Goal: Task Accomplishment & Management: Complete application form

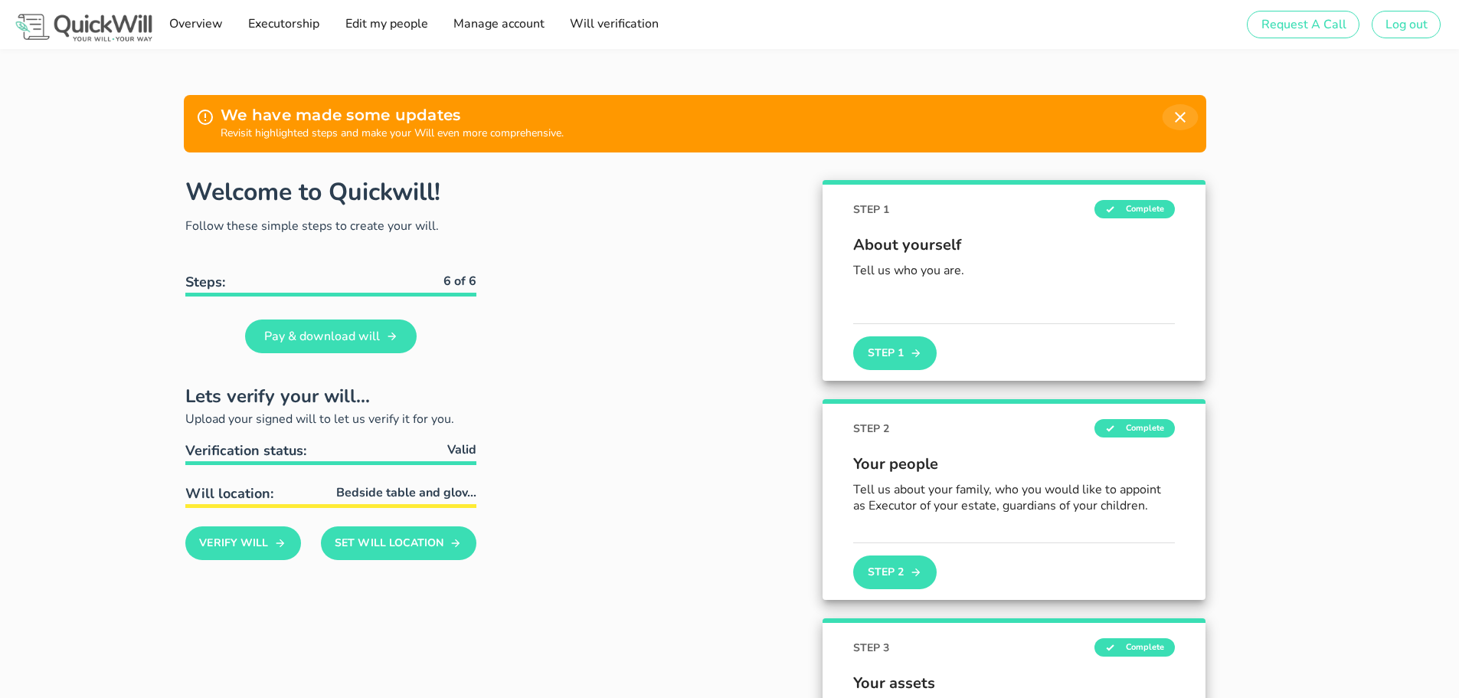
click at [1174, 117] on icon "button" at bounding box center [1180, 117] width 18 height 18
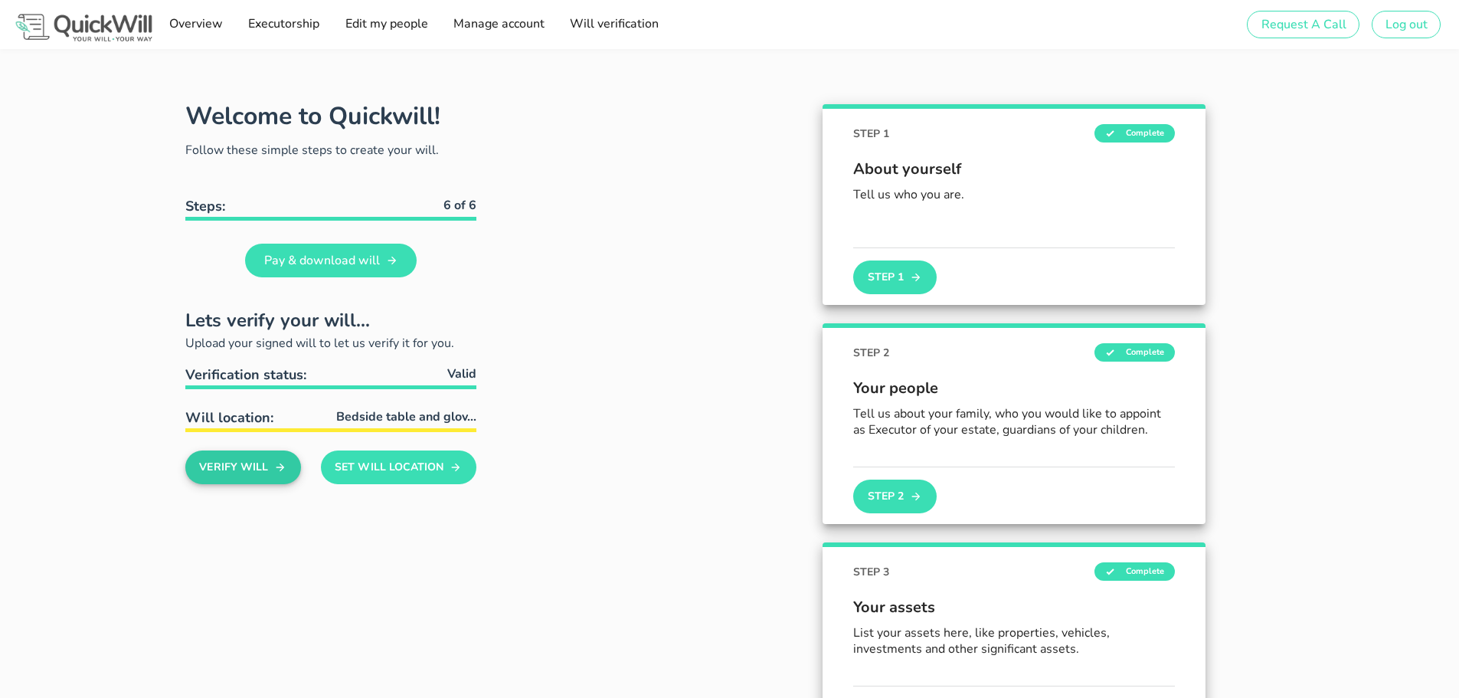
click at [218, 469] on button "Verify Will" at bounding box center [243, 467] width 116 height 34
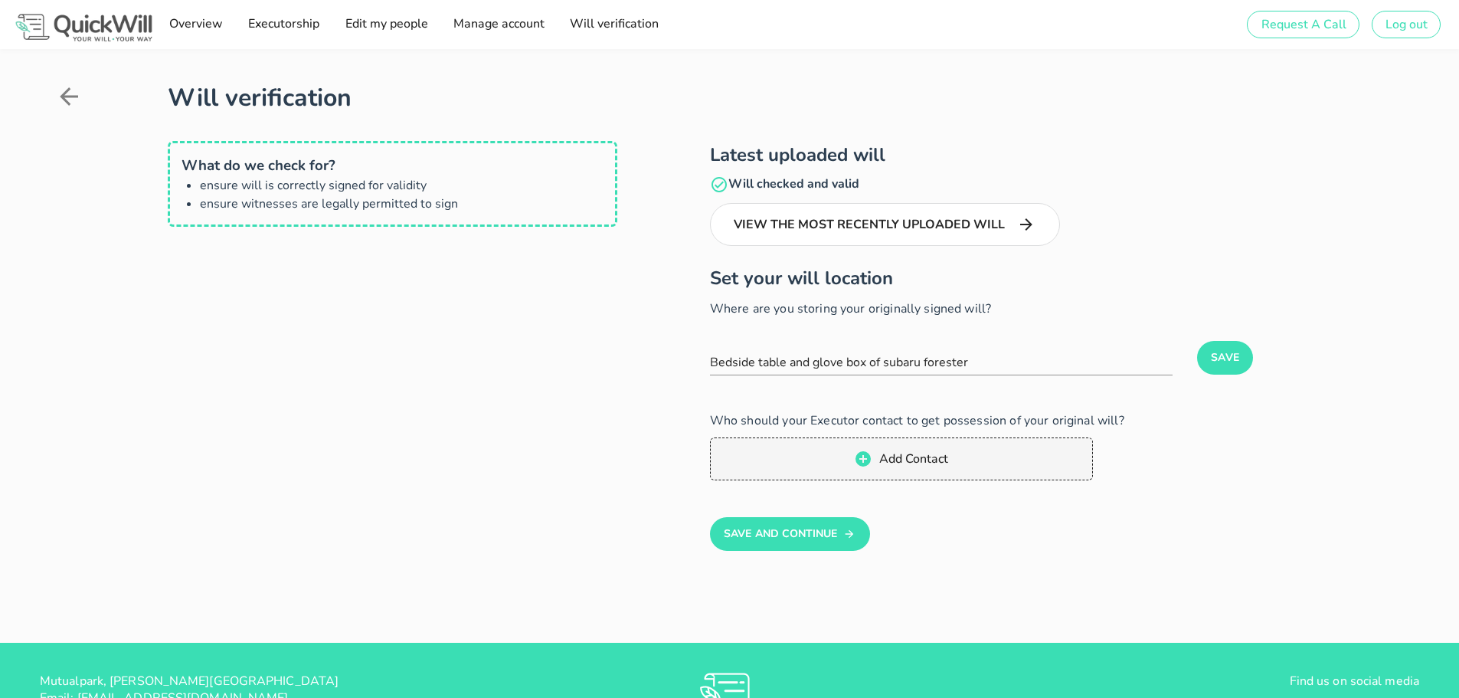
click at [72, 82] on div at bounding box center [111, 101] width 113 height 43
click at [70, 86] on icon at bounding box center [69, 97] width 28 height 28
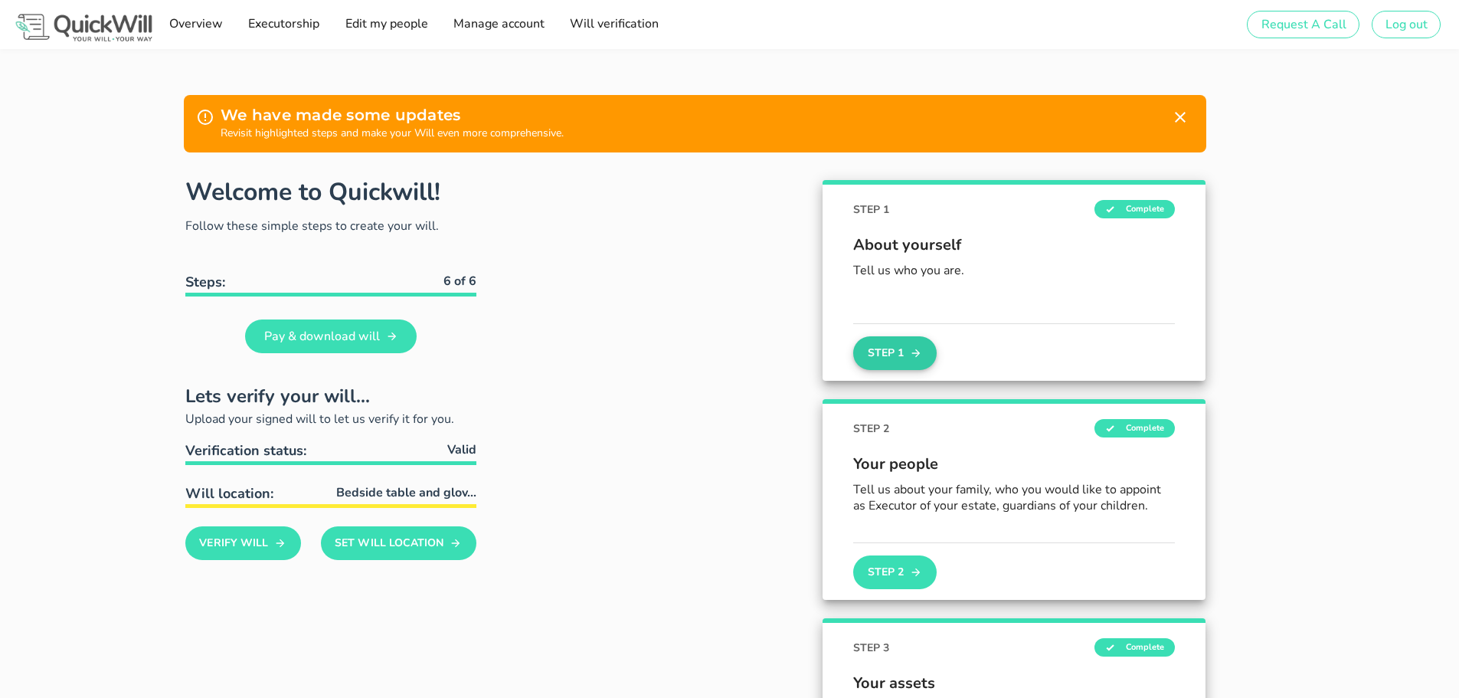
click at [911, 355] on icon "button" at bounding box center [916, 353] width 12 height 18
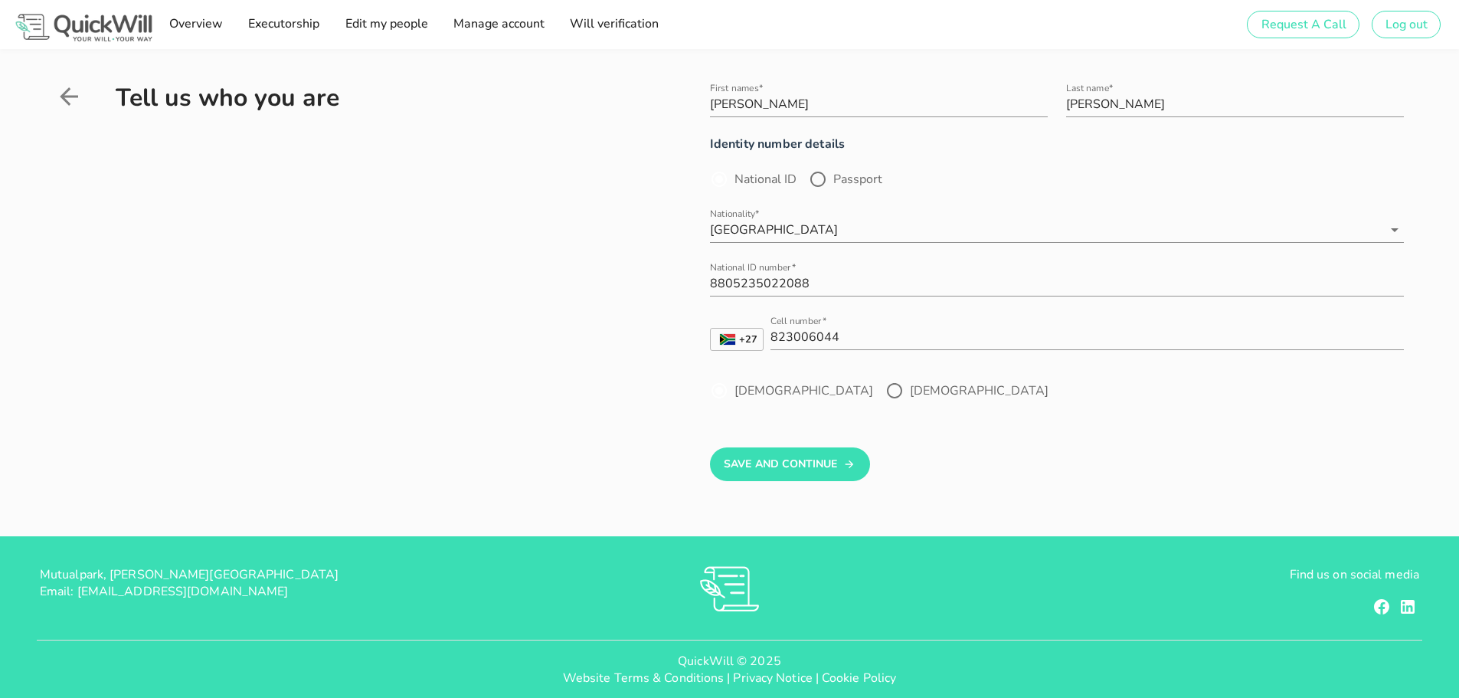
click at [67, 104] on icon at bounding box center [69, 97] width 28 height 28
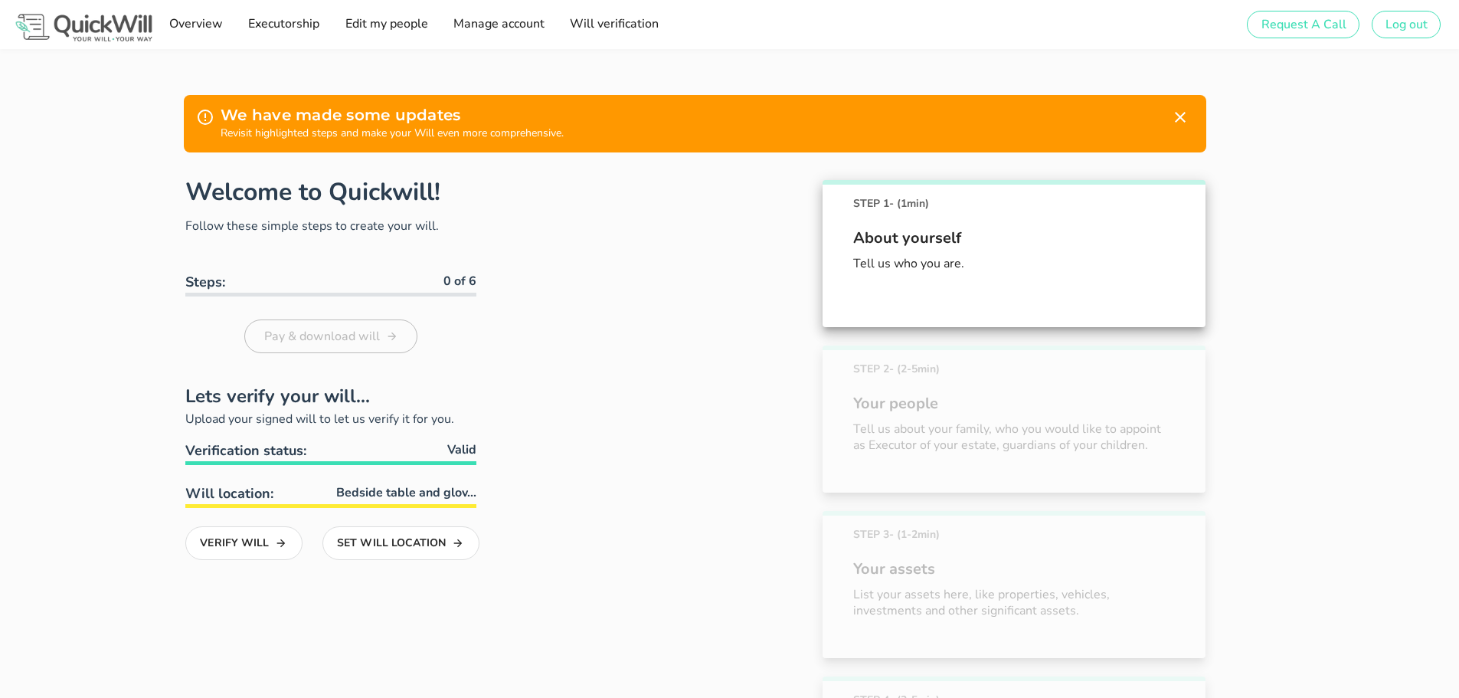
scroll to position [161, 0]
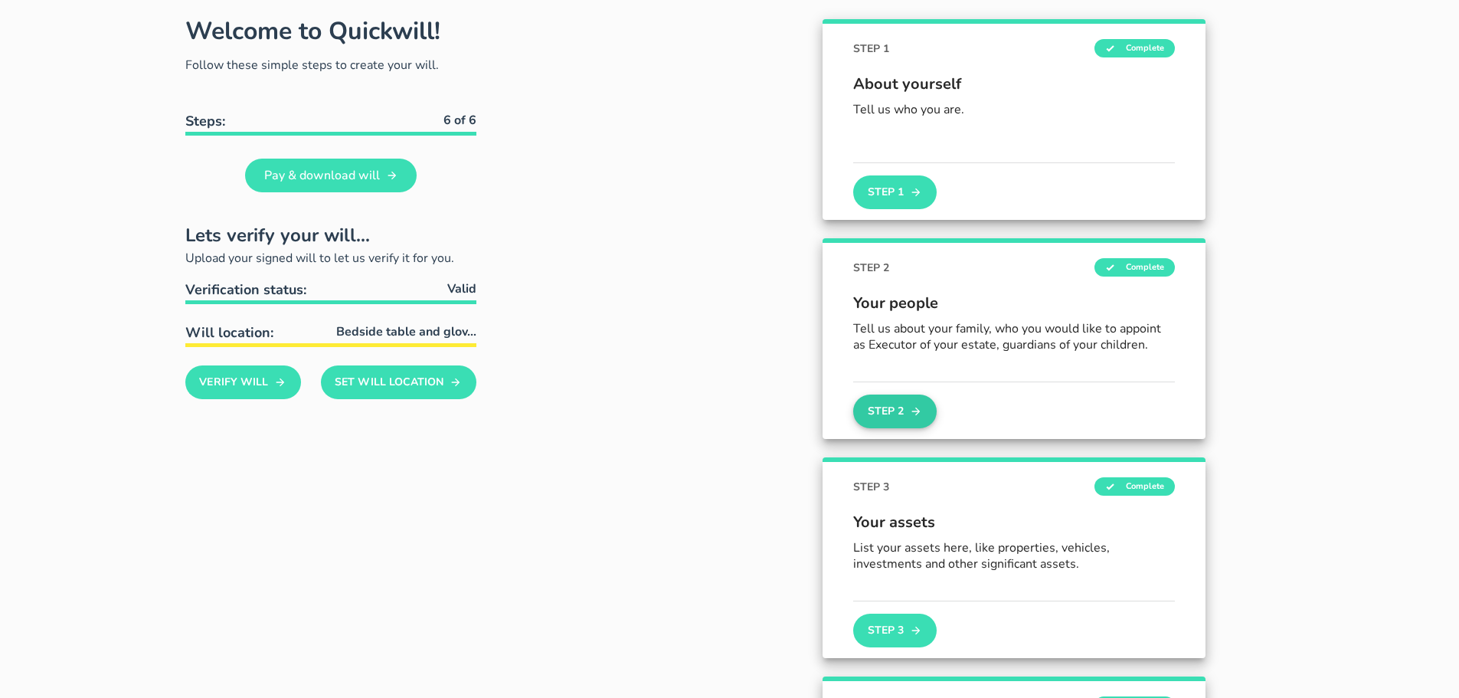
click at [901, 404] on button "Step 2" at bounding box center [894, 411] width 83 height 34
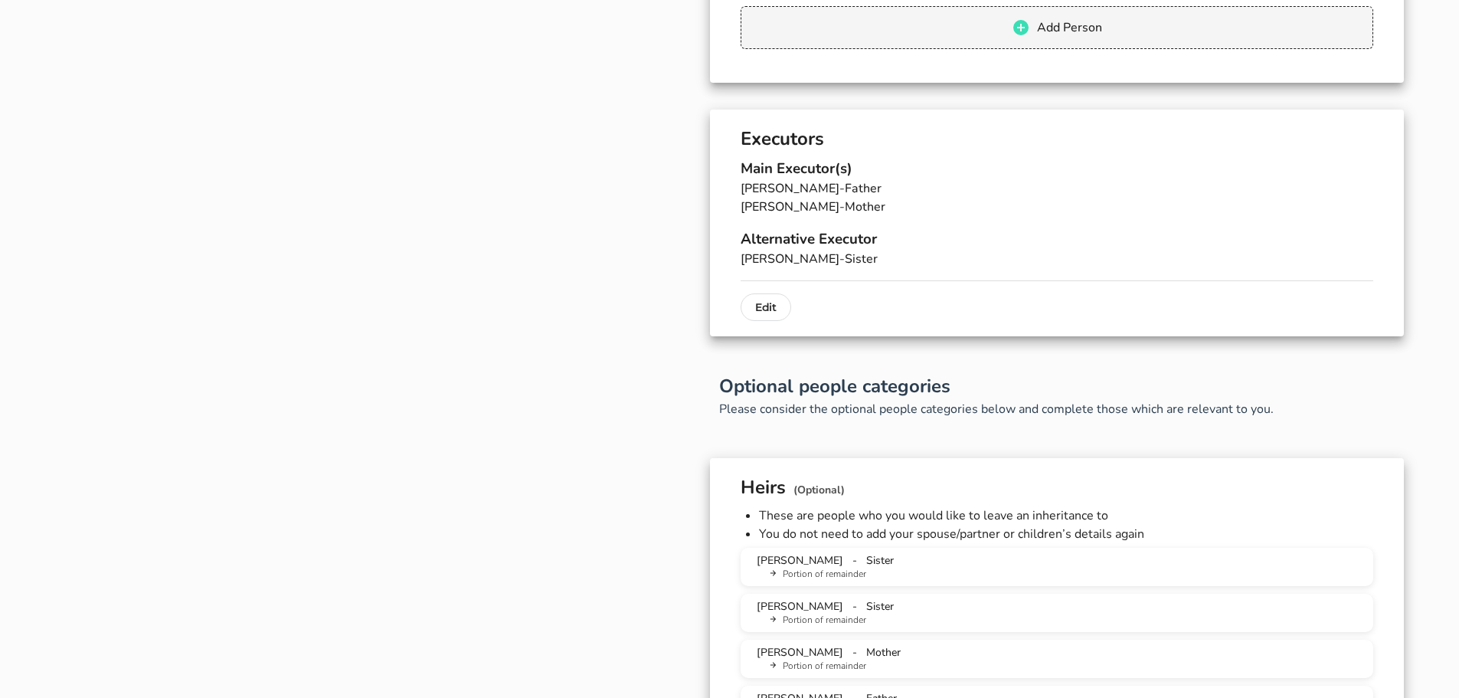
scroll to position [536, 0]
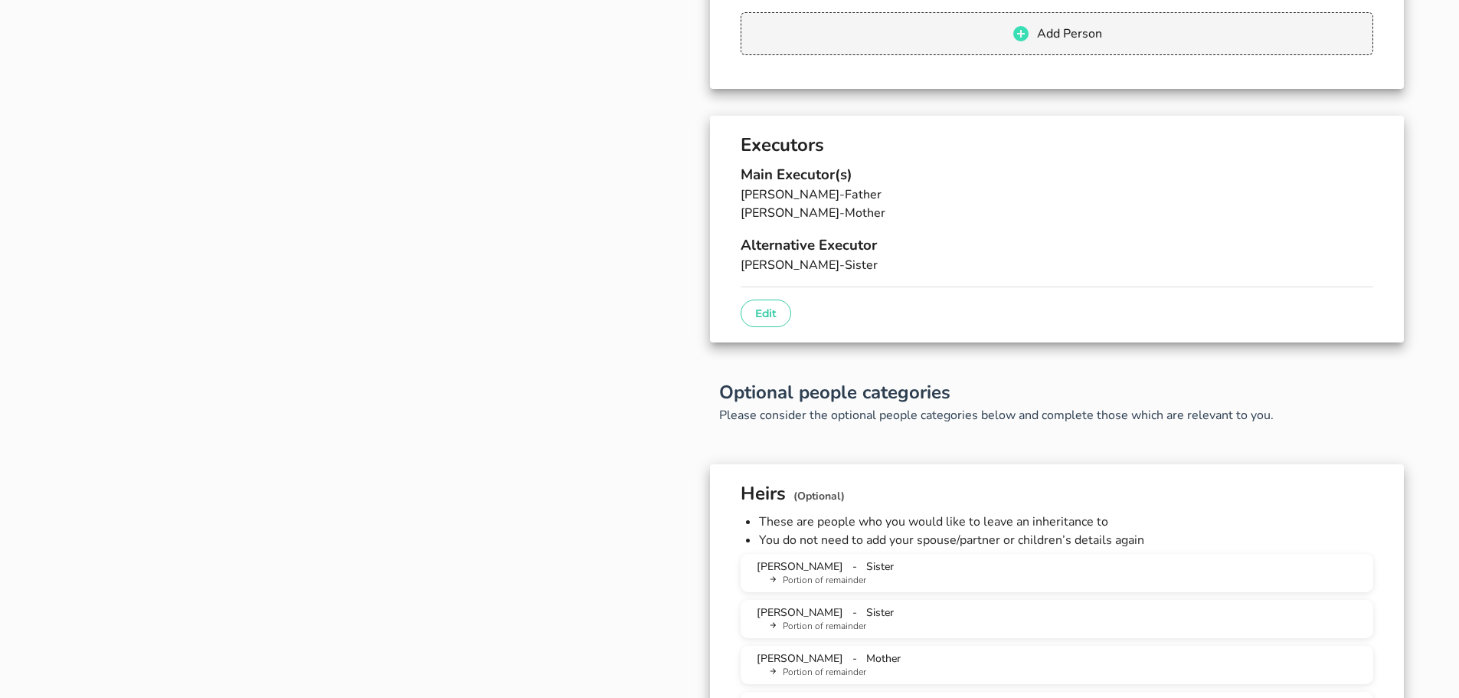
click at [760, 320] on p "Edit" at bounding box center [765, 313] width 21 height 18
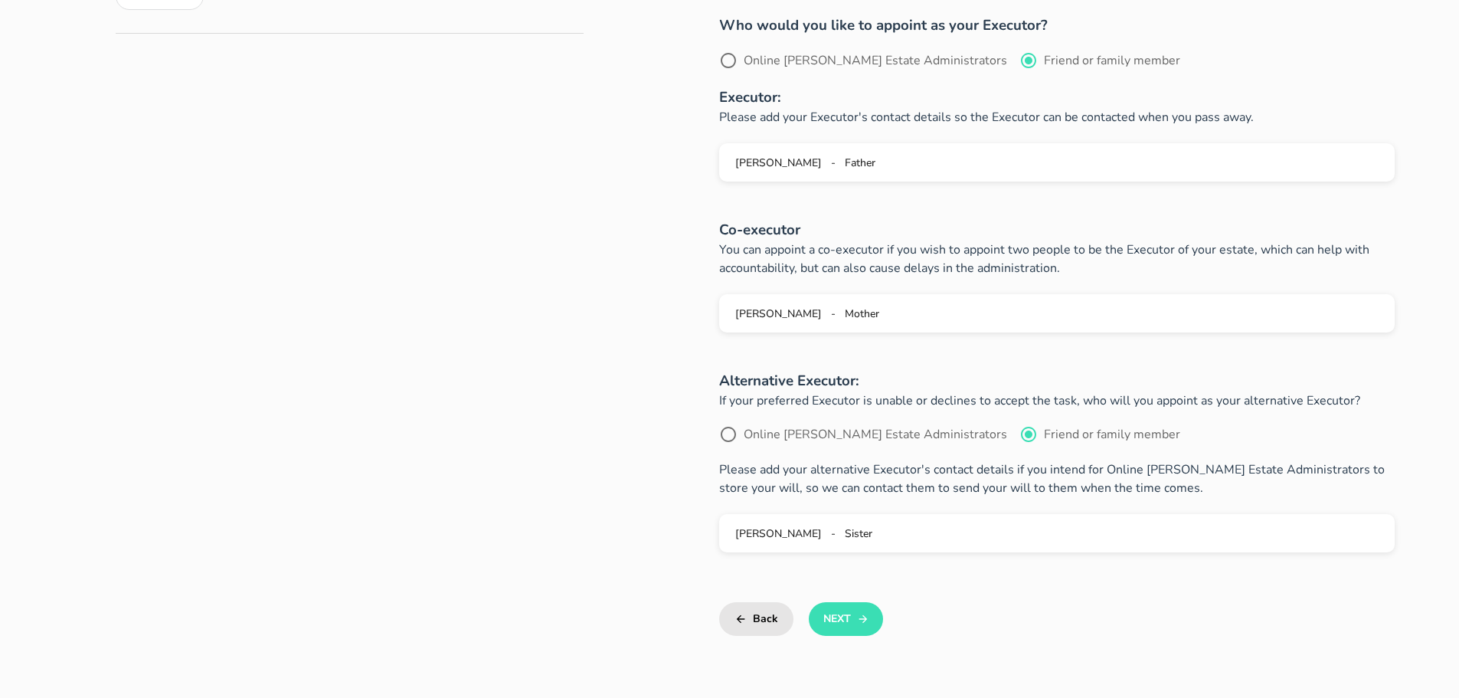
scroll to position [536, 0]
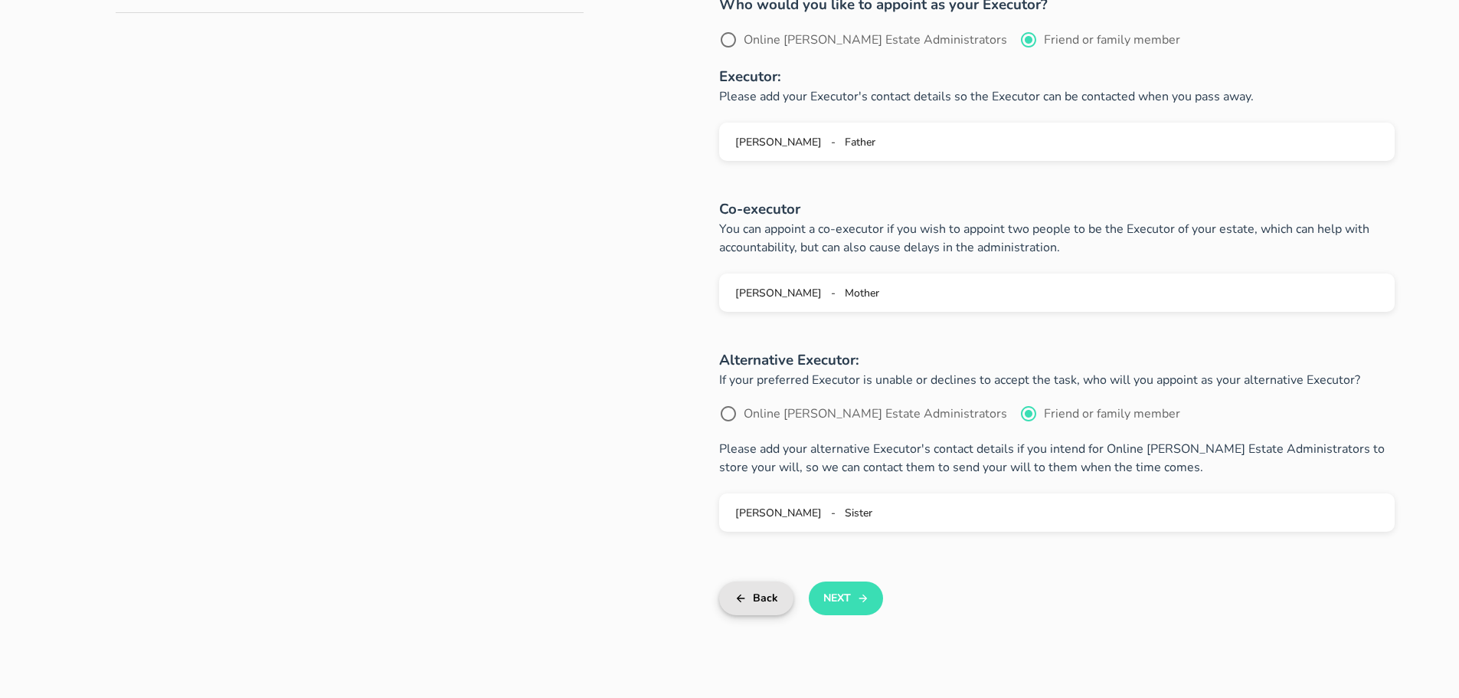
click at [747, 590] on button "Back" at bounding box center [756, 598] width 74 height 34
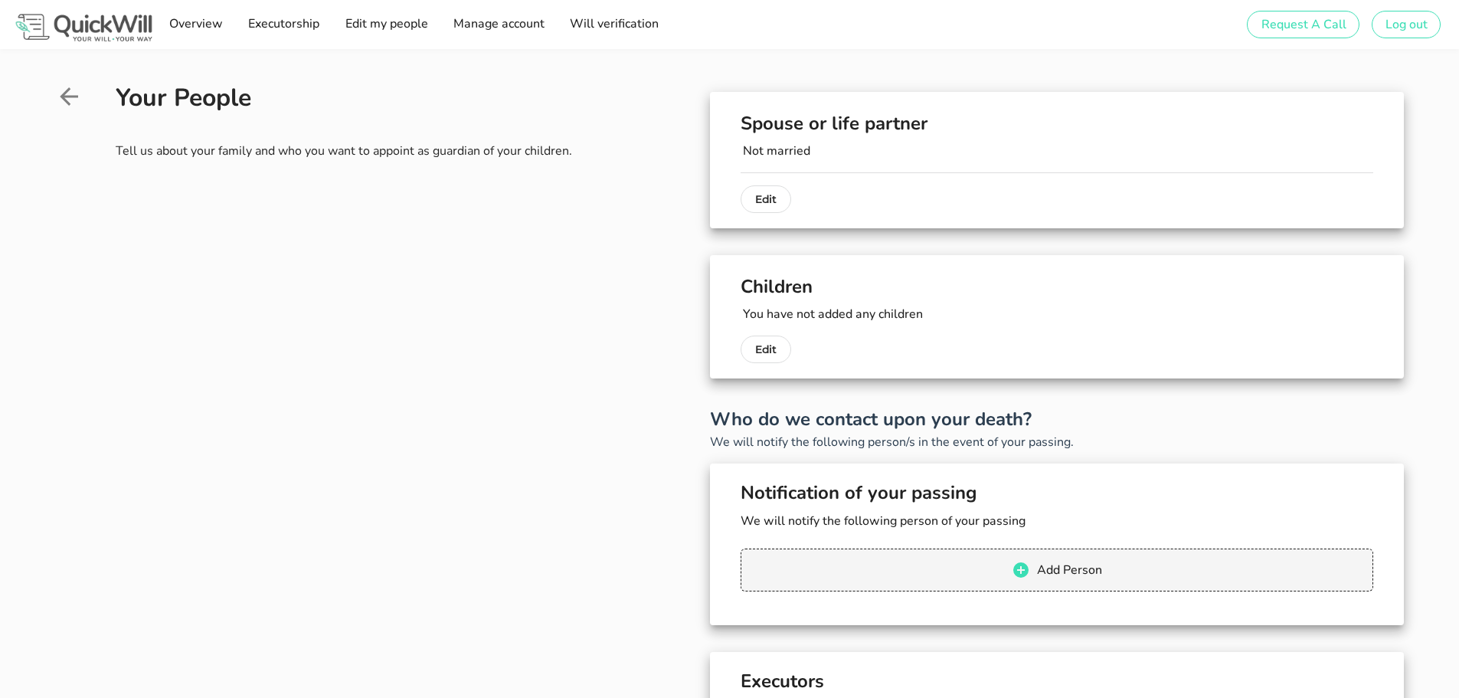
click at [75, 86] on icon at bounding box center [69, 97] width 28 height 28
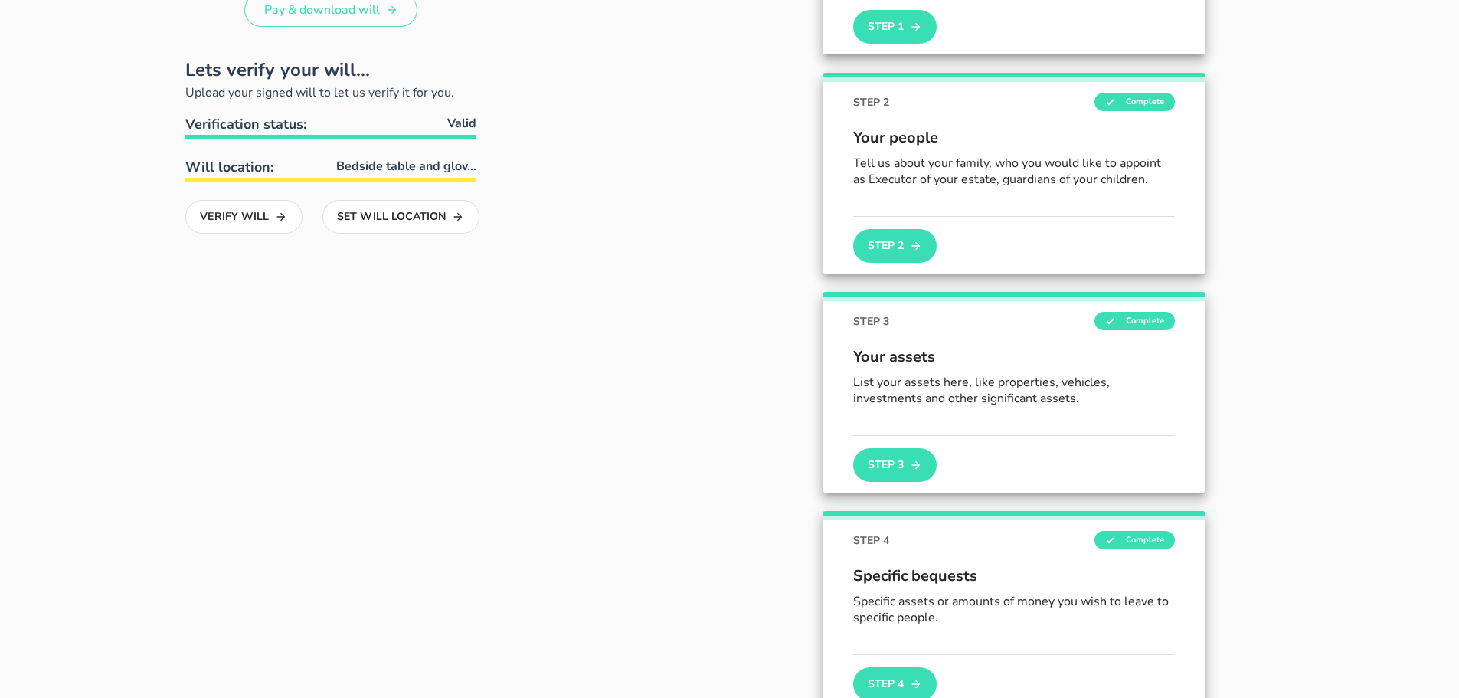
scroll to position [325, 0]
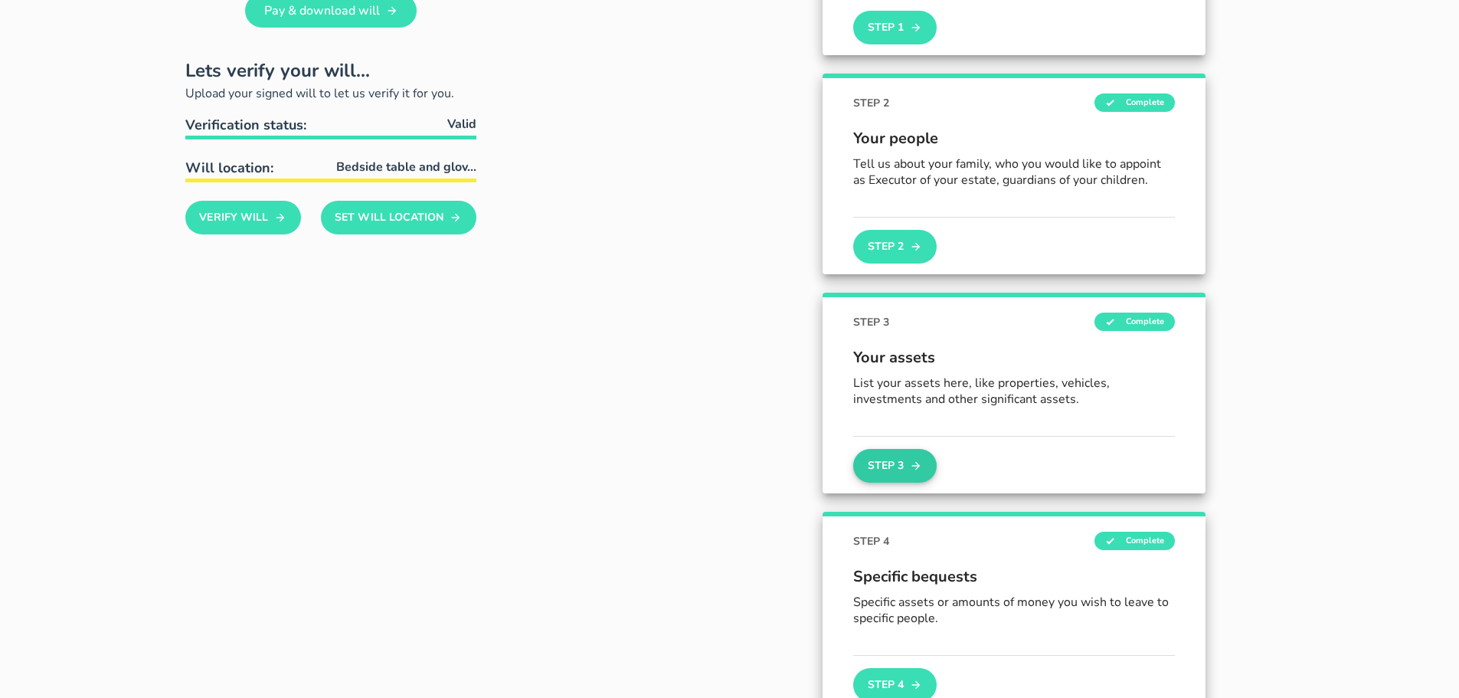
click at [895, 462] on button "Step 3" at bounding box center [894, 466] width 83 height 34
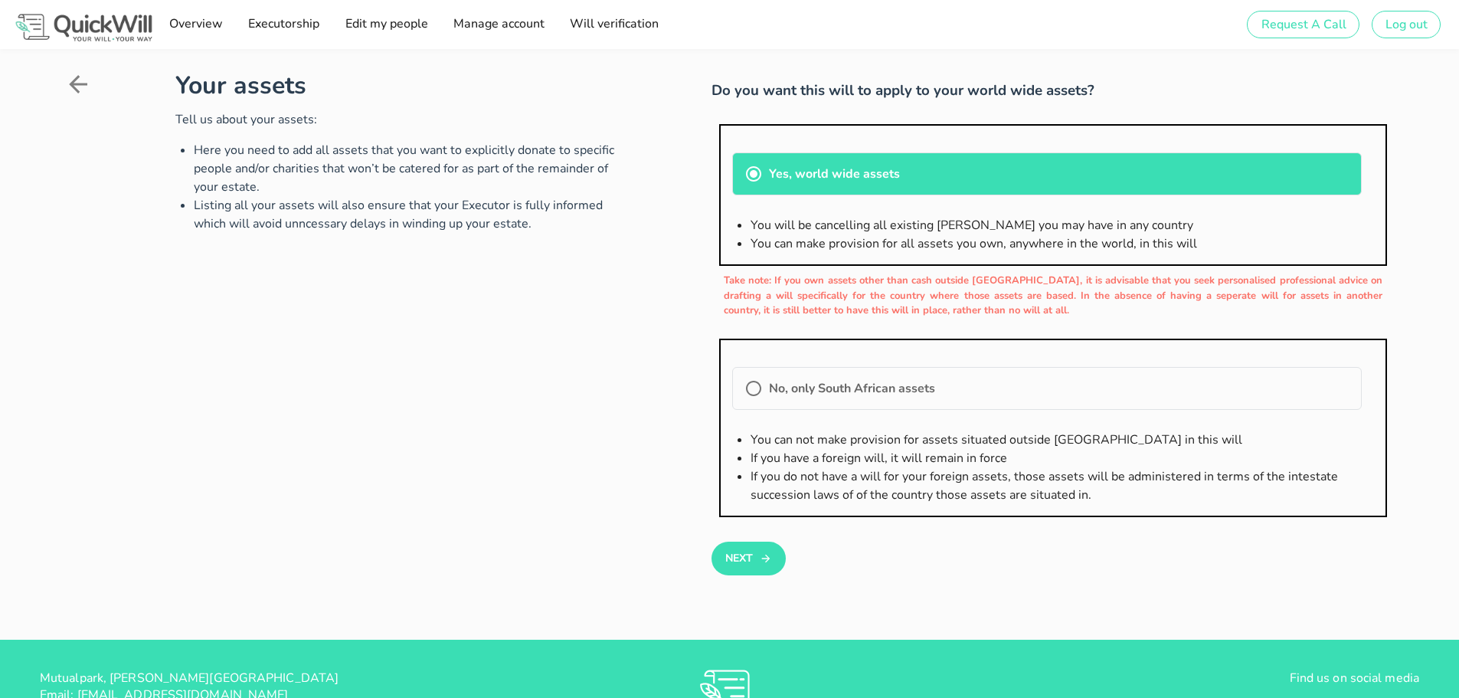
click at [791, 384] on label "No, only South African assets" at bounding box center [1059, 388] width 580 height 15
radio input "false"
radio input "true"
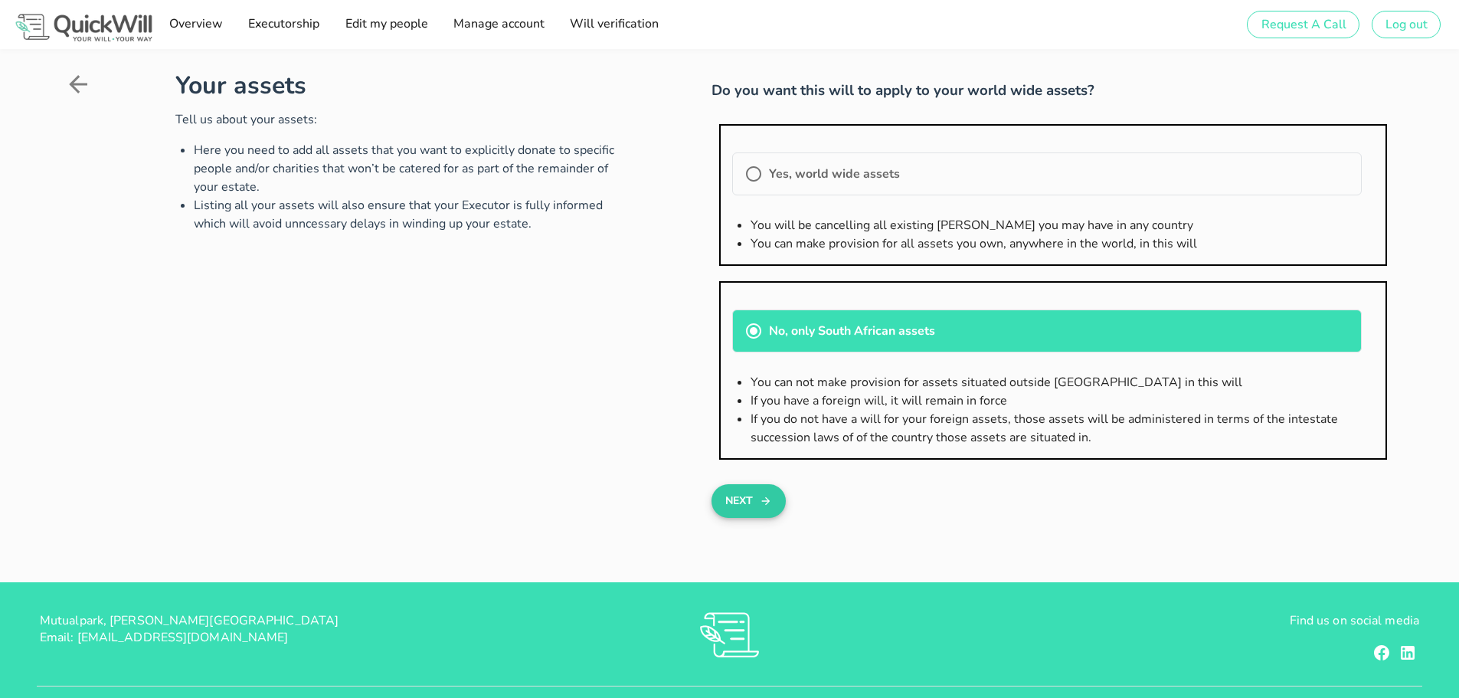
click at [758, 505] on button "Next" at bounding box center [748, 501] width 74 height 34
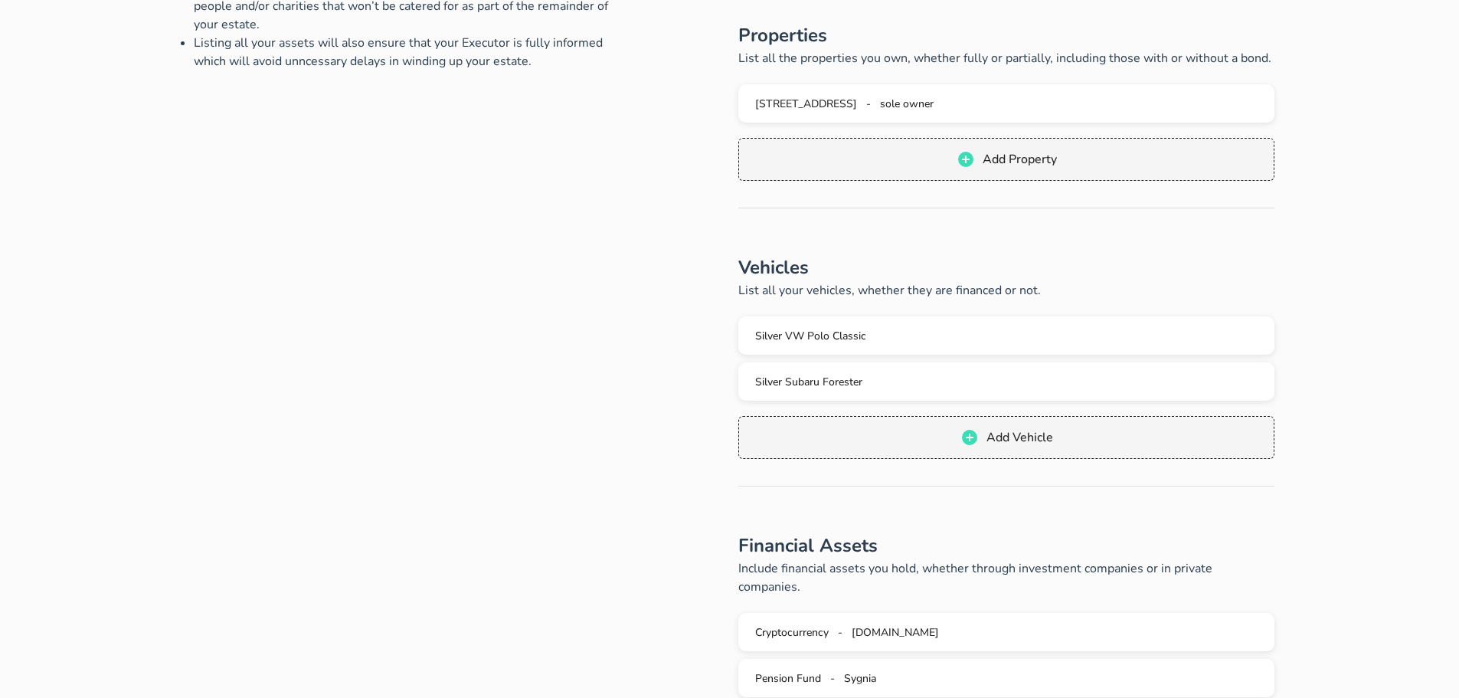
scroll to position [230, 0]
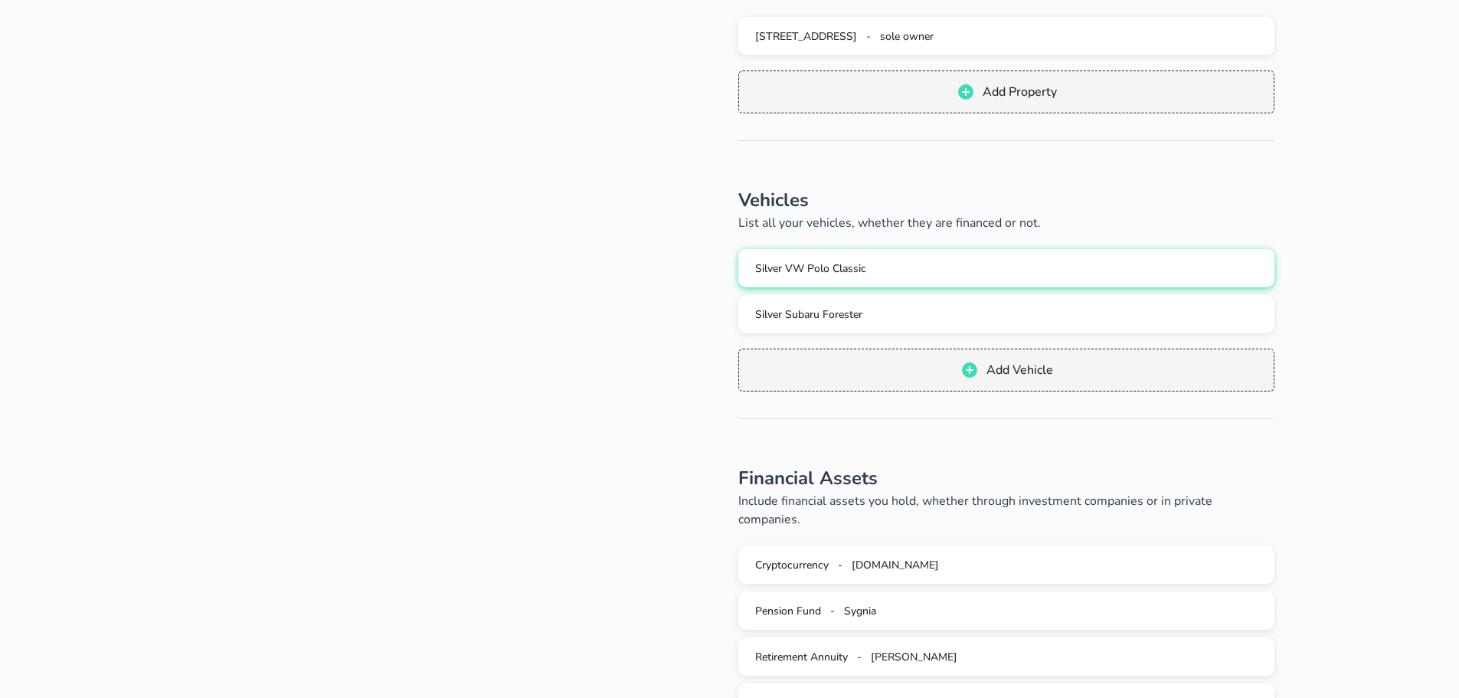
click at [916, 263] on div "Silver VW Polo Classic" at bounding box center [1006, 268] width 512 height 15
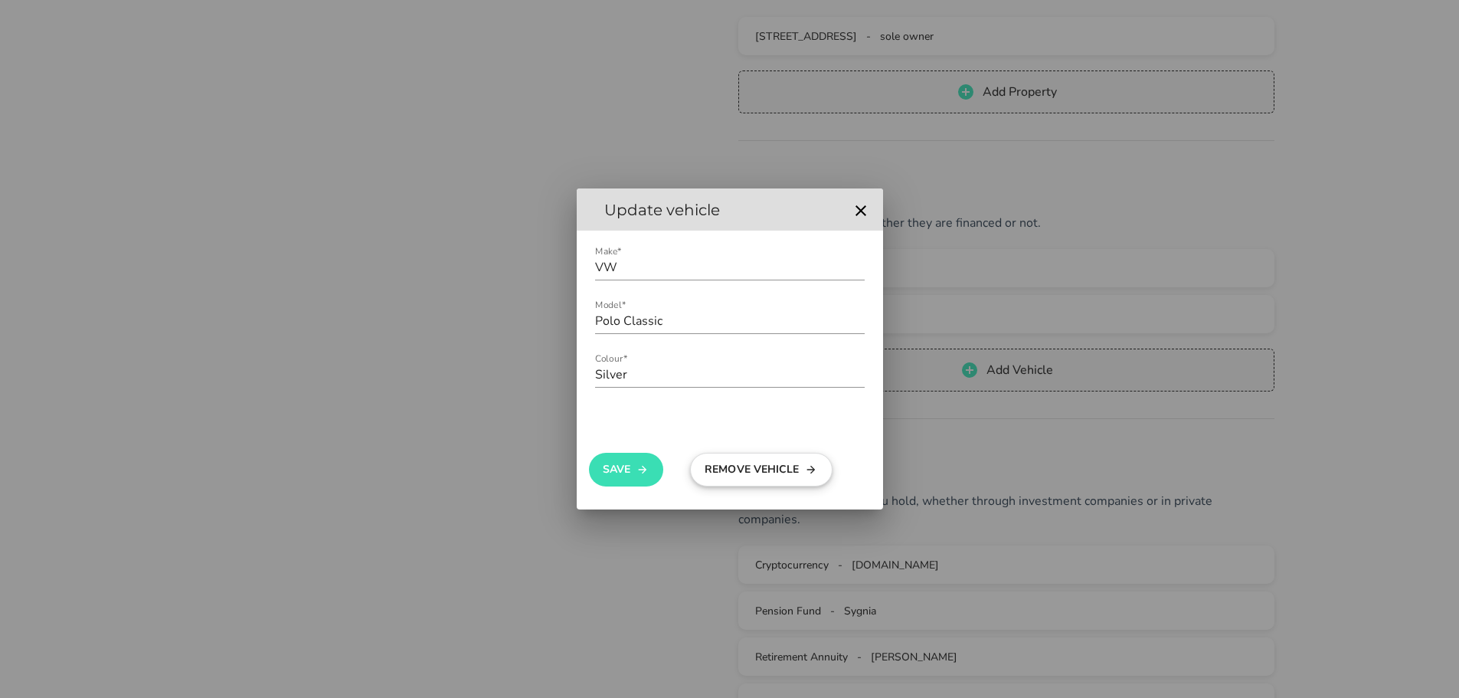
click at [744, 469] on button "Remove Vehicle" at bounding box center [761, 470] width 142 height 34
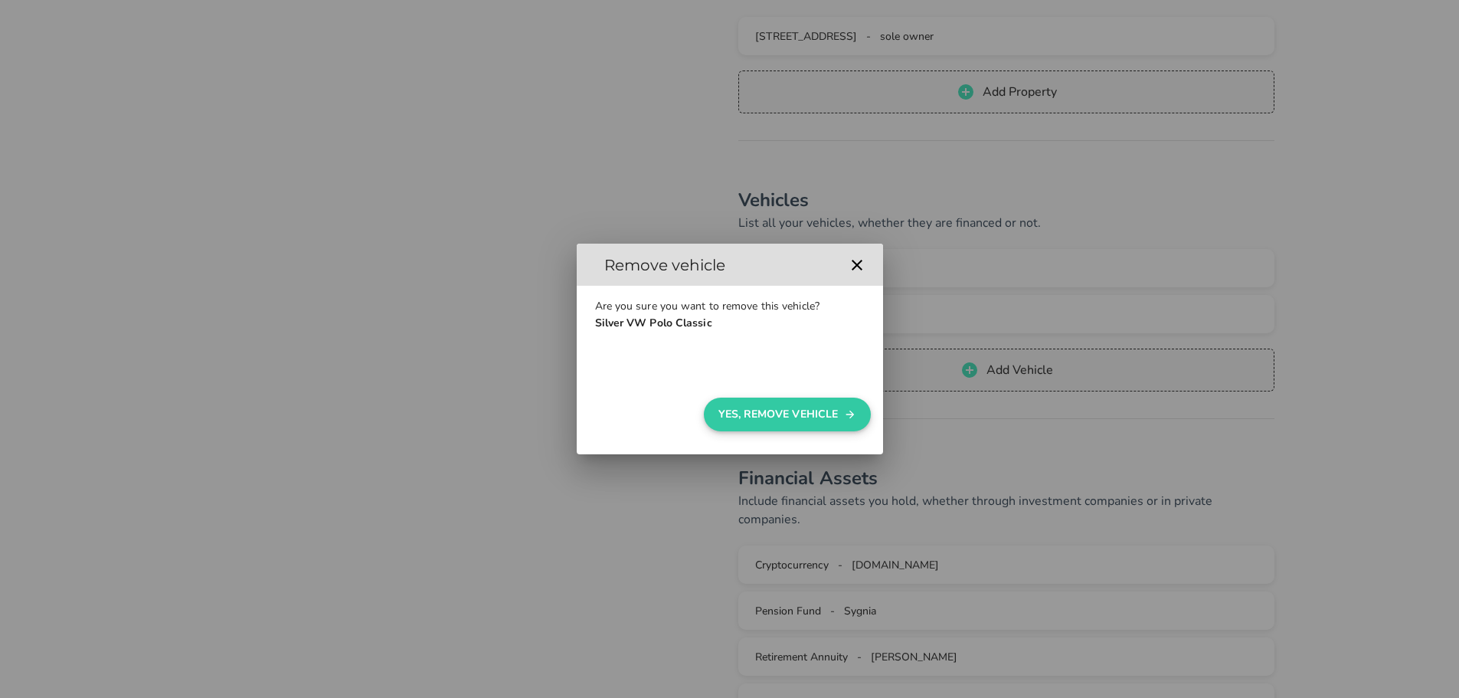
click at [771, 412] on button "Yes, Remove Vehicle" at bounding box center [787, 414] width 166 height 34
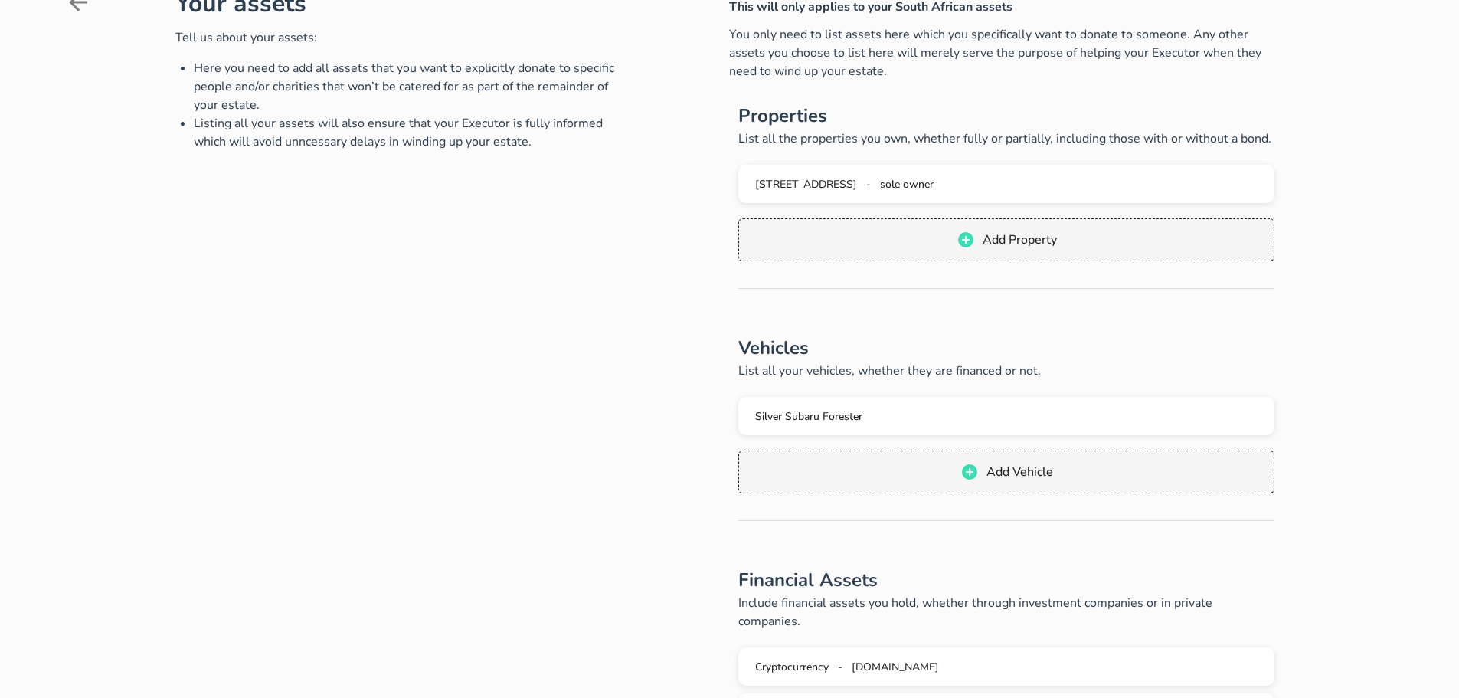
scroll to position [77, 0]
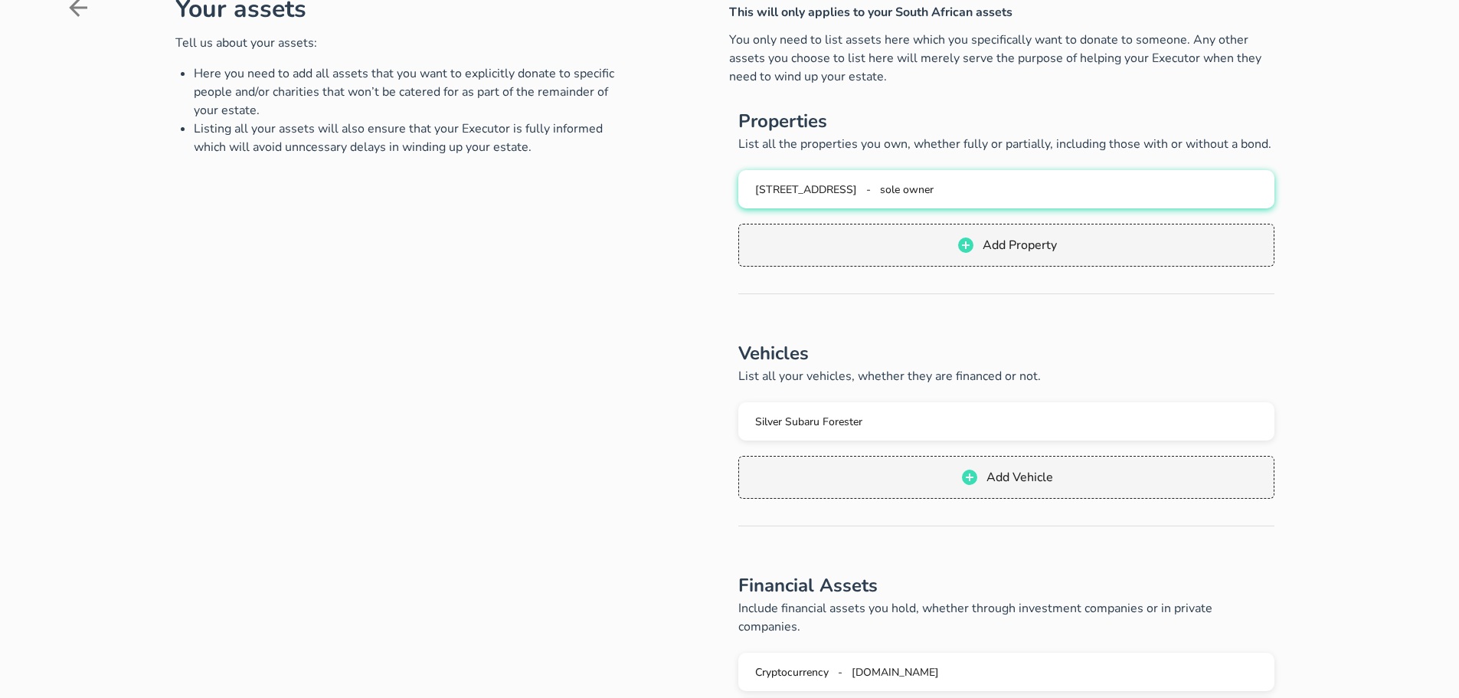
click at [857, 188] on span "[STREET_ADDRESS]" at bounding box center [806, 189] width 102 height 15
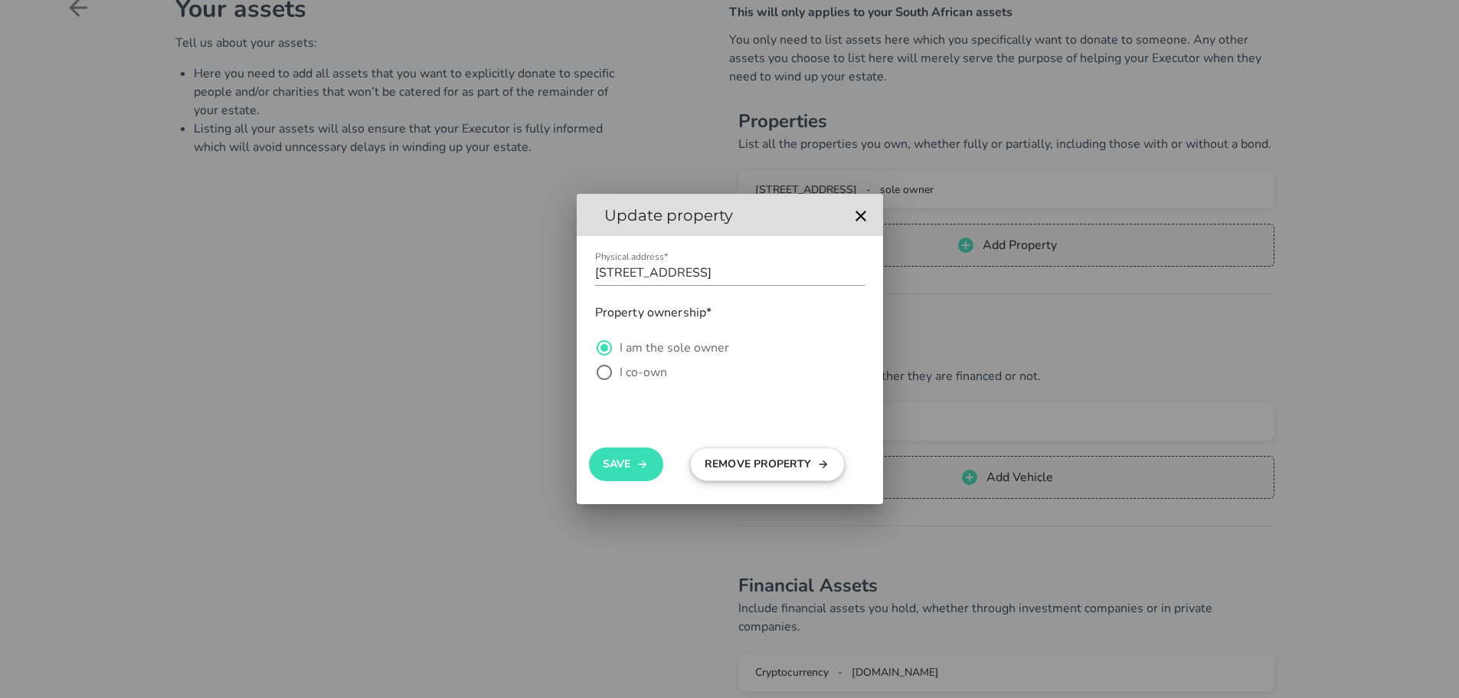
click at [747, 466] on button "Remove Property" at bounding box center [767, 464] width 155 height 34
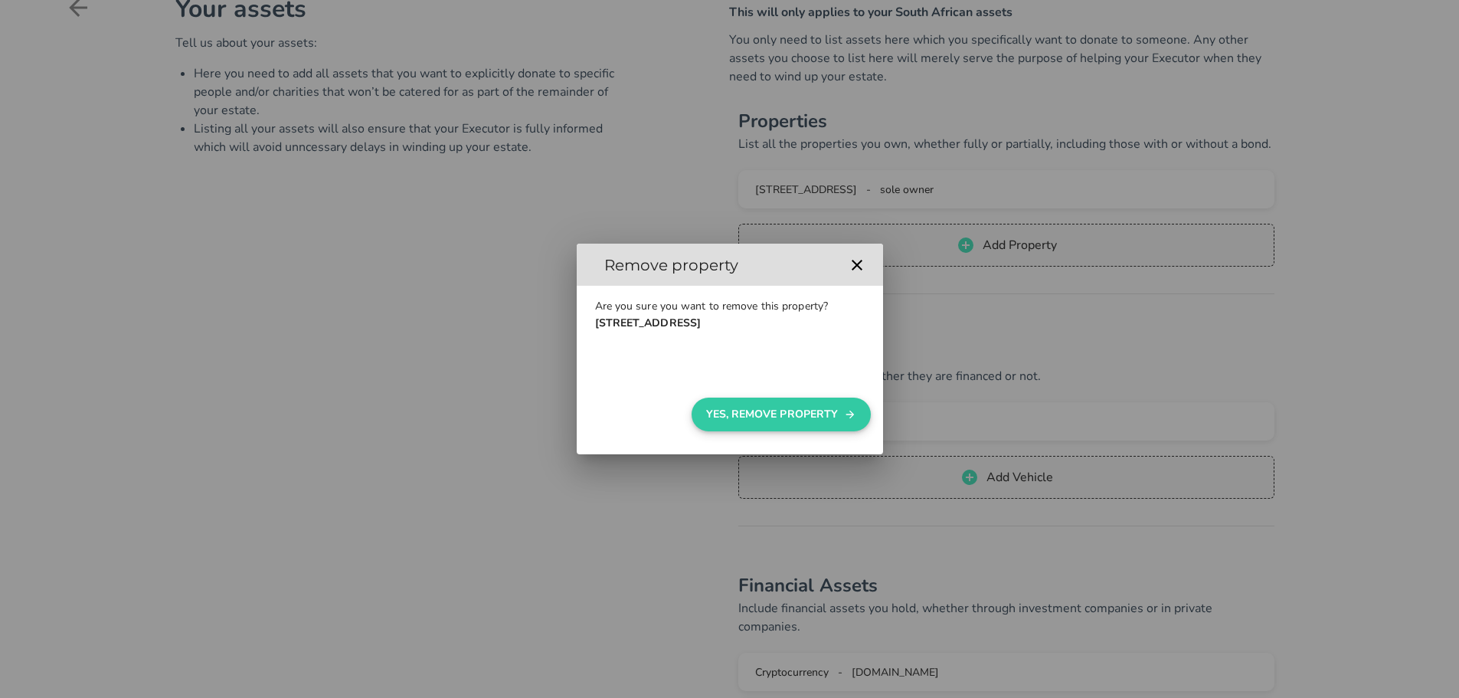
click at [789, 417] on button "Yes, Remove Property" at bounding box center [781, 414] width 178 height 34
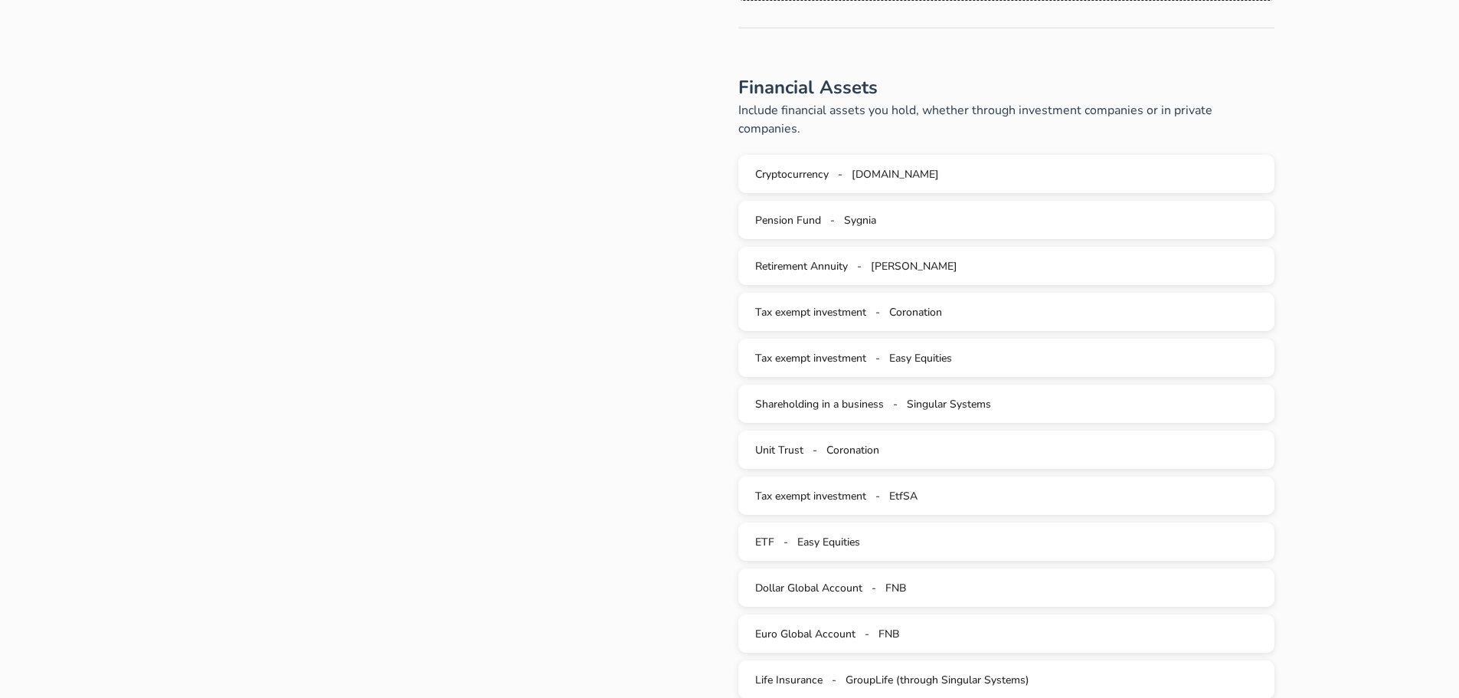
scroll to position [536, 0]
click at [823, 300] on span "Tax exempt investment" at bounding box center [810, 307] width 111 height 15
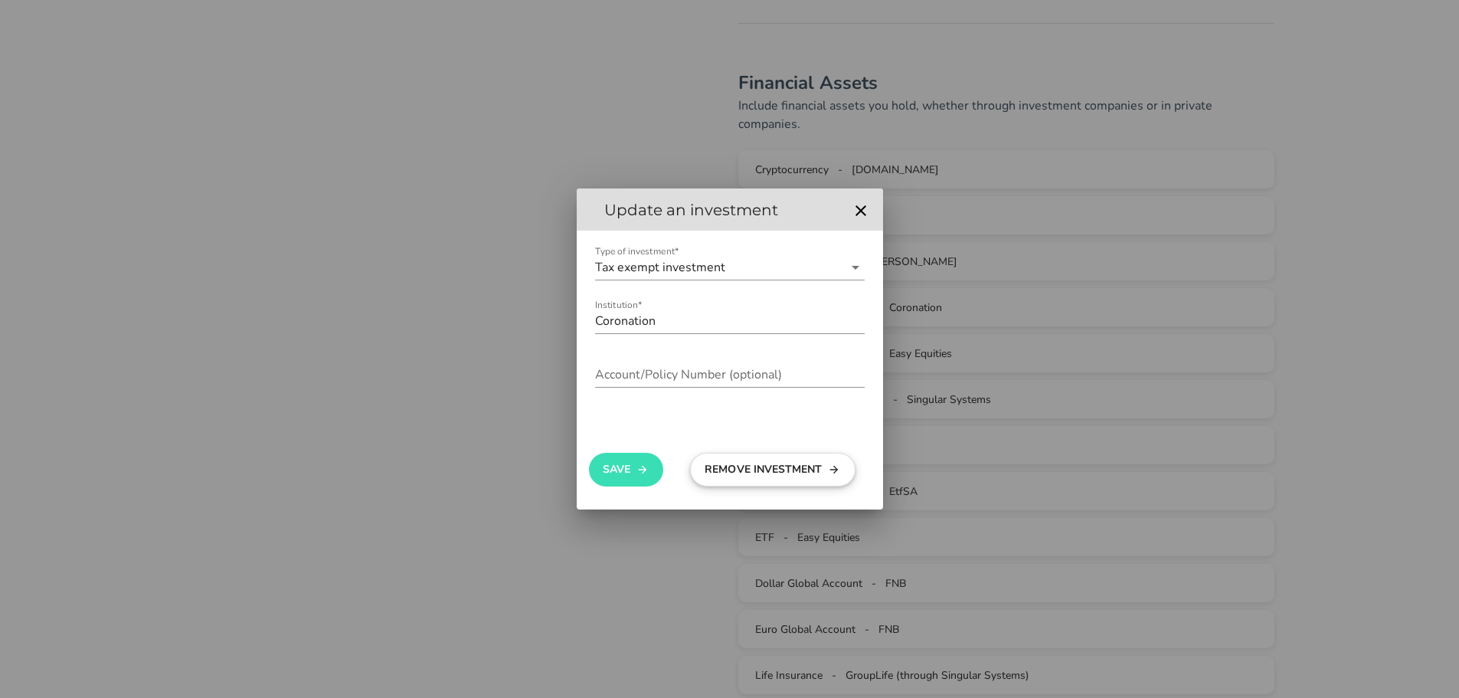
click at [775, 466] on button "Remove Investment" at bounding box center [772, 470] width 165 height 34
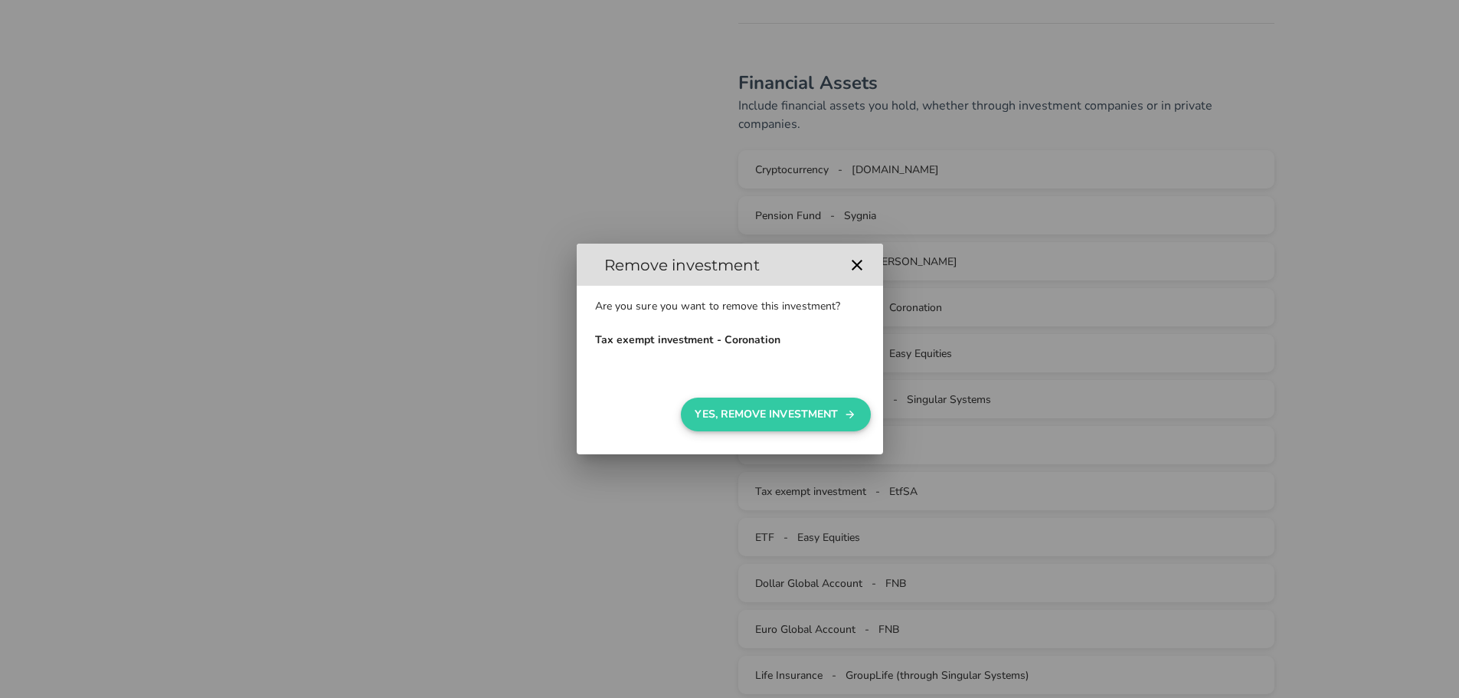
click at [748, 414] on button "Yes, Remove Investment" at bounding box center [776, 414] width 190 height 34
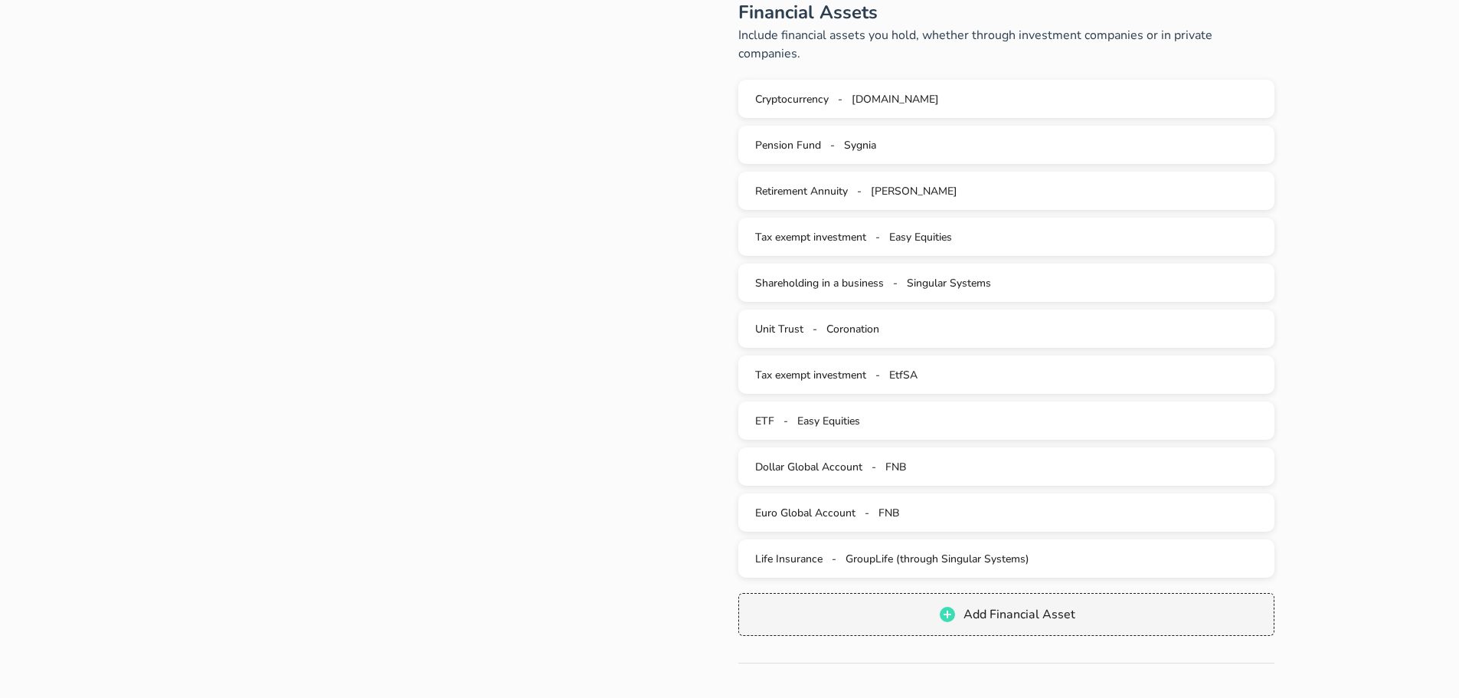
scroll to position [613, 0]
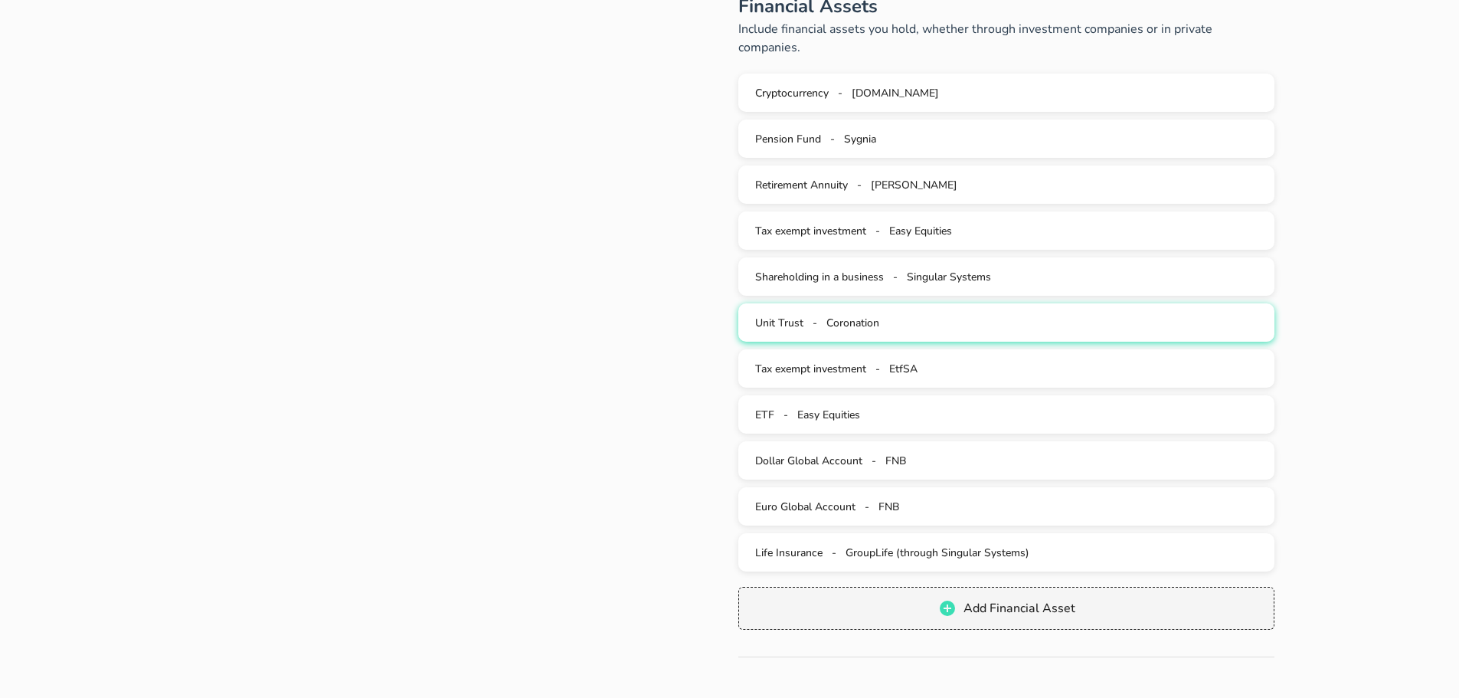
click at [855, 312] on button "Unit Trust - Coronation" at bounding box center [1006, 322] width 536 height 38
type input "Coronation"
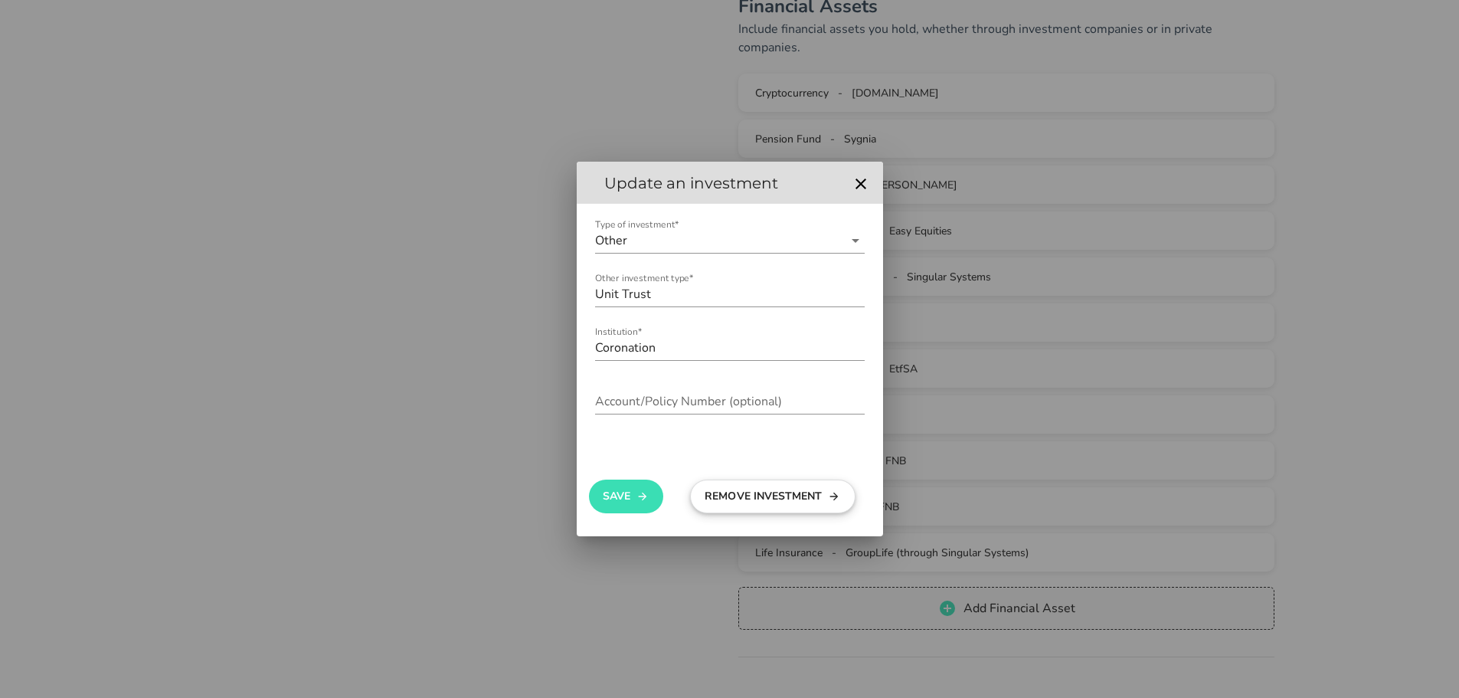
click at [751, 493] on button "Remove Investment" at bounding box center [772, 496] width 165 height 34
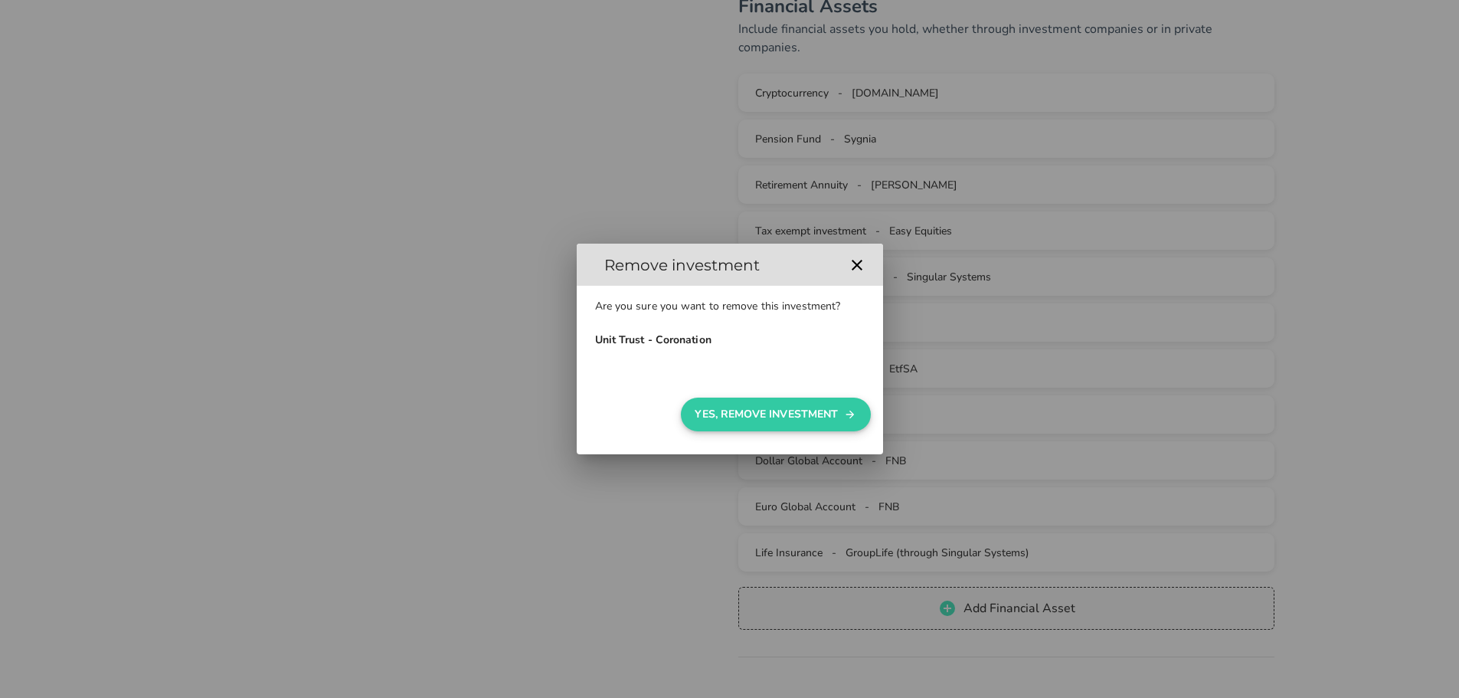
click at [736, 410] on button "Yes, Remove Investment" at bounding box center [776, 414] width 190 height 34
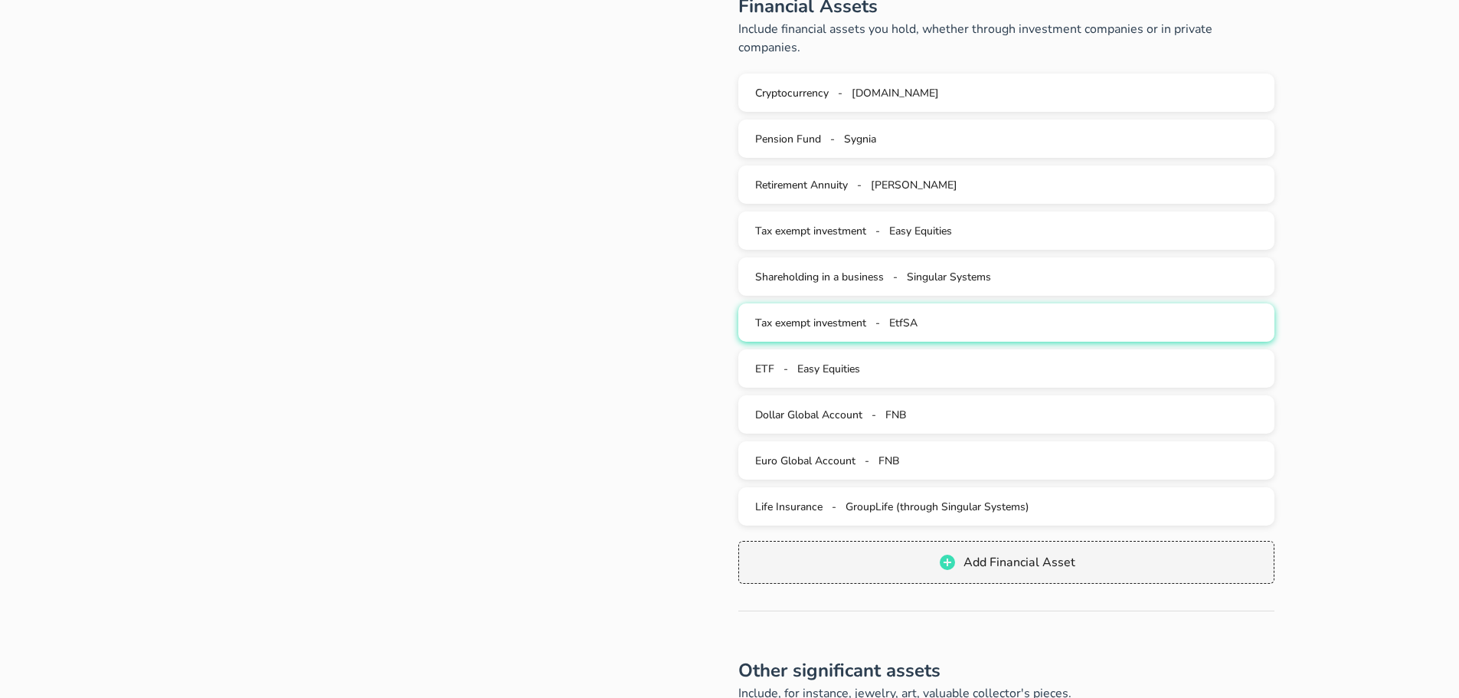
click at [857, 316] on span "Tax exempt investment" at bounding box center [810, 323] width 111 height 15
type input "EtfSA"
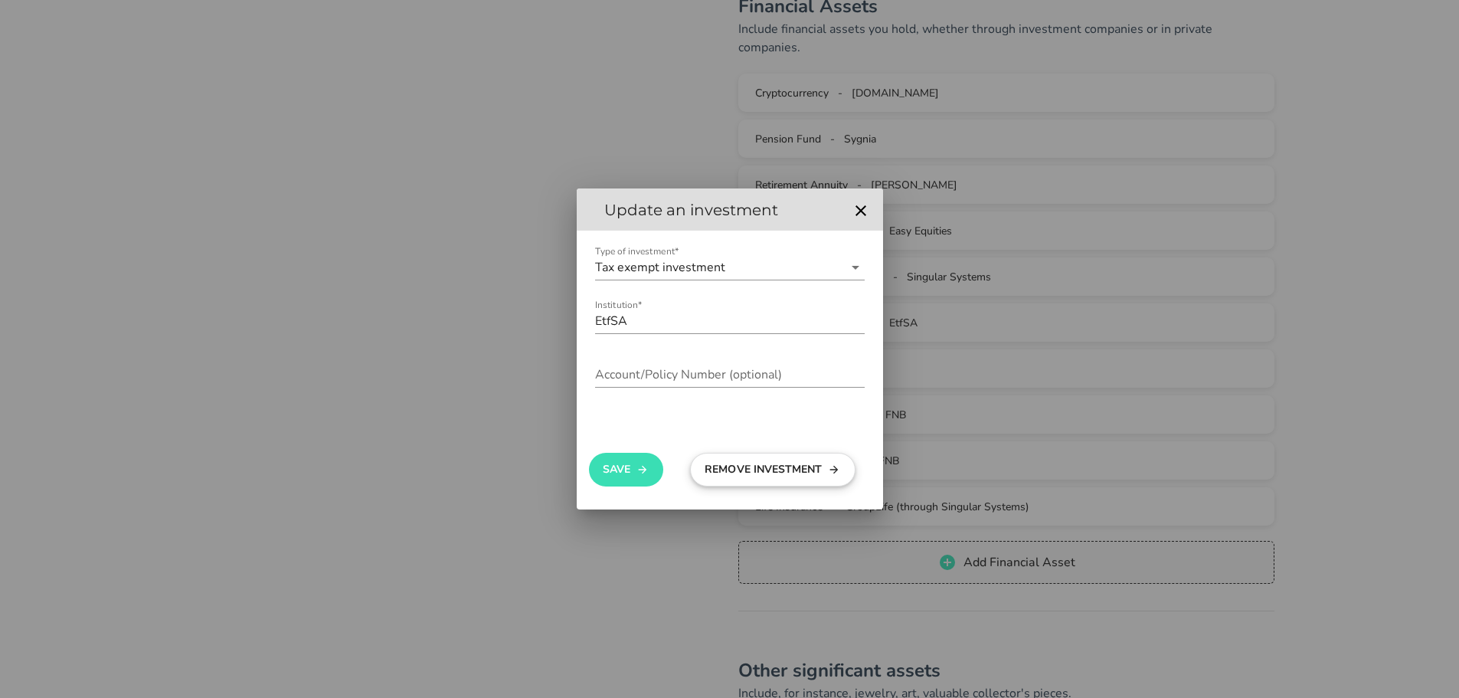
click at [768, 463] on button "Remove Investment" at bounding box center [772, 470] width 165 height 34
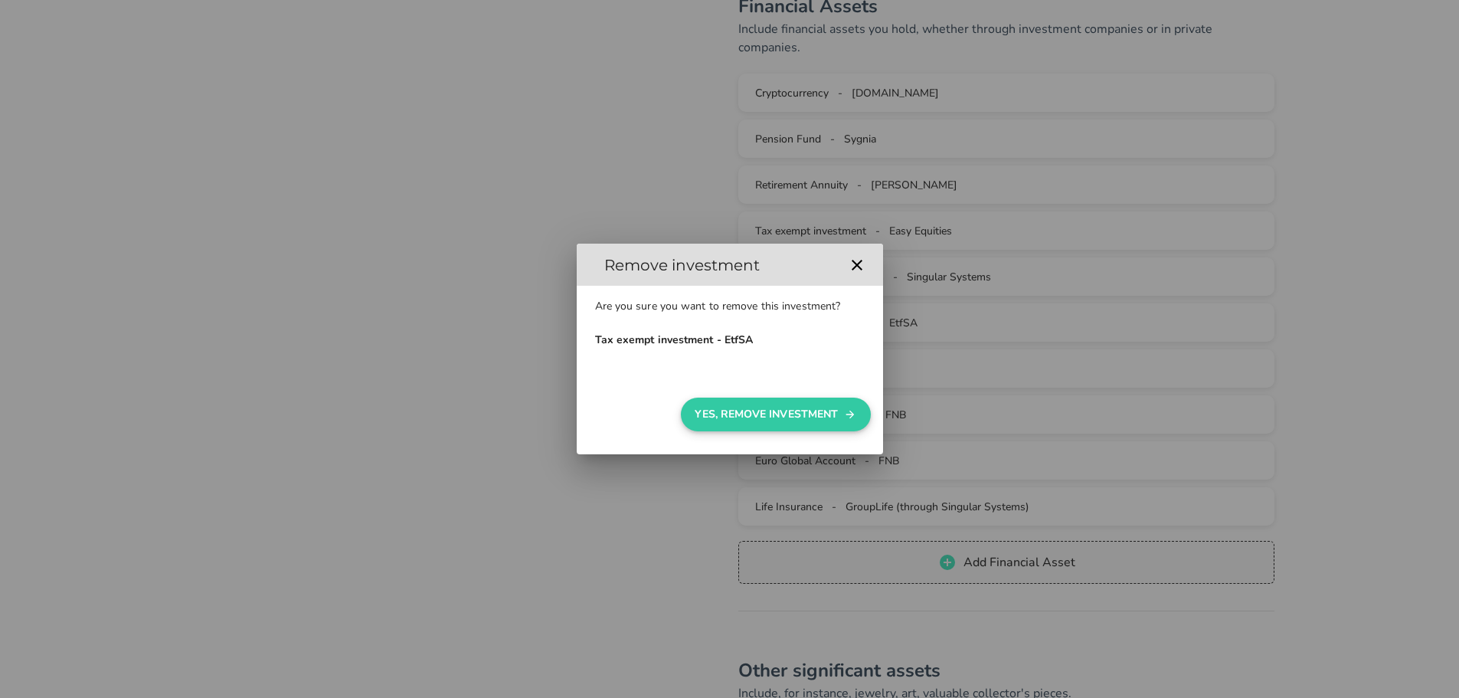
click at [751, 406] on button "Yes, Remove Investment" at bounding box center [776, 414] width 190 height 34
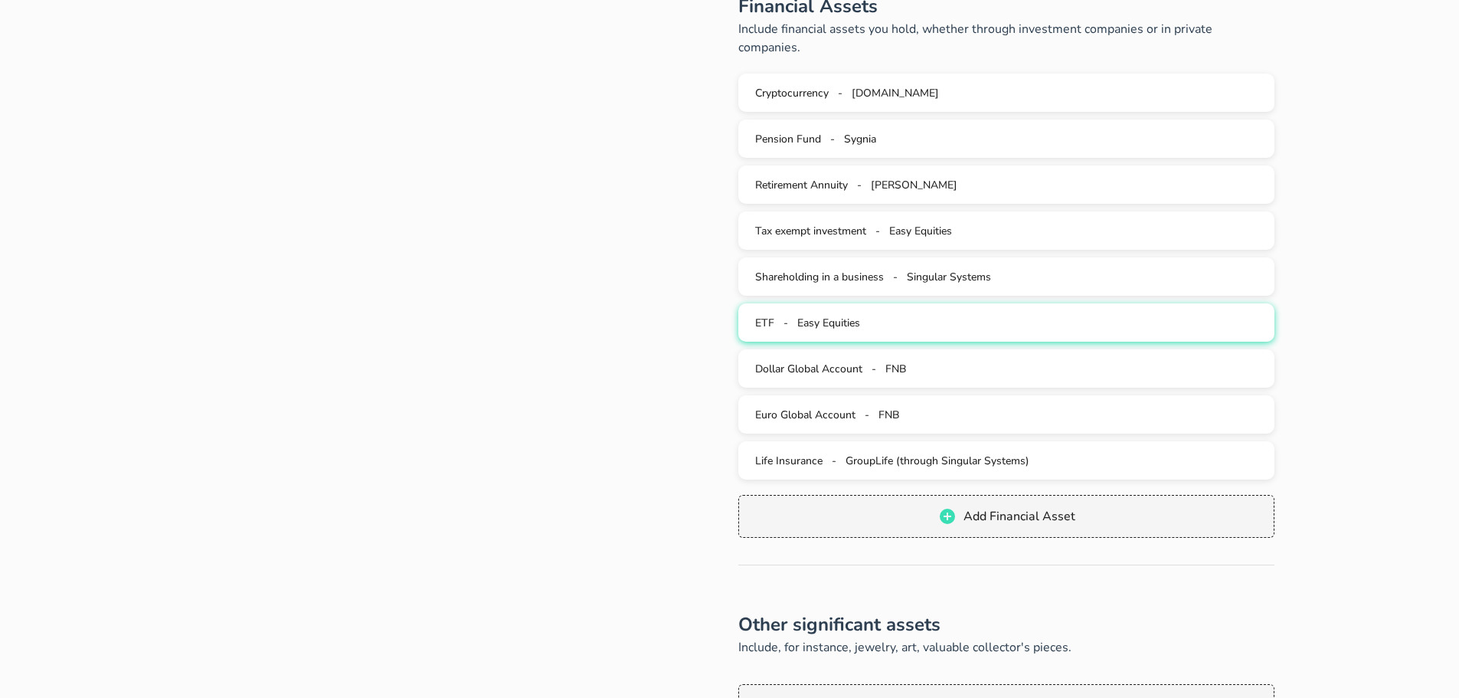
click at [816, 303] on button "ETF - Easy Equities" at bounding box center [1006, 322] width 536 height 38
type input "Easy Equities"
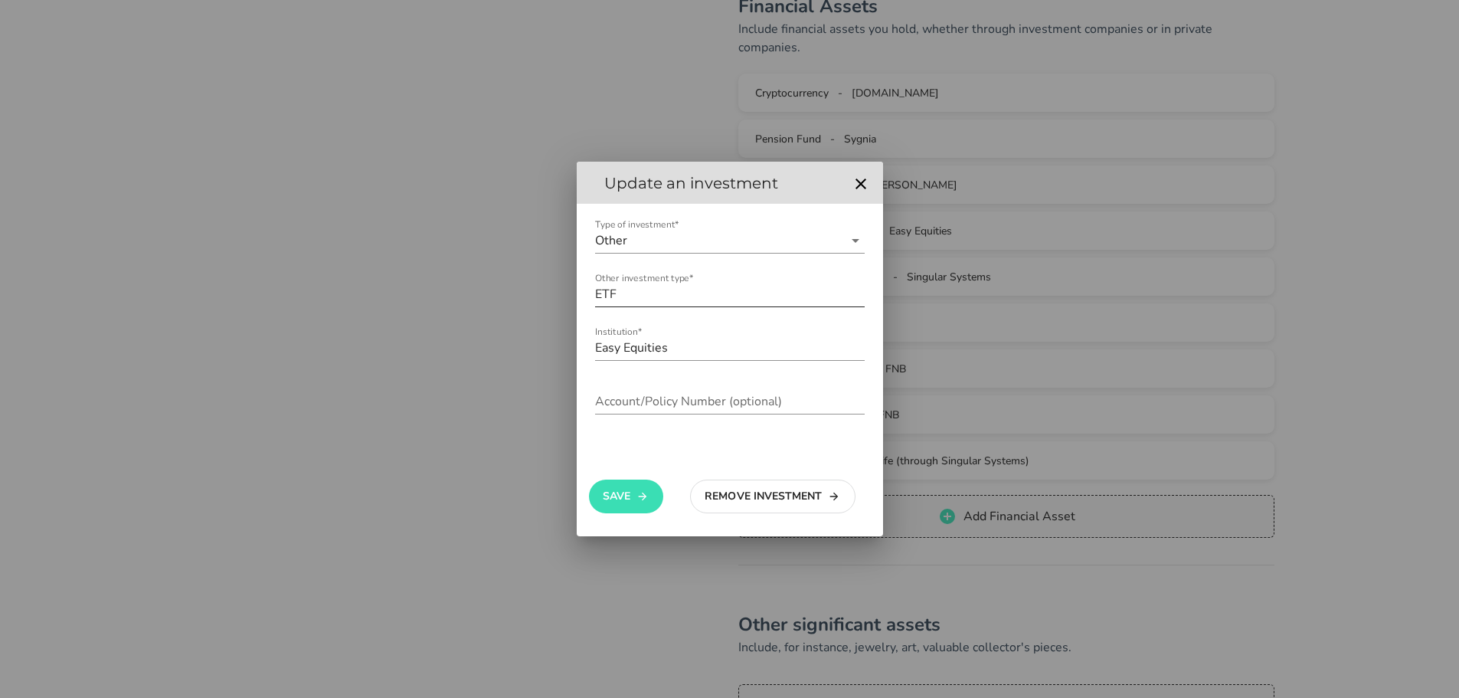
click at [633, 289] on input "ETF" at bounding box center [730, 294] width 270 height 25
type input "ZAR"
click at [660, 241] on input "Type of investment*" at bounding box center [736, 240] width 213 height 25
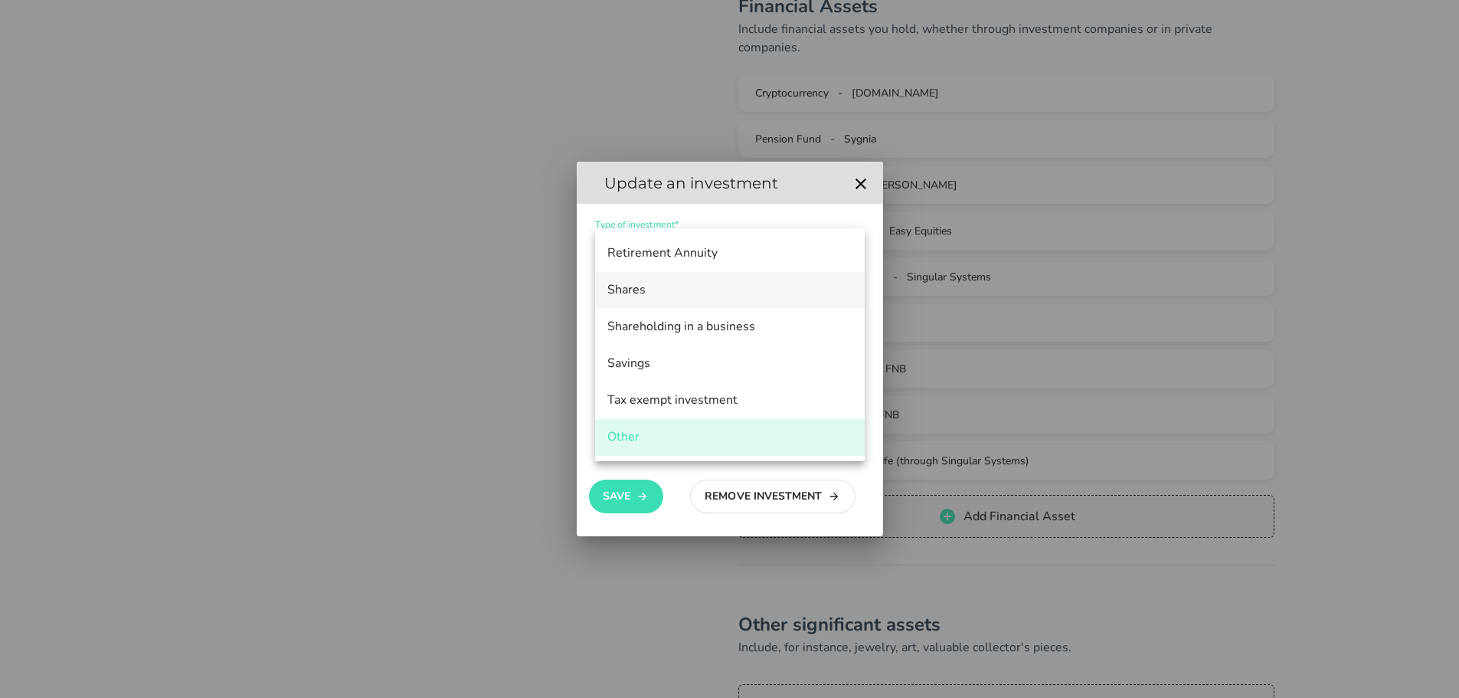
scroll to position [184, 0]
click at [865, 181] on icon "button" at bounding box center [861, 184] width 18 height 18
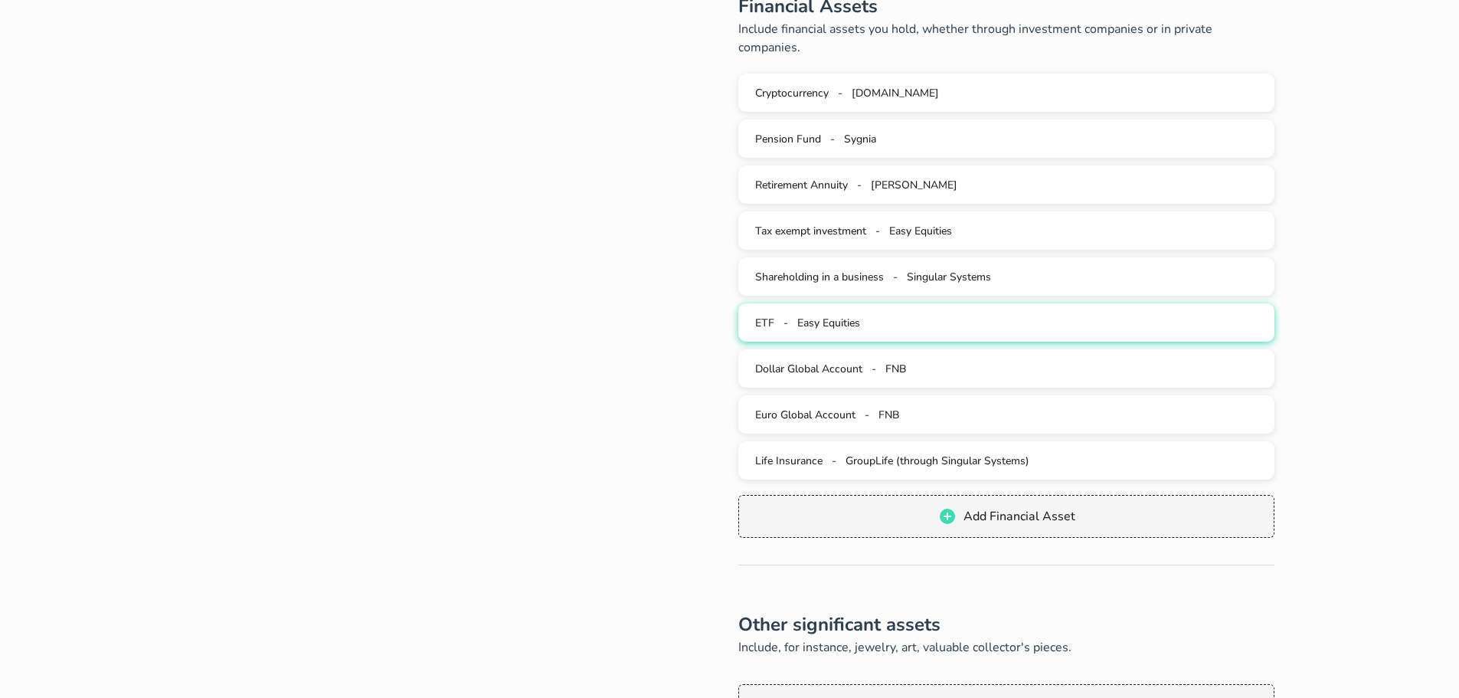
click at [858, 316] on span "Easy Equities" at bounding box center [828, 323] width 63 height 15
type input "Easy Equities"
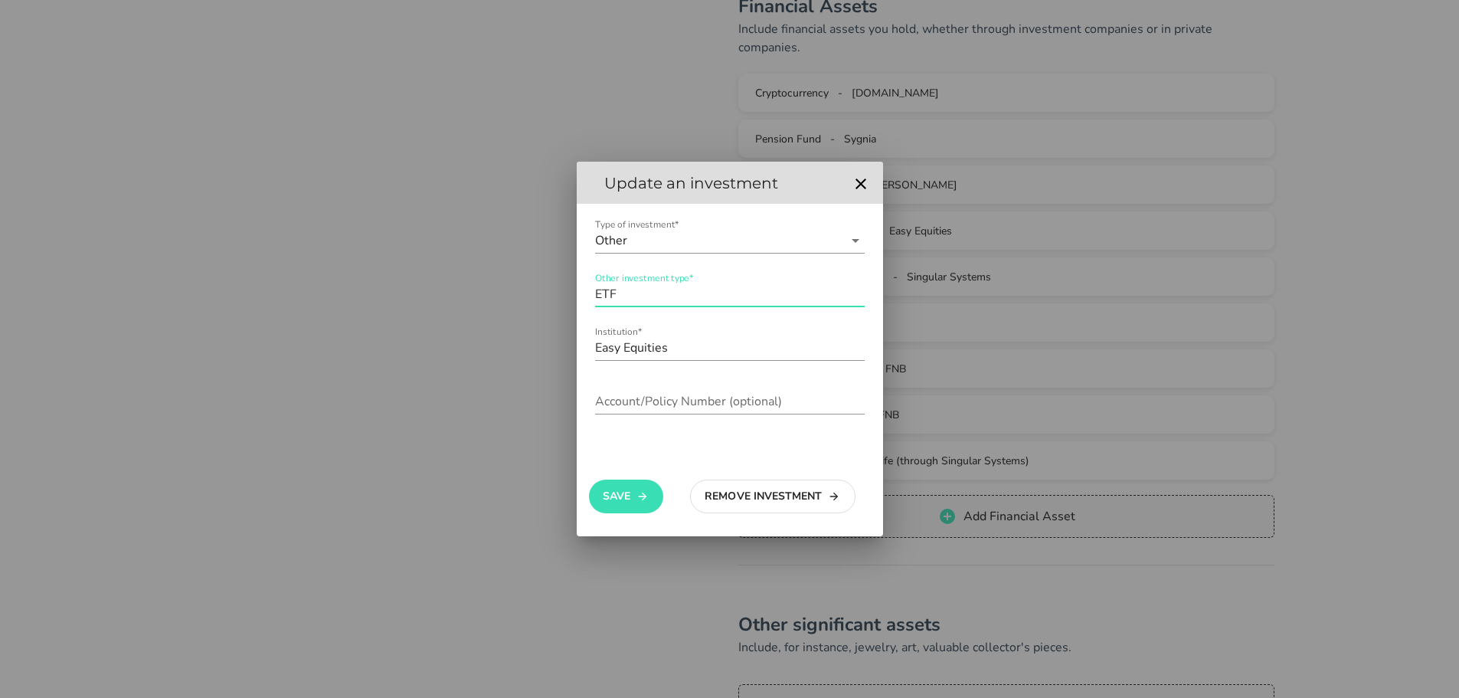
drag, startPoint x: 602, startPoint y: 298, endPoint x: 497, endPoint y: 299, distance: 104.9
click at [497, 299] on div "As an QuickWill customer, you can draft your will for free We've partnered with…" at bounding box center [729, 234] width 1459 height 1695
type input "ZAR Discretionary Account"
click at [622, 491] on button "Save" at bounding box center [626, 496] width 74 height 34
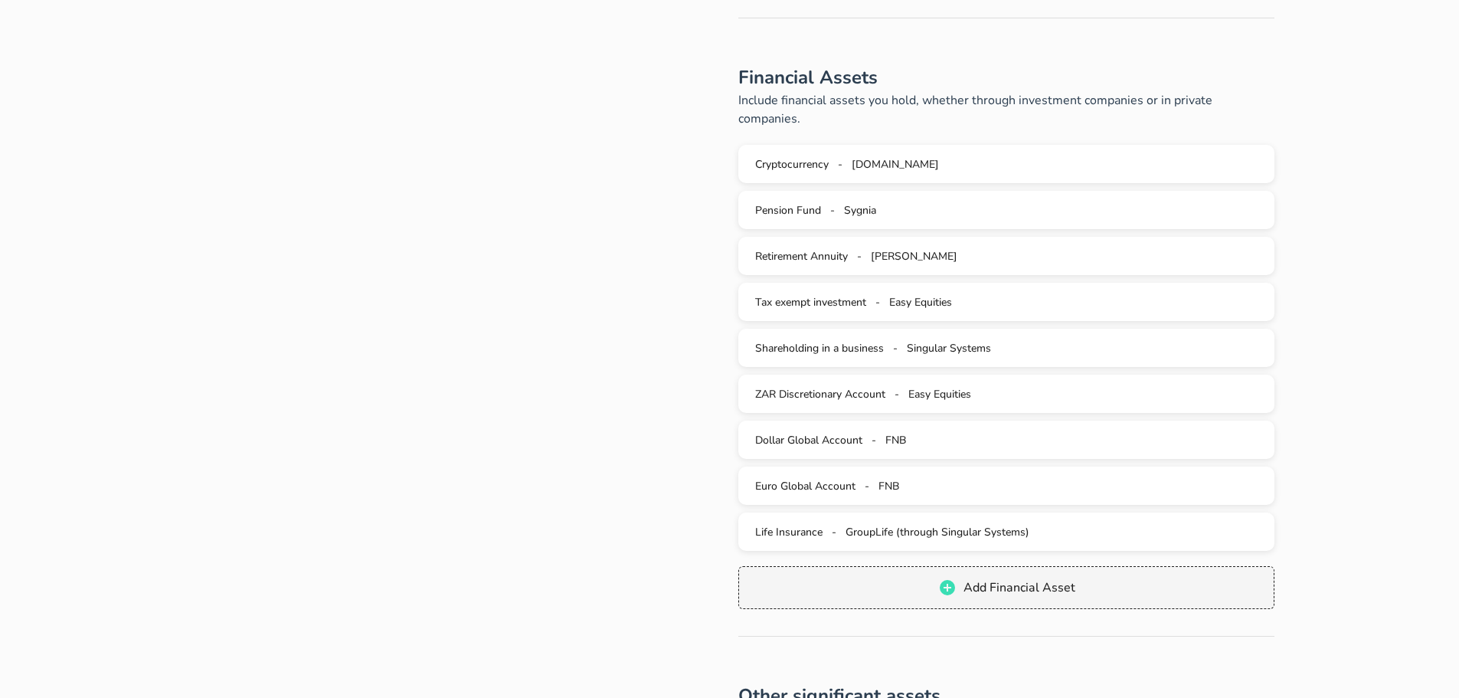
scroll to position [536, 0]
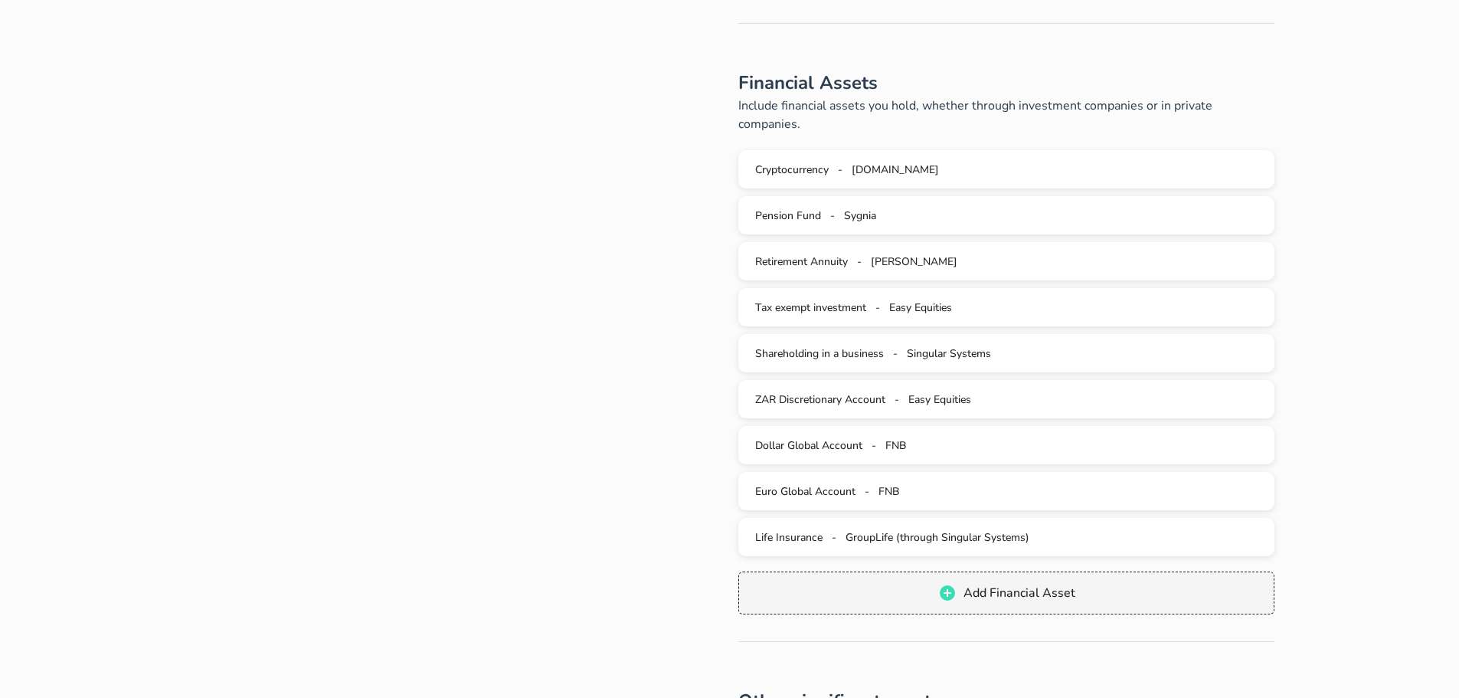
click at [371, 372] on div "Your assets Tell us about your assets: Here you need to add all assets that you…" at bounding box center [396, 225] width 443 height 1388
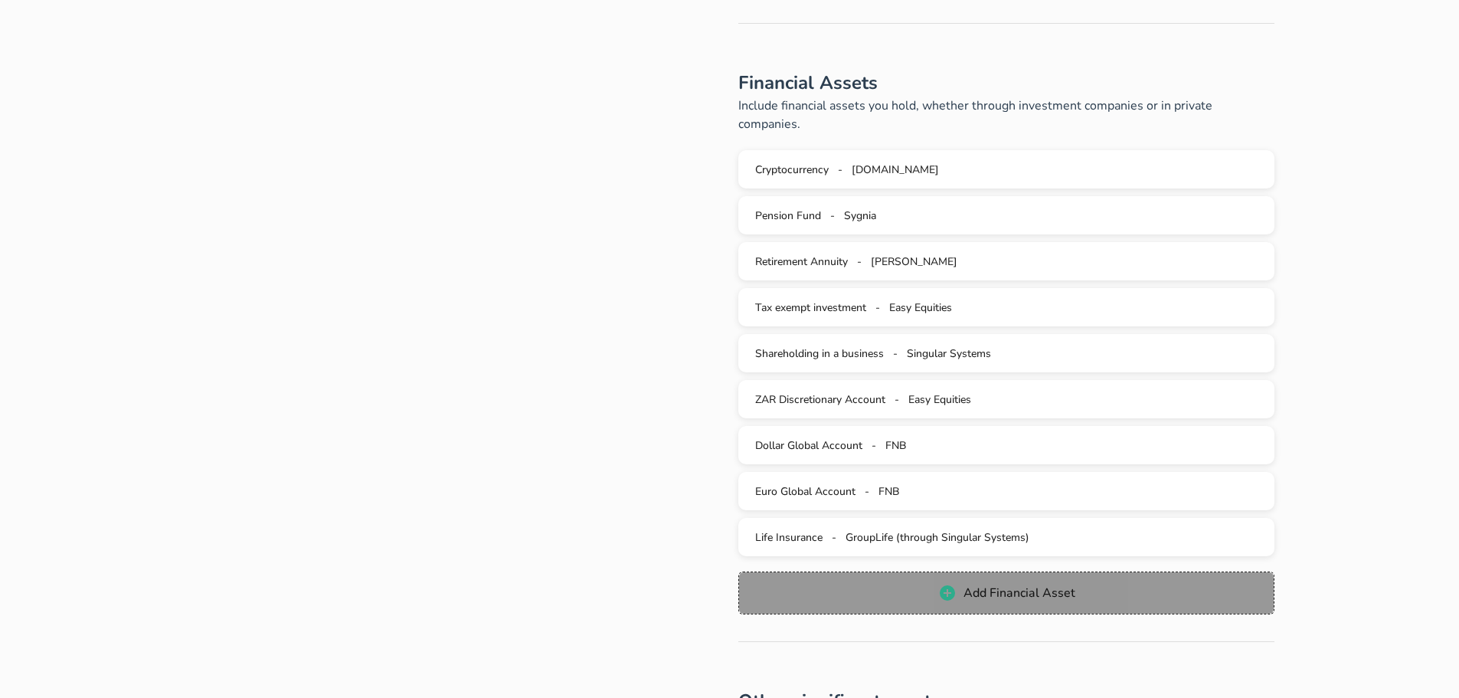
click at [960, 584] on span "Add Financial Asset" at bounding box center [1006, 593] width 505 height 18
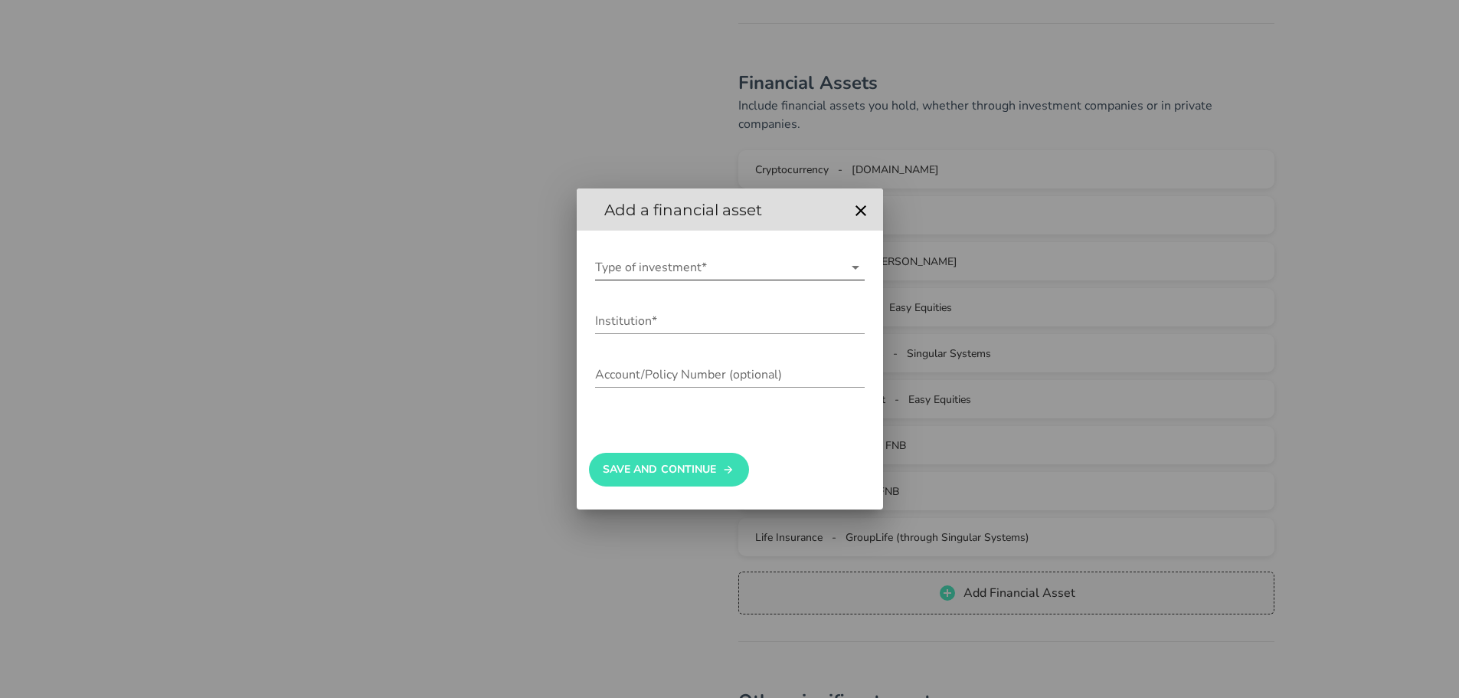
click at [636, 269] on input "Type of investment*" at bounding box center [719, 267] width 248 height 25
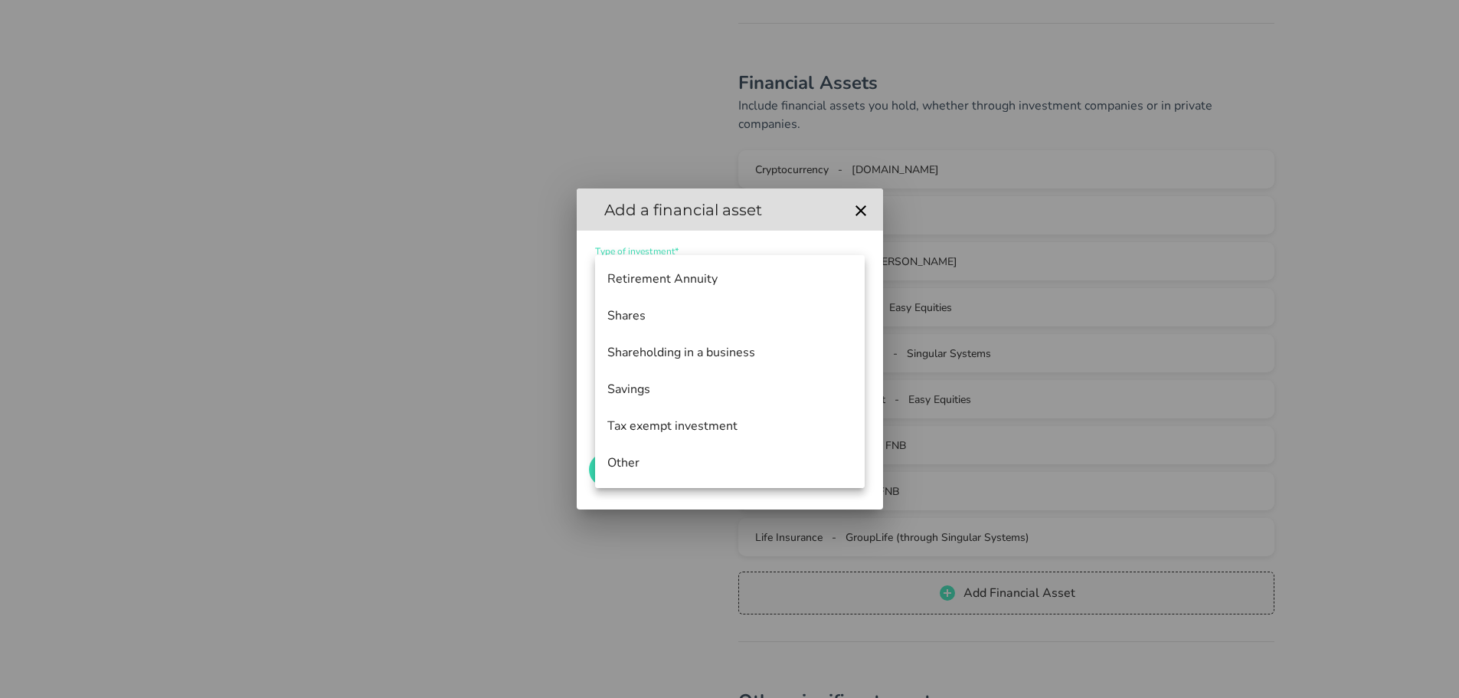
click at [653, 377] on div "Savings" at bounding box center [729, 389] width 245 height 33
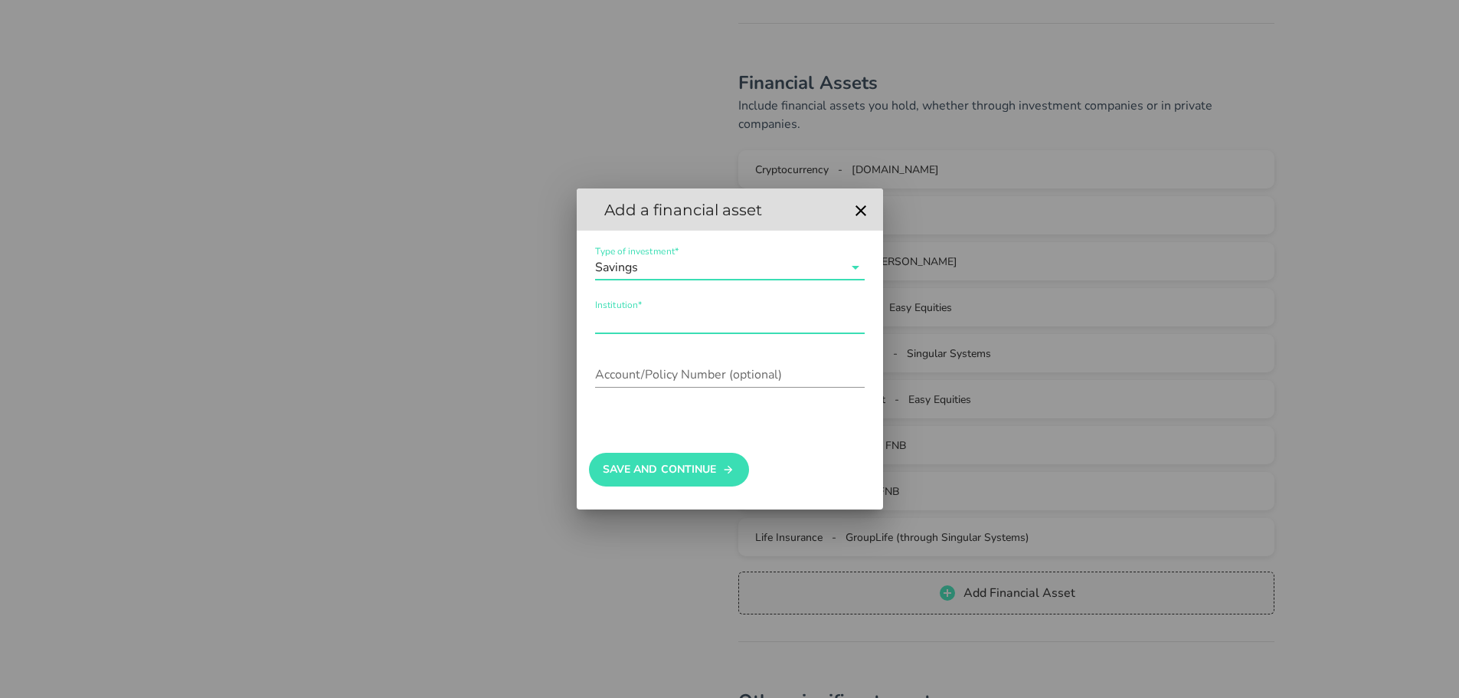
click at [659, 316] on input "Institution*" at bounding box center [730, 321] width 270 height 25
type input "FNB"
click at [669, 386] on div "Account/Policy Number (optional)" at bounding box center [730, 374] width 270 height 25
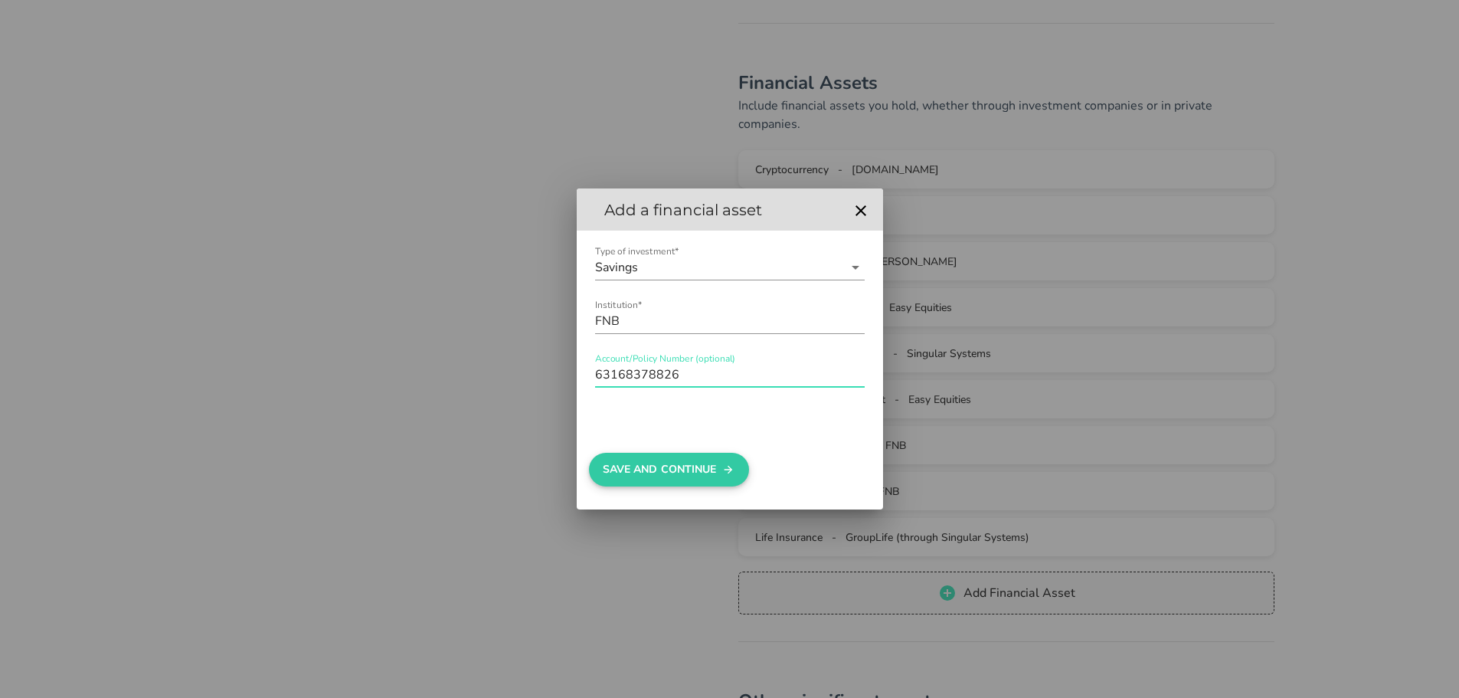
type input "63168378826"
click at [653, 463] on button "Save And Continue" at bounding box center [669, 470] width 160 height 34
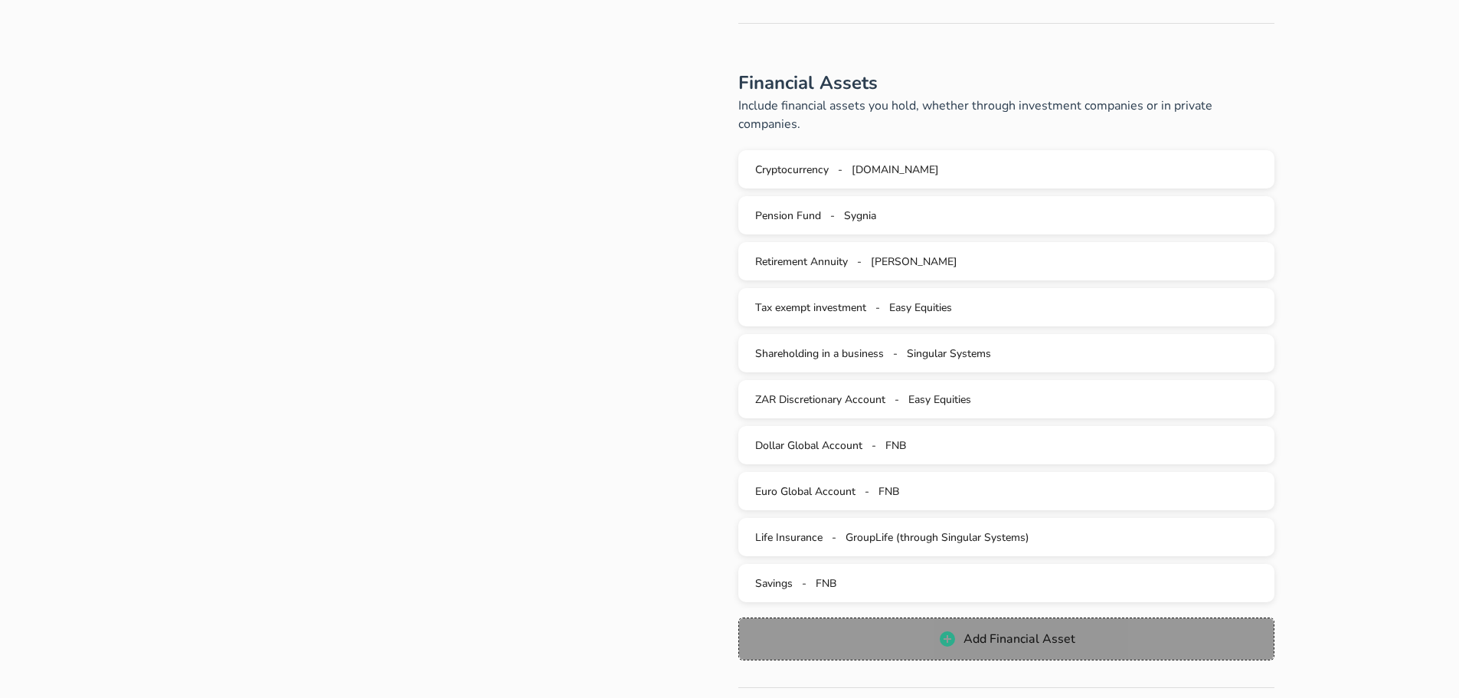
click at [927, 629] on span "Add Financial Asset" at bounding box center [1006, 638] width 505 height 18
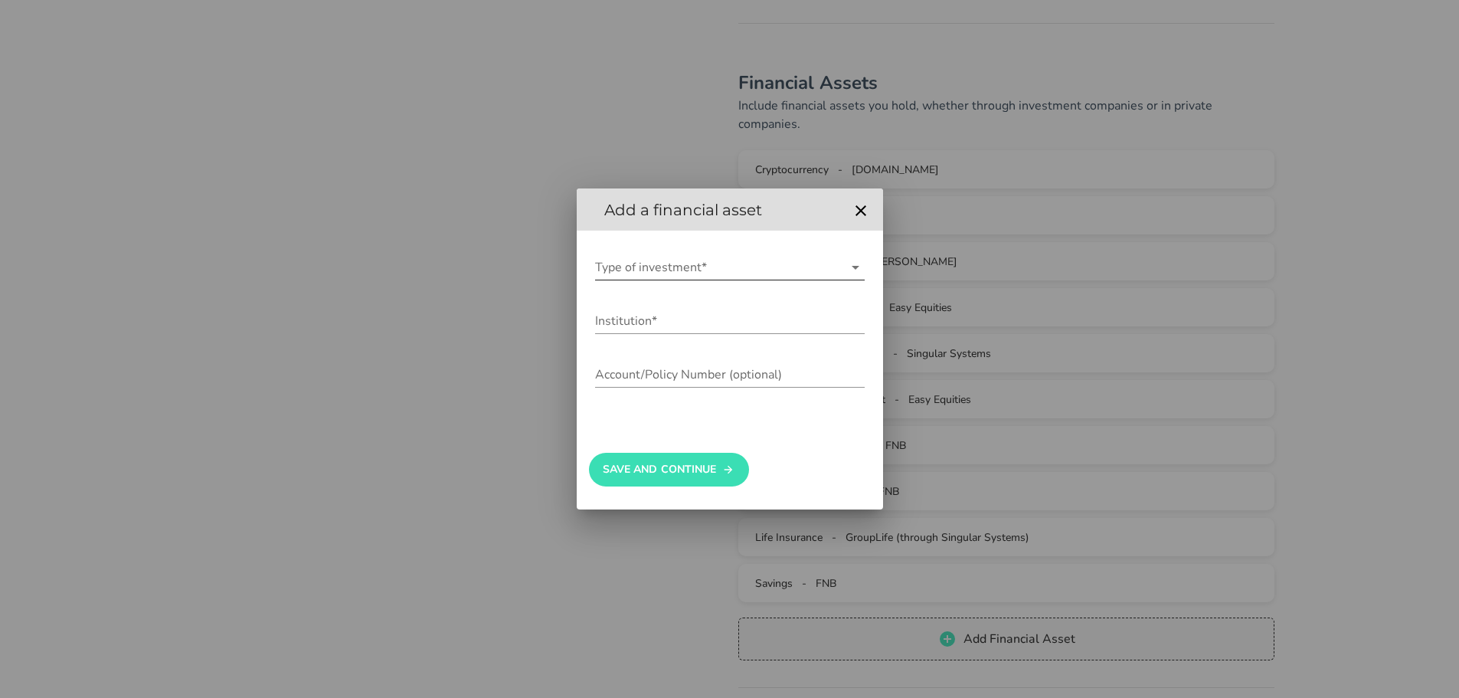
click at [692, 270] on input "Type of investment*" at bounding box center [719, 267] width 248 height 25
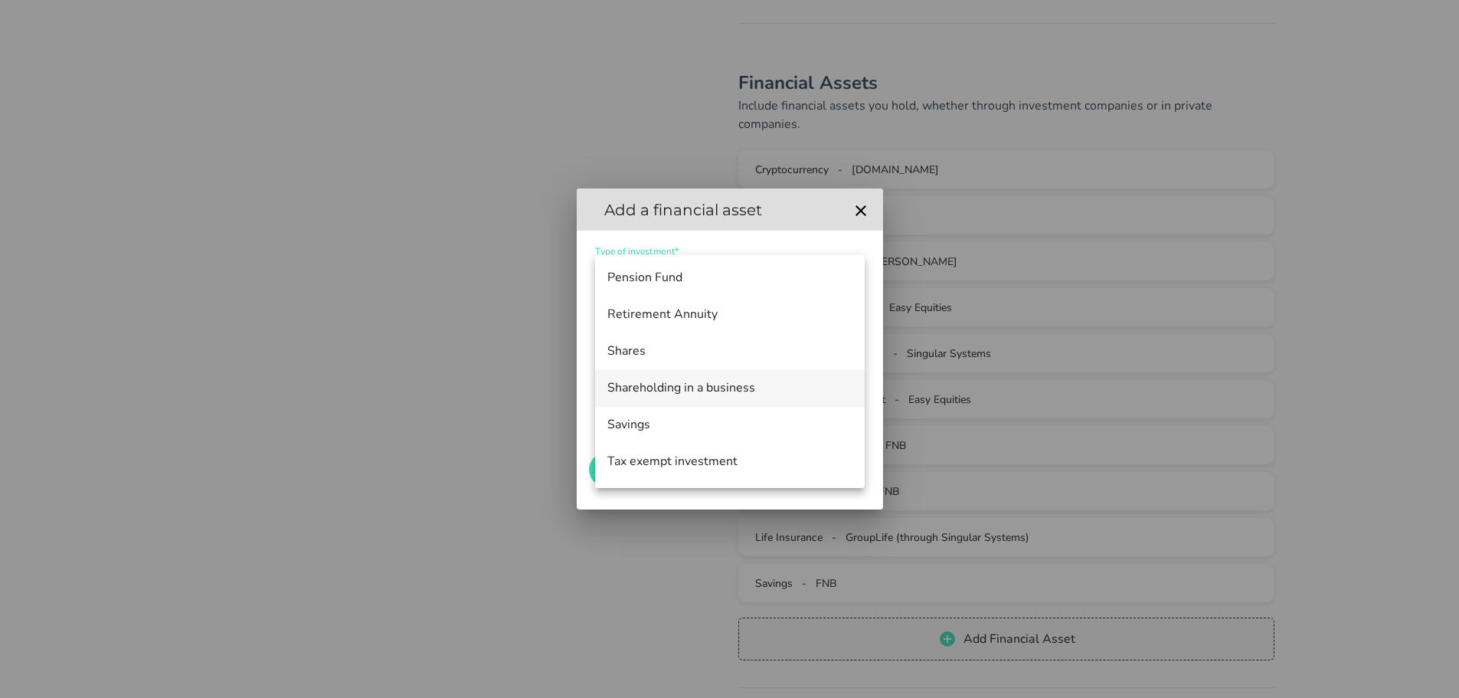
scroll to position [184, 0]
click at [652, 459] on div "Other" at bounding box center [729, 463] width 245 height 15
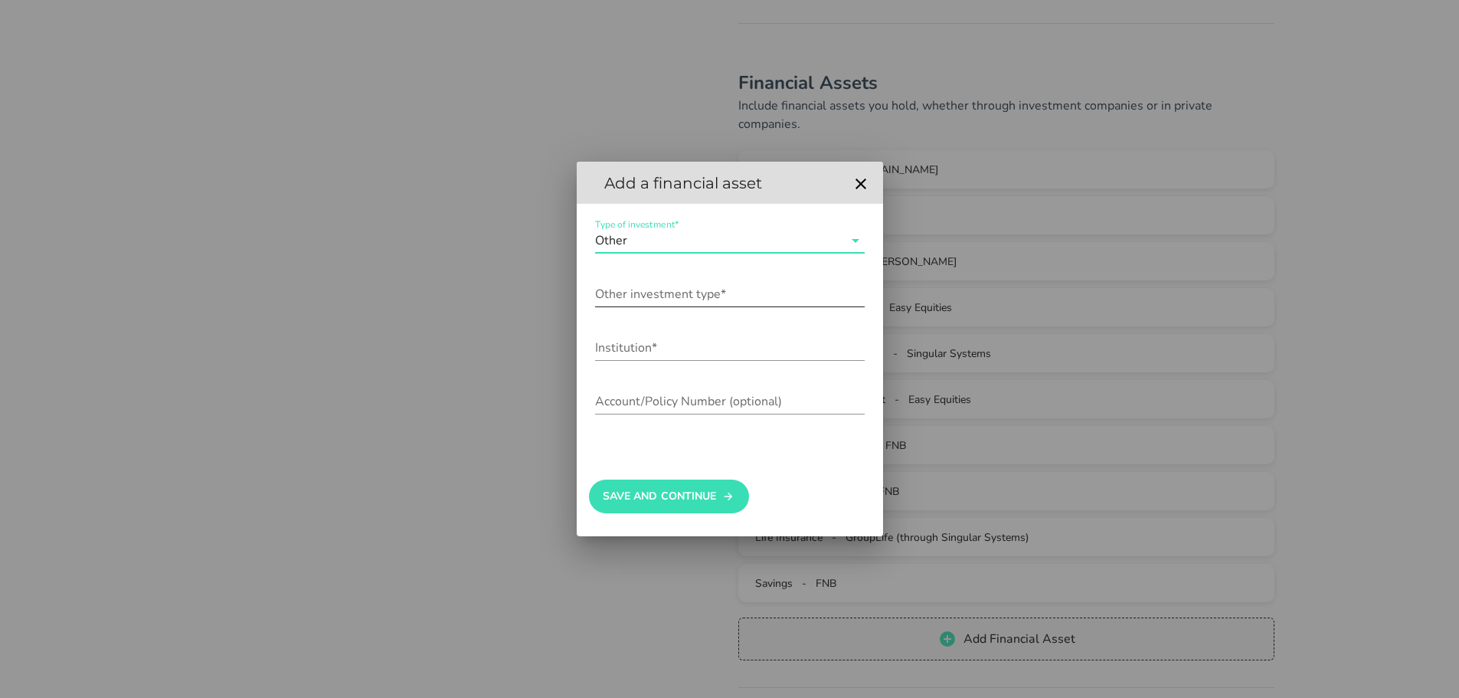
click at [682, 296] on input "Other investment type*" at bounding box center [730, 294] width 270 height 25
type input "GBP"
click at [856, 175] on icon "button" at bounding box center [861, 184] width 18 height 18
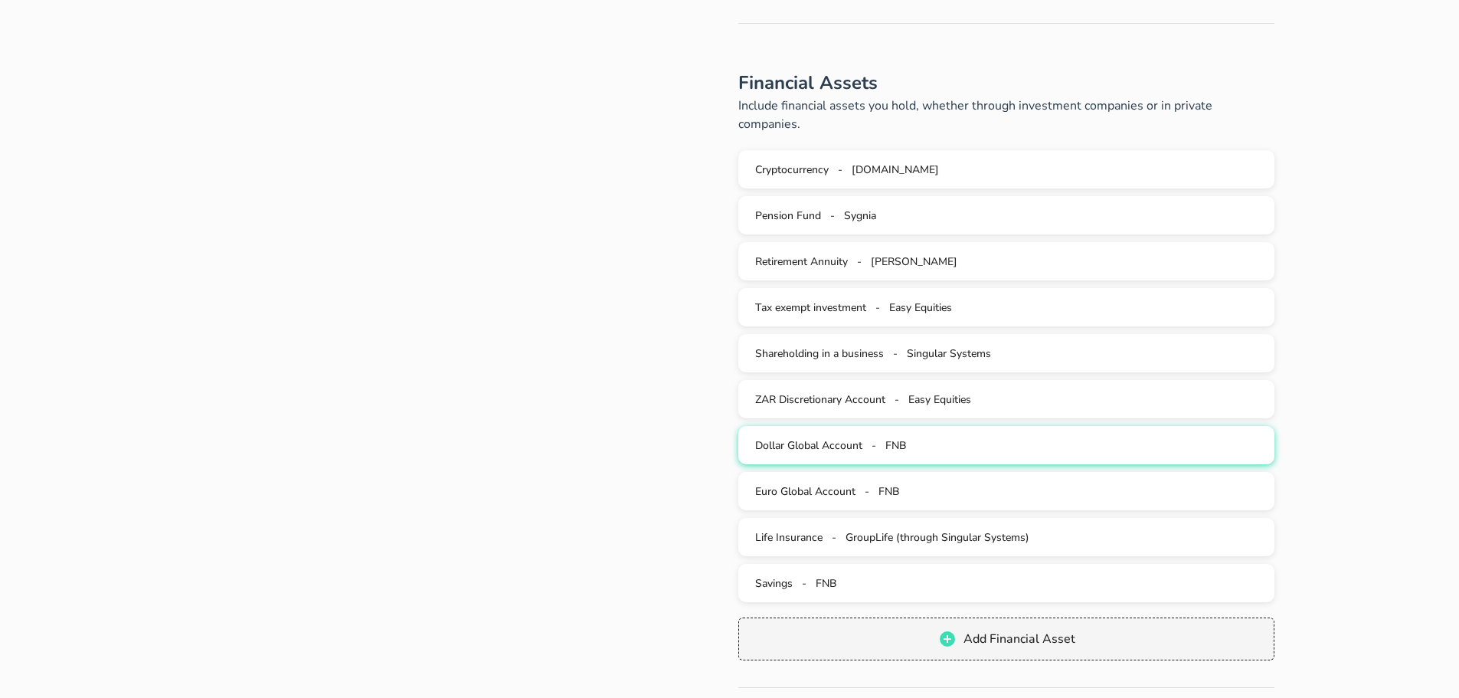
click at [885, 438] on button "Dollar Global Account - FNB" at bounding box center [1006, 445] width 536 height 38
type input "FNB"
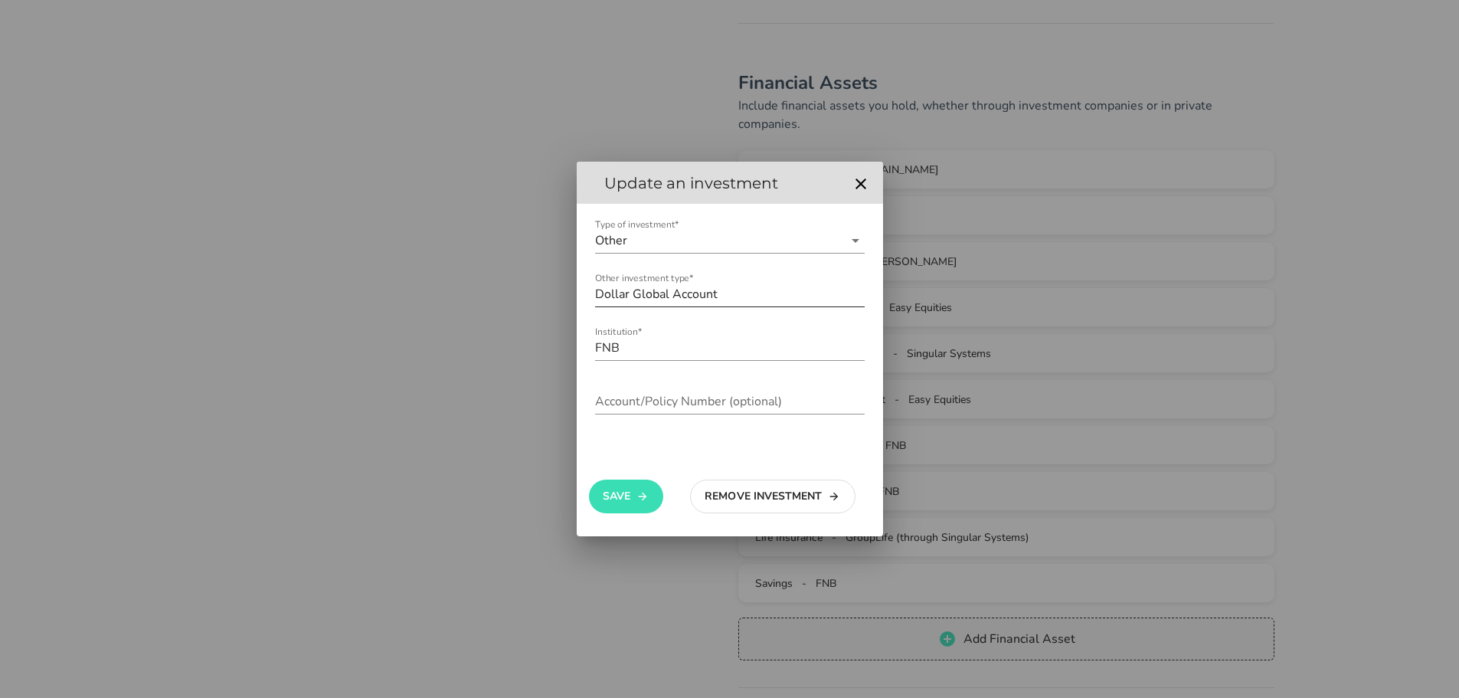
click at [703, 297] on input "Dollar Global Account" at bounding box center [730, 294] width 270 height 25
type input "USD Global Account"
click at [619, 499] on button "Save" at bounding box center [626, 496] width 74 height 34
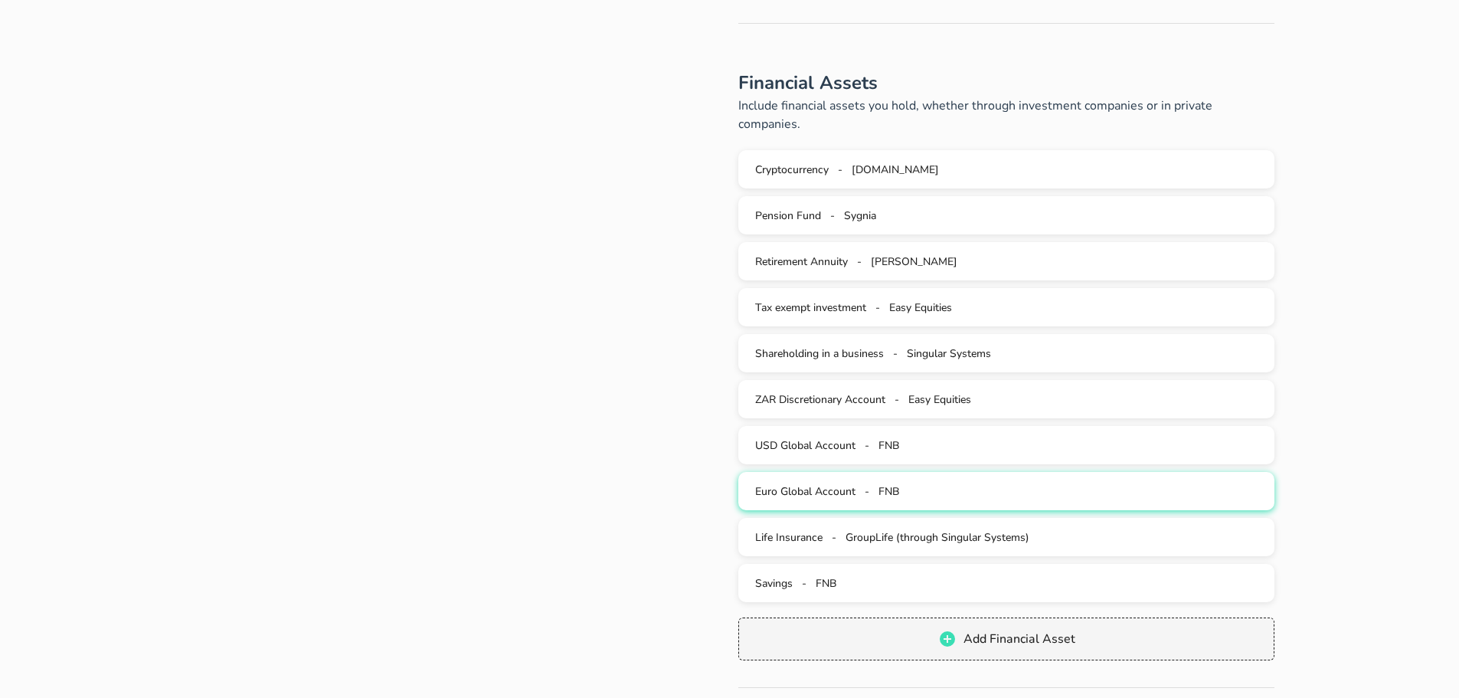
click at [848, 484] on span "Euro Global Account" at bounding box center [805, 491] width 100 height 15
type input "FNB"
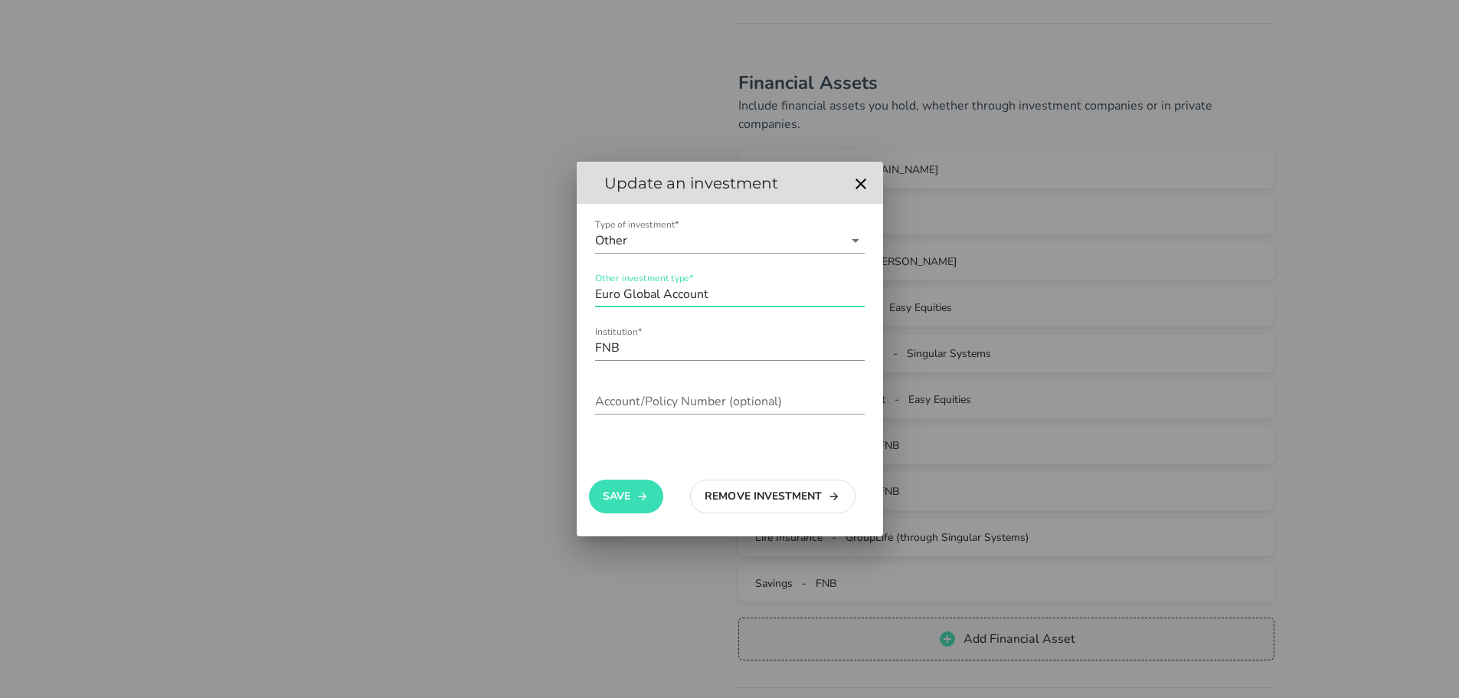
click at [617, 290] on input "Euro Global Account" at bounding box center [730, 294] width 270 height 25
type input "EUR Global Account"
click at [629, 497] on button "Save" at bounding box center [626, 496] width 74 height 34
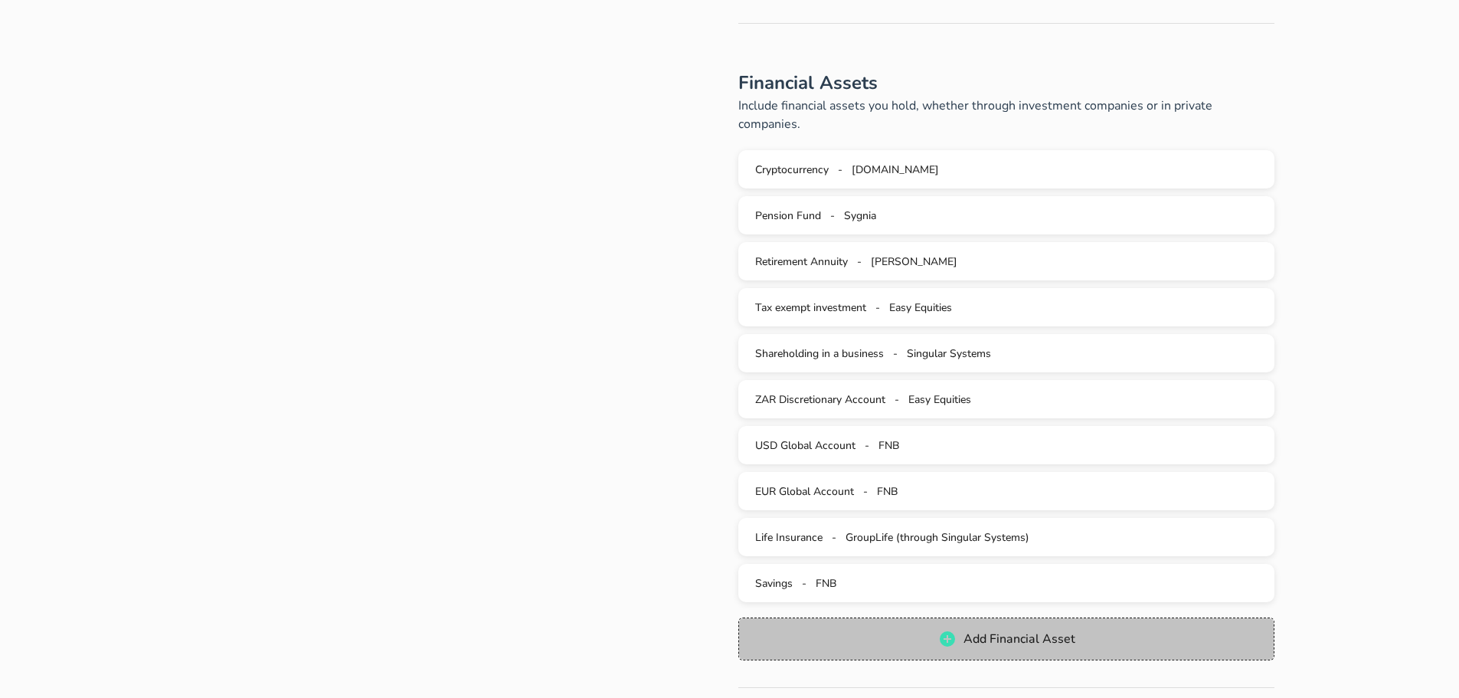
click at [931, 629] on span "Add Financial Asset" at bounding box center [1006, 638] width 505 height 18
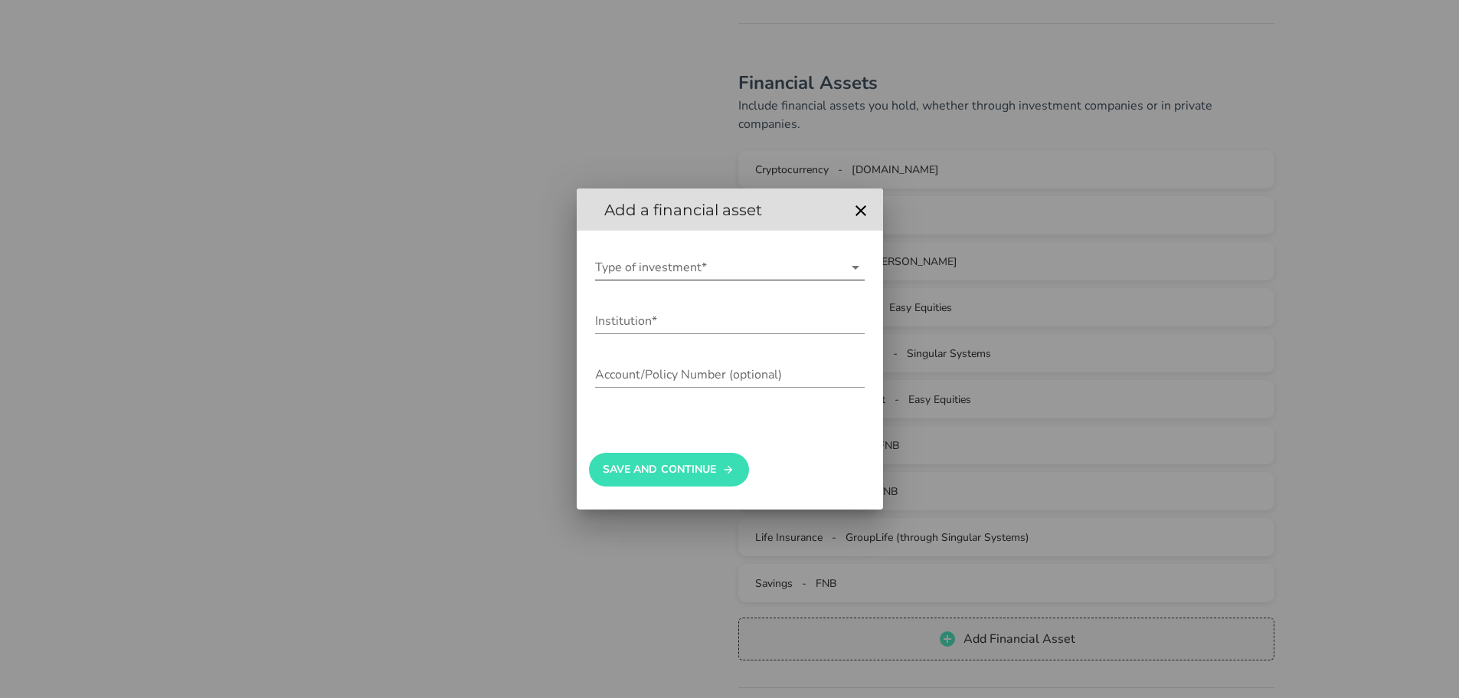
click at [620, 277] on input "Type of investment*" at bounding box center [719, 267] width 248 height 25
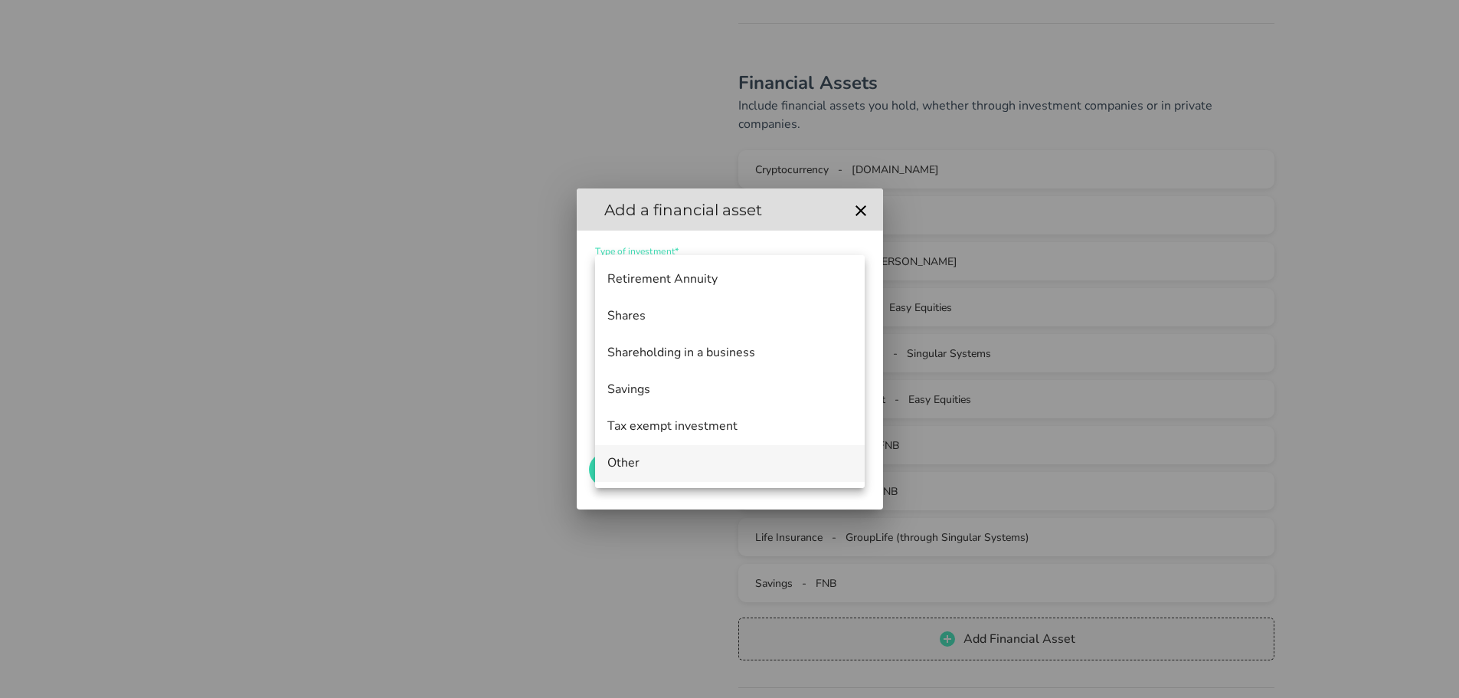
click at [632, 462] on div "Other" at bounding box center [729, 463] width 245 height 15
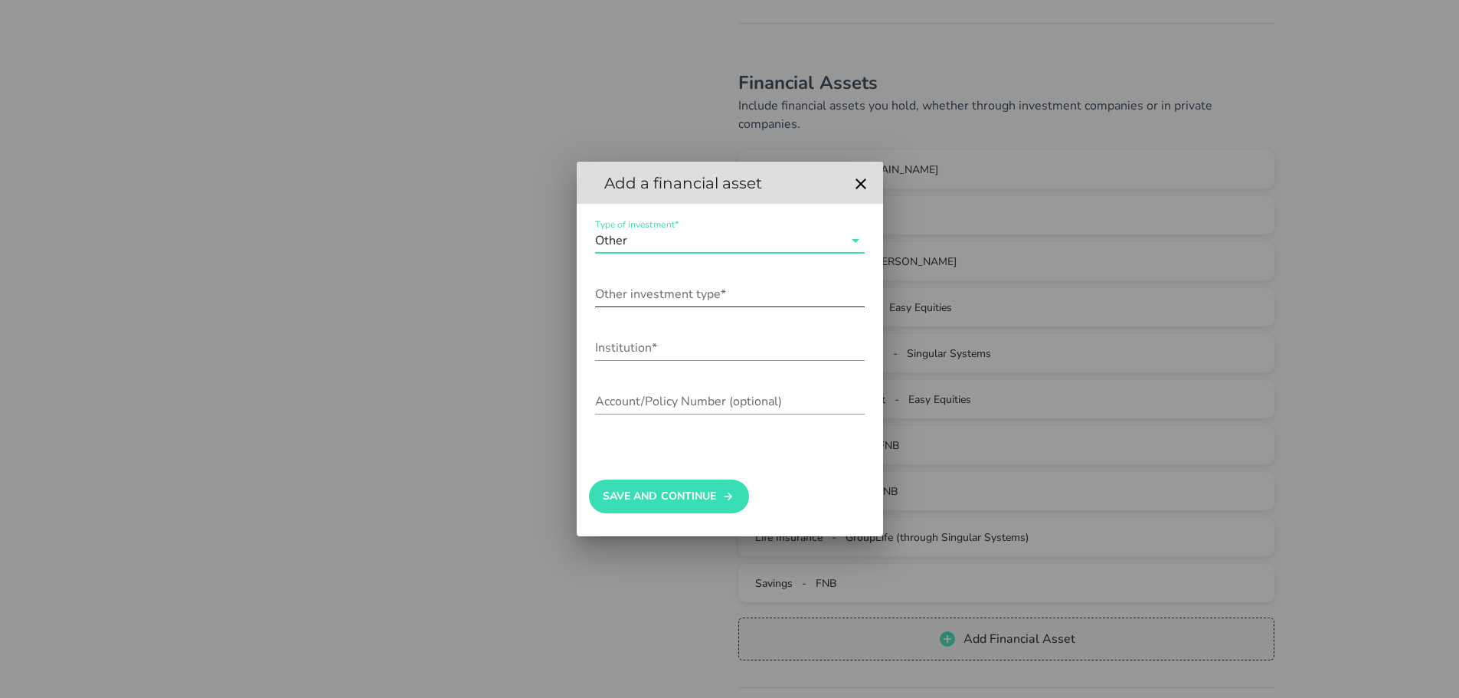
click at [630, 290] on input "Other investment type*" at bounding box center [730, 294] width 270 height 25
type input "B"
type input "GBP Global Account"
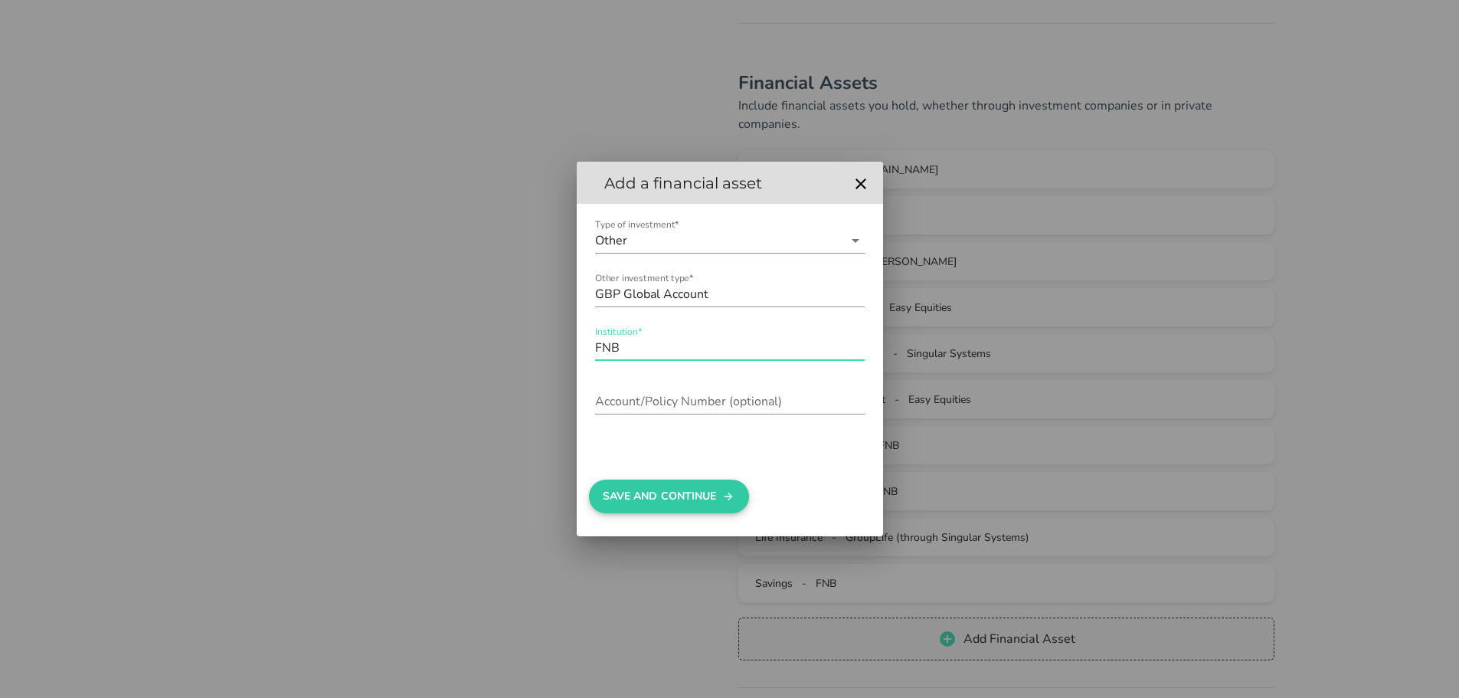
type input "FNB"
click at [664, 499] on button "Save And Continue" at bounding box center [669, 496] width 160 height 34
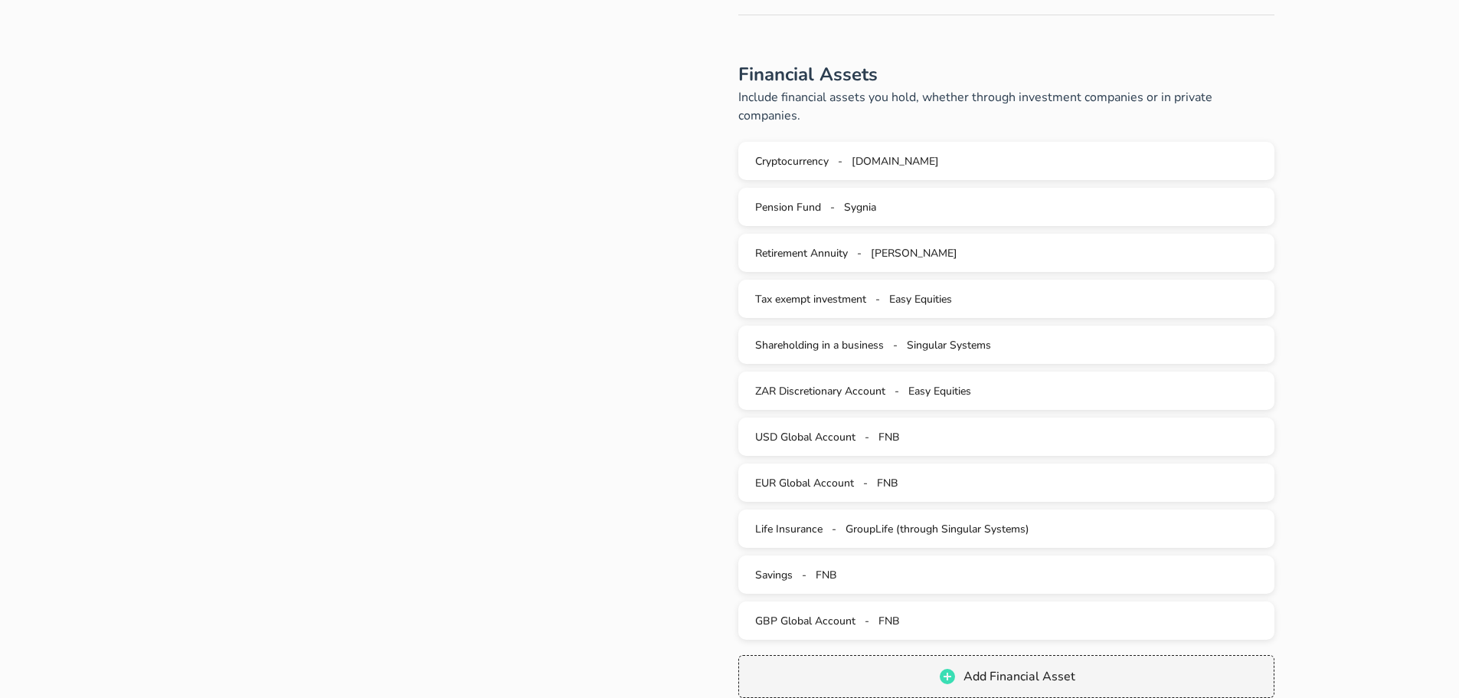
scroll to position [536, 0]
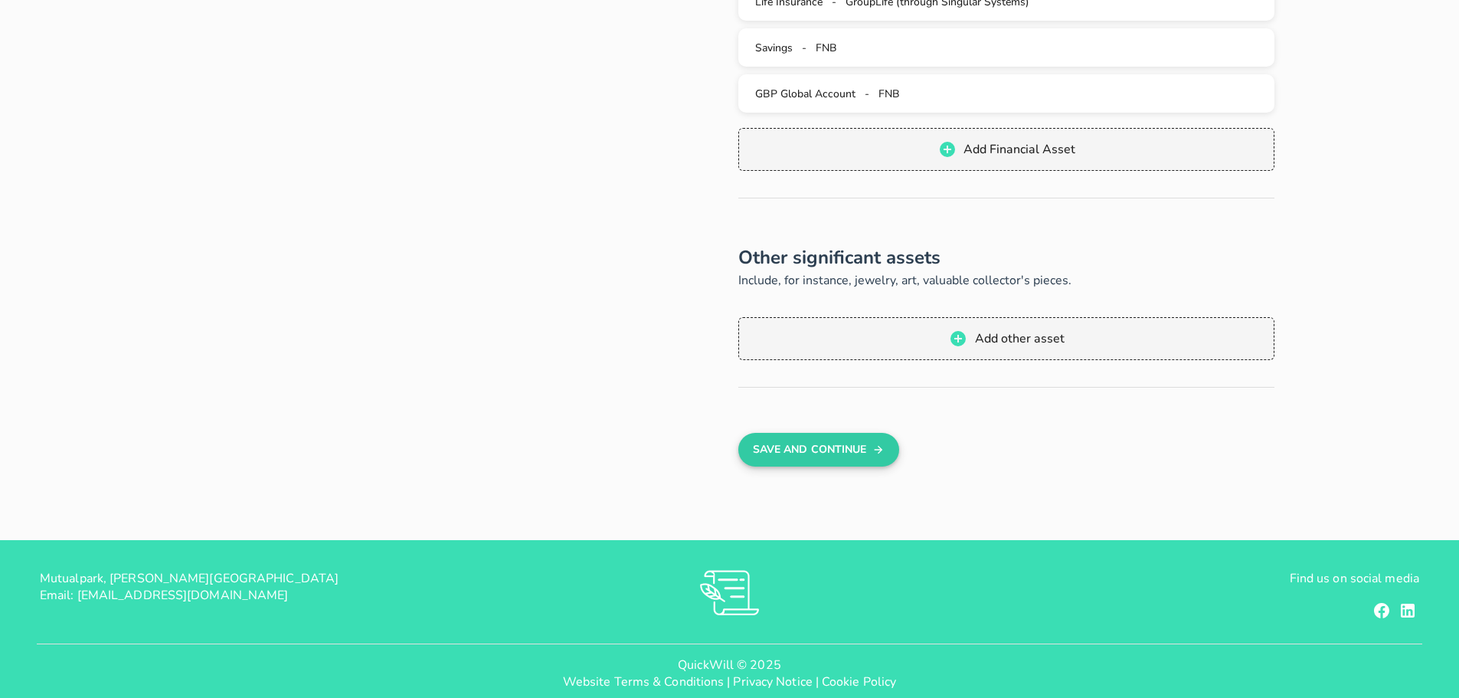
click at [800, 433] on button "Save And Continue" at bounding box center [818, 450] width 160 height 34
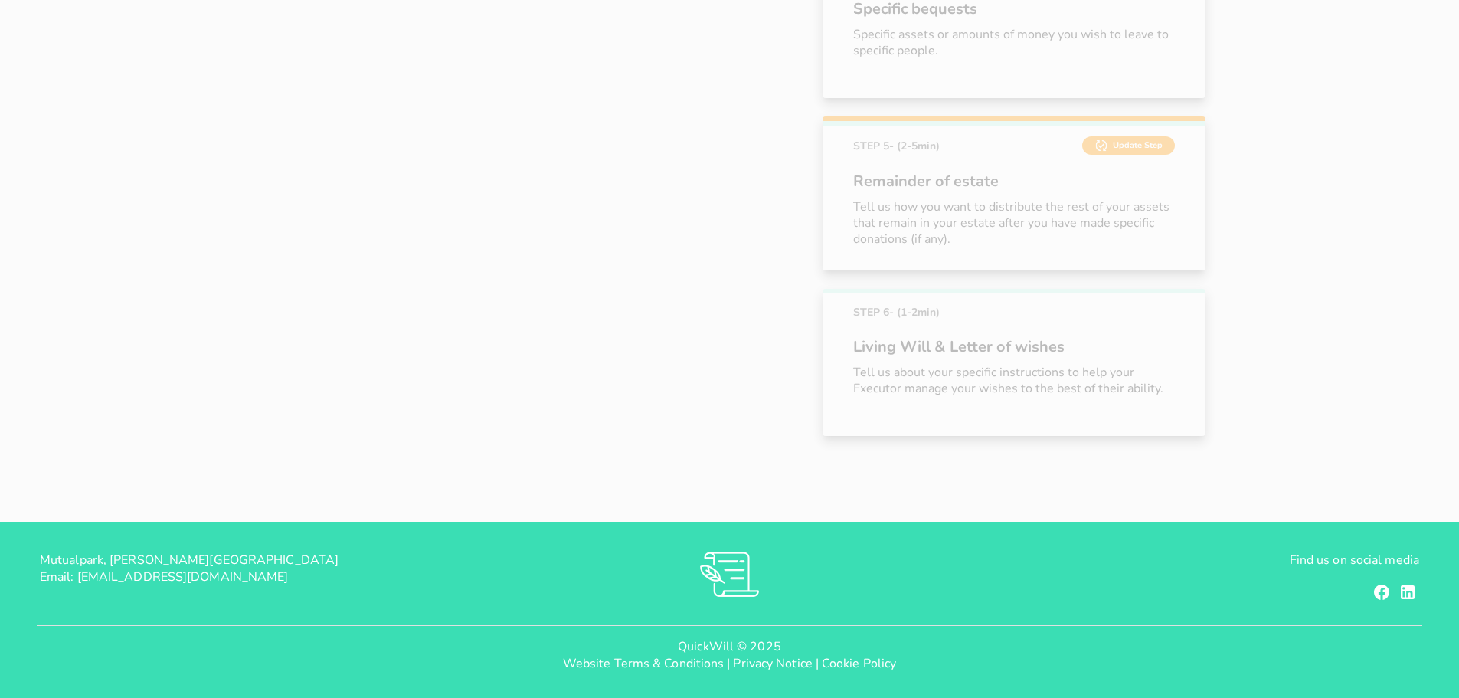
scroll to position [492, 0]
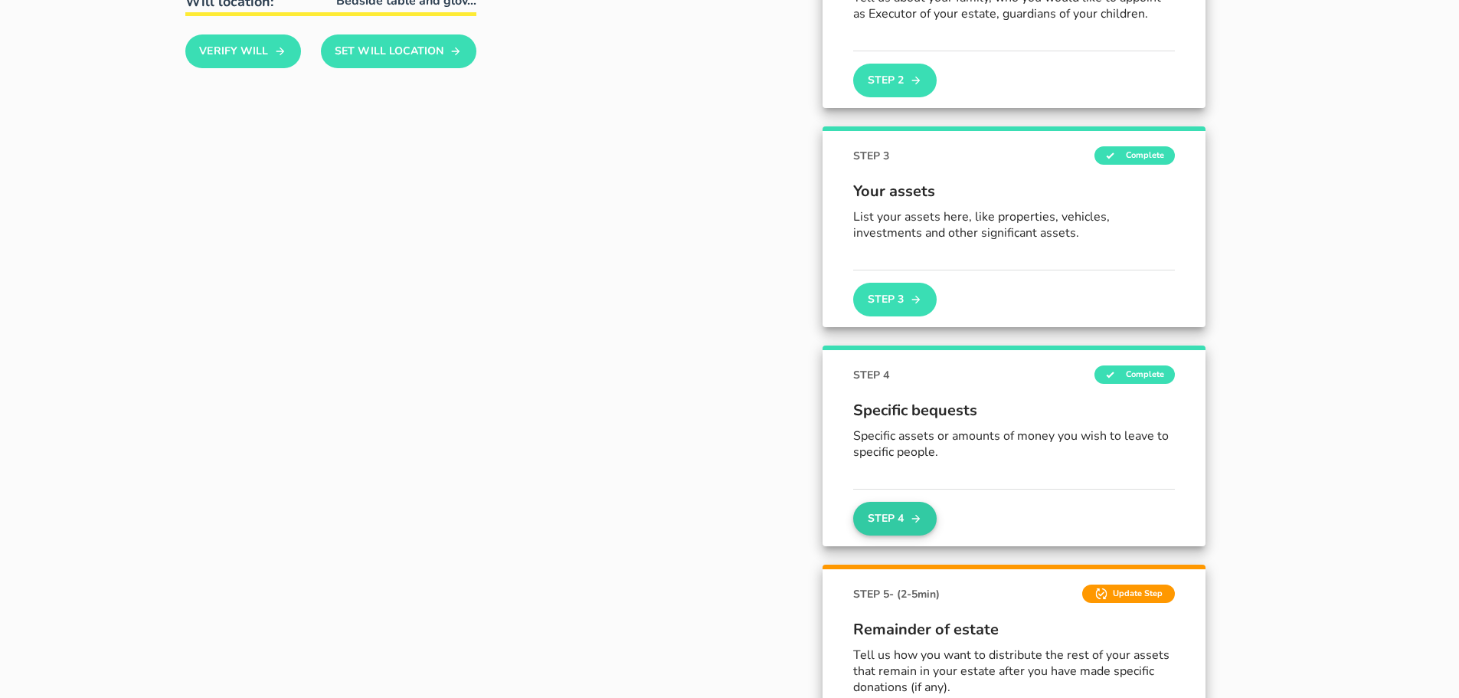
click at [894, 516] on button "Step 4" at bounding box center [894, 519] width 83 height 34
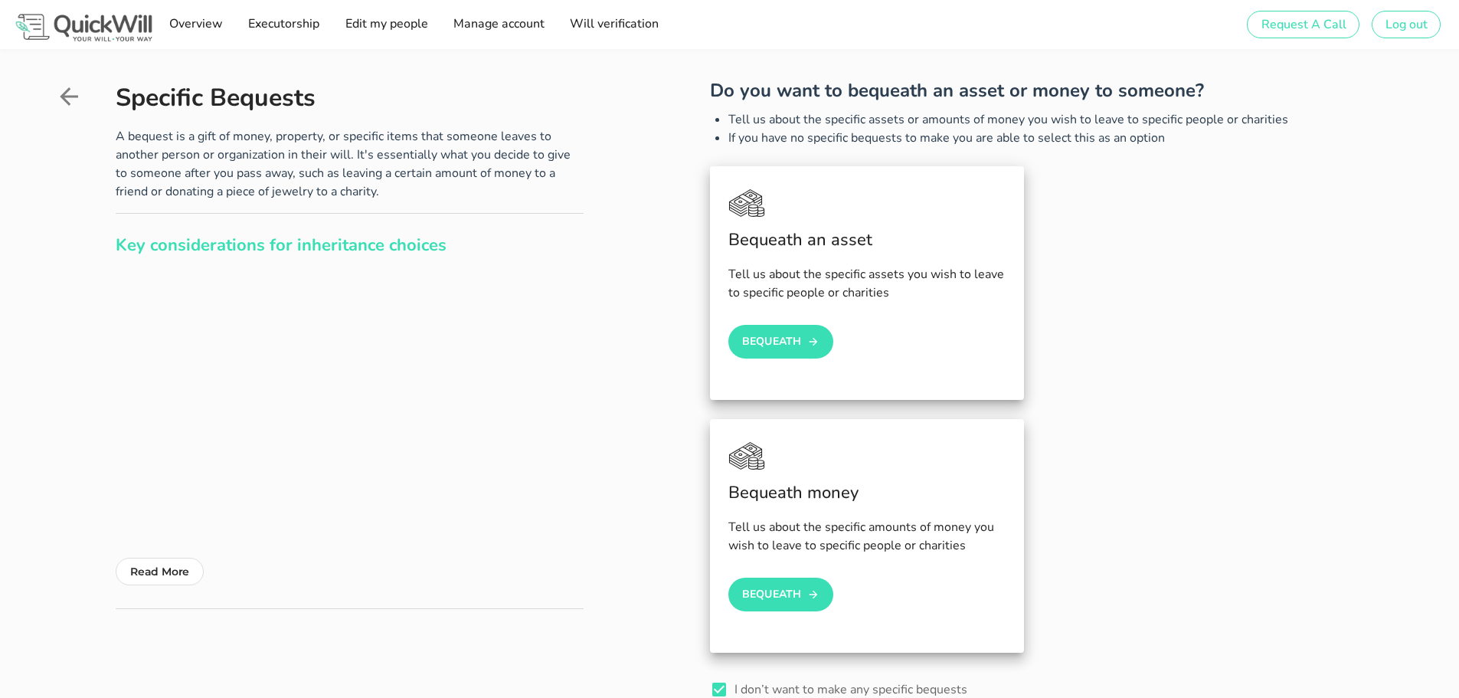
click at [67, 94] on icon at bounding box center [69, 97] width 28 height 28
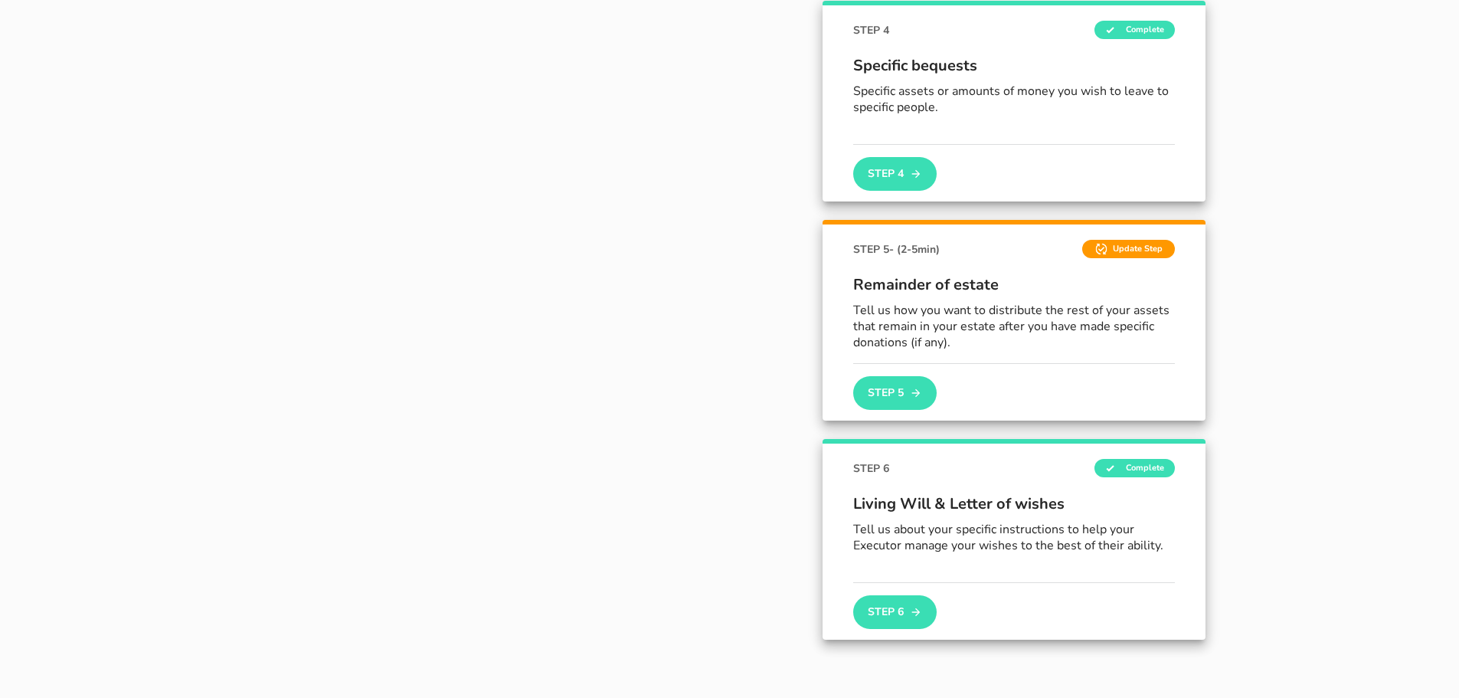
scroll to position [842, 0]
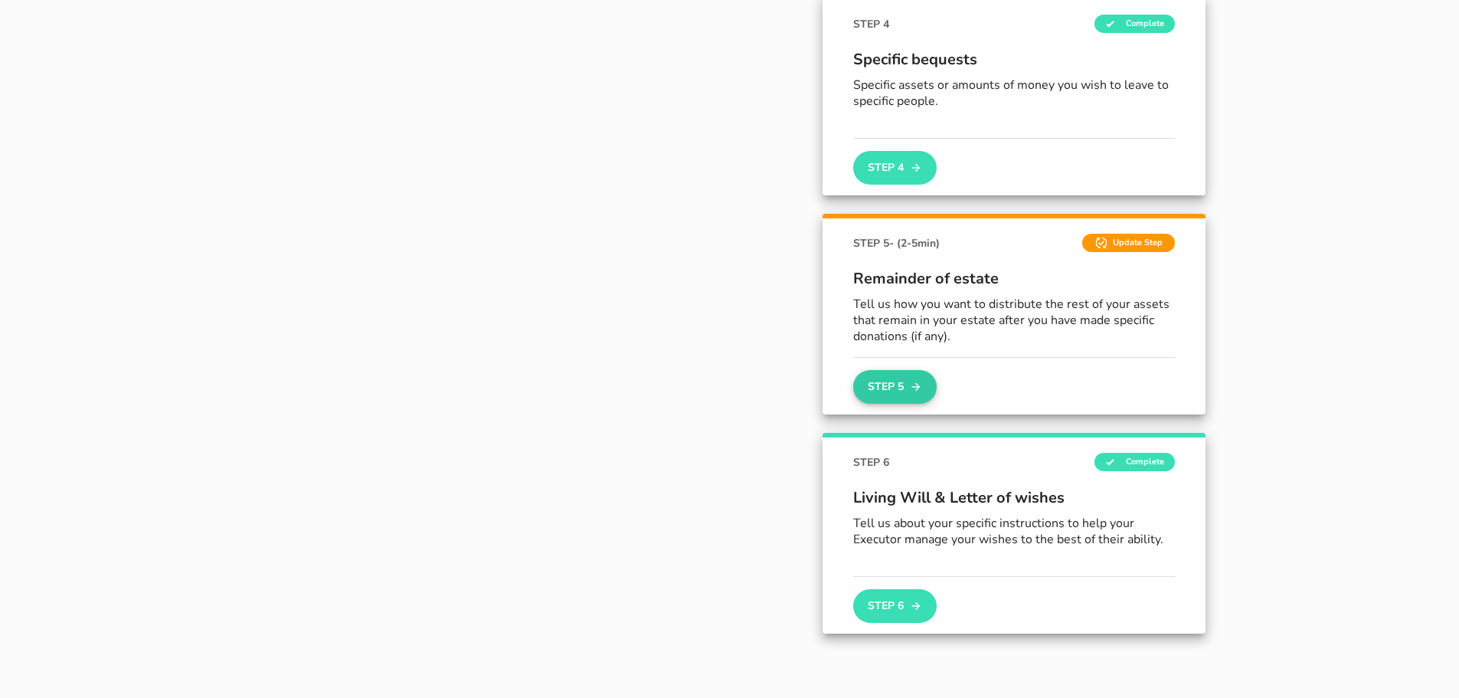
click at [878, 383] on button "Step 5" at bounding box center [894, 387] width 83 height 34
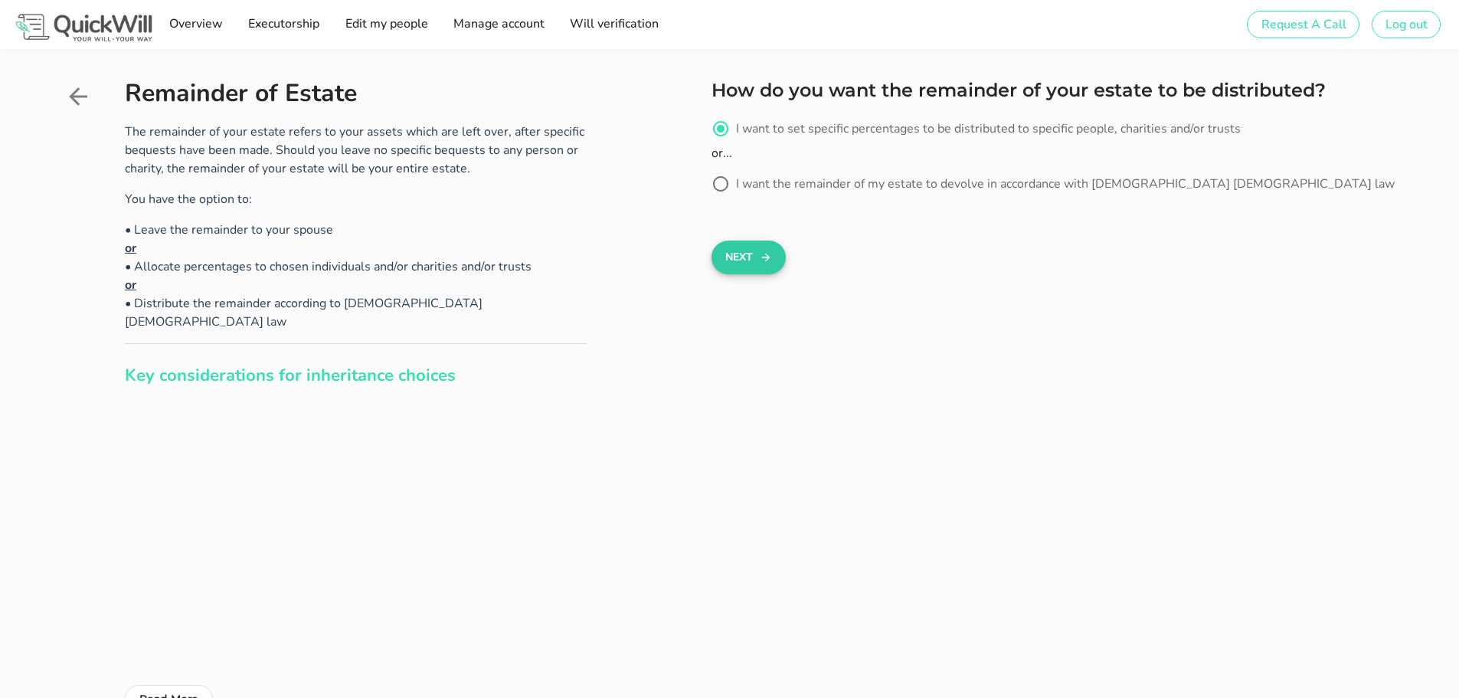
click at [747, 254] on button "Next" at bounding box center [748, 257] width 74 height 34
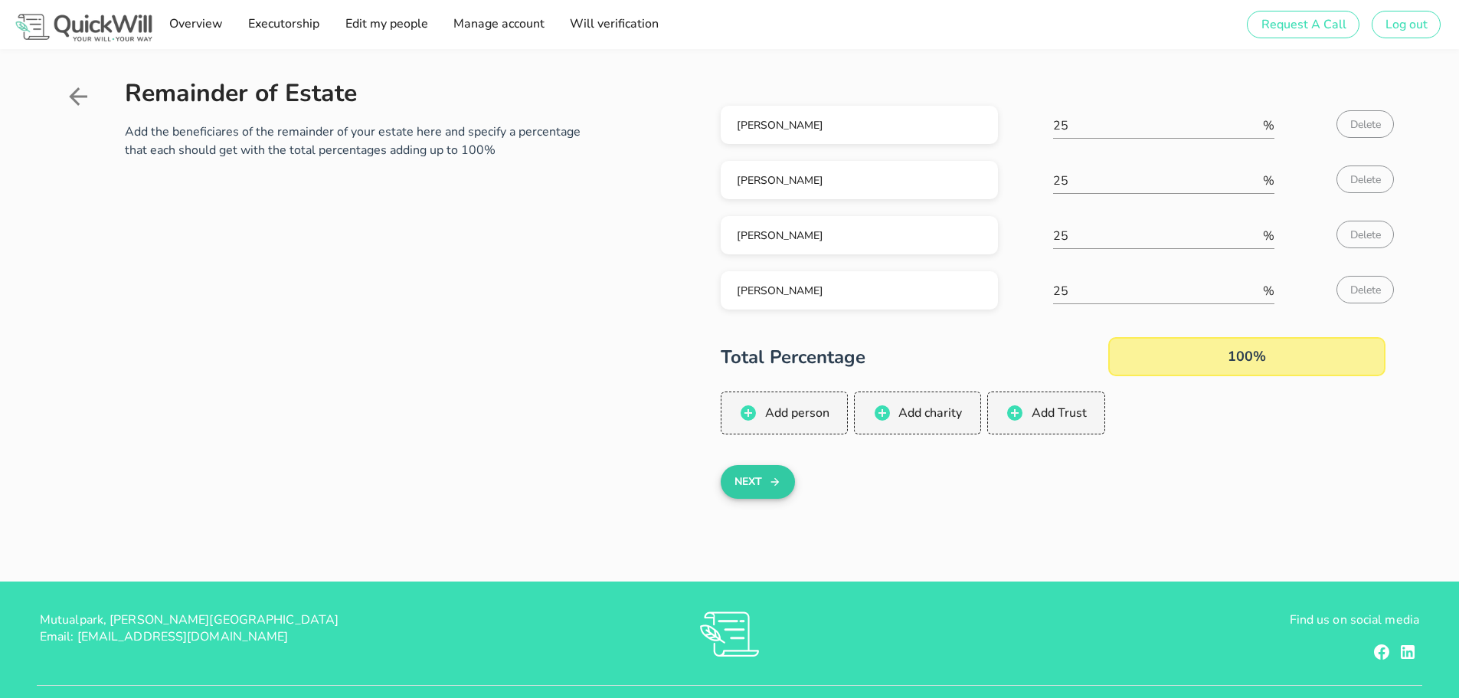
click at [756, 478] on button "Next" at bounding box center [758, 482] width 74 height 34
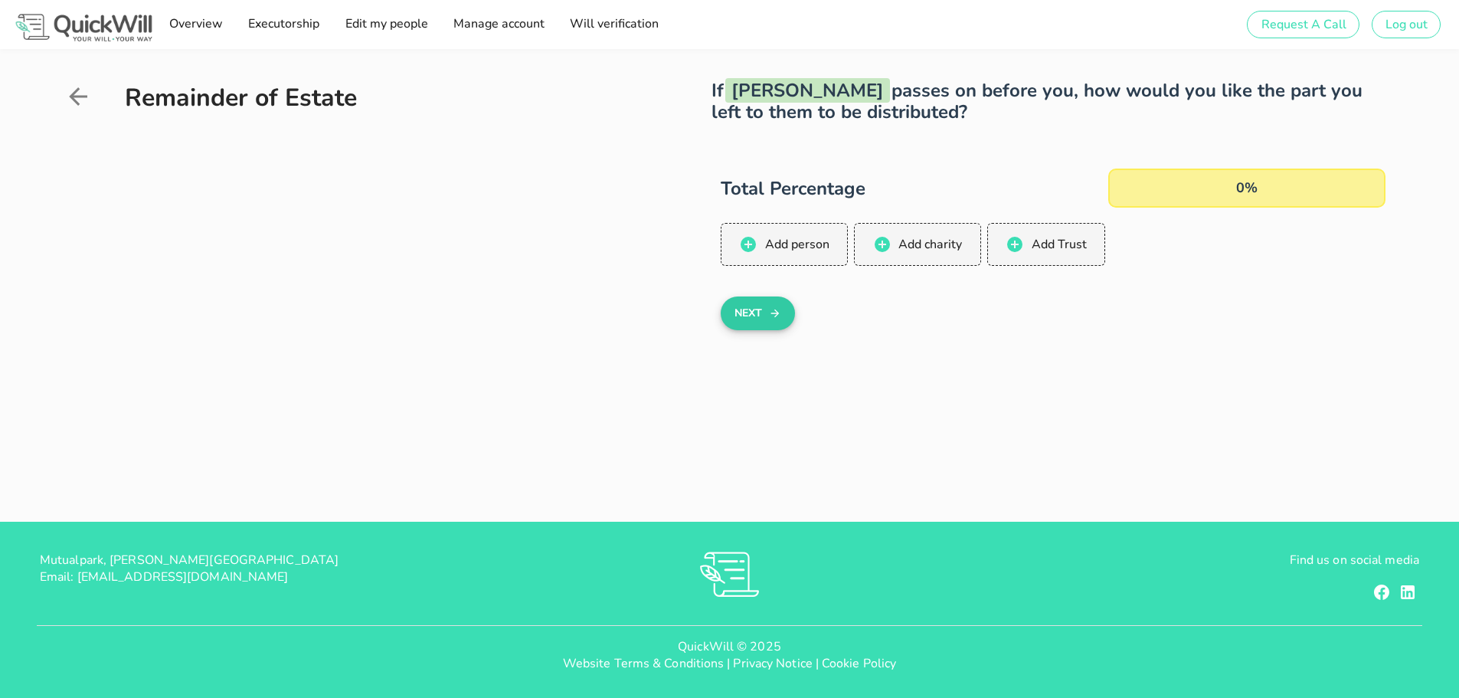
click at [745, 317] on button "Next" at bounding box center [758, 313] width 74 height 34
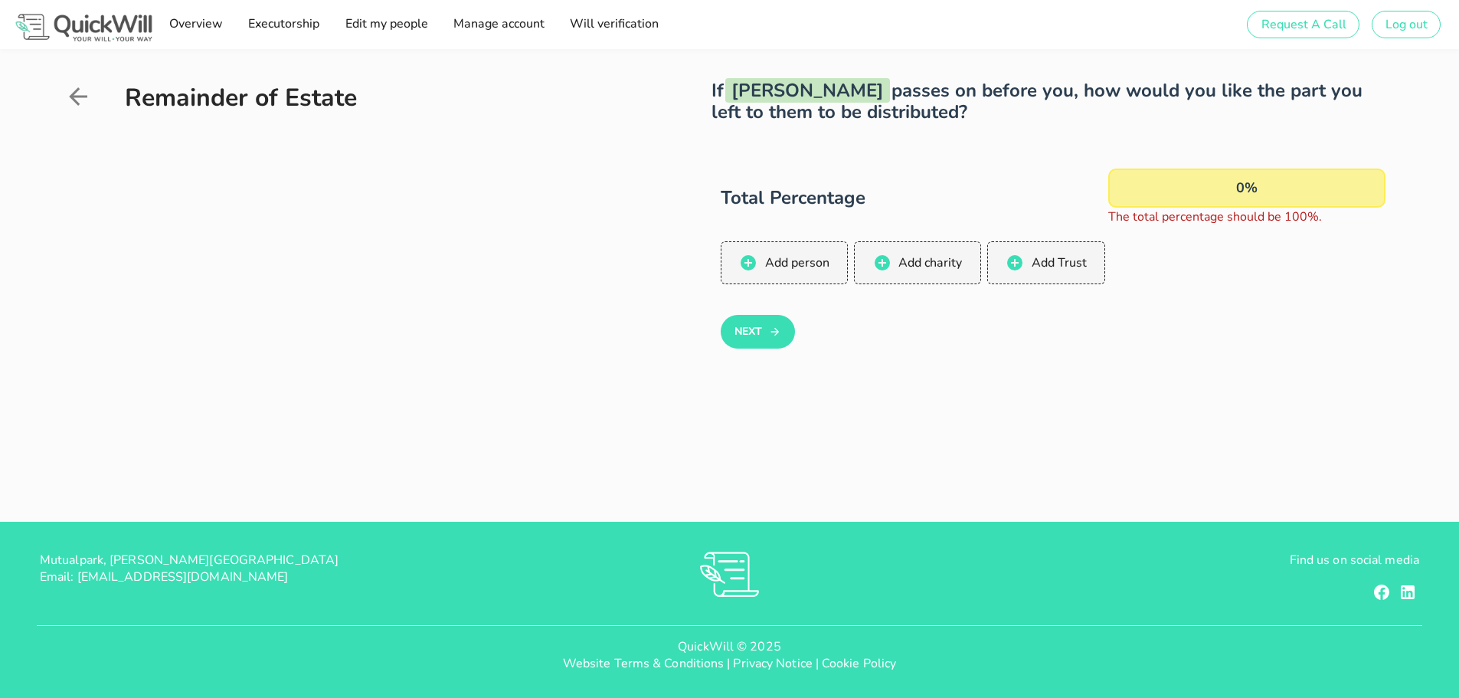
click at [88, 99] on icon at bounding box center [78, 97] width 28 height 28
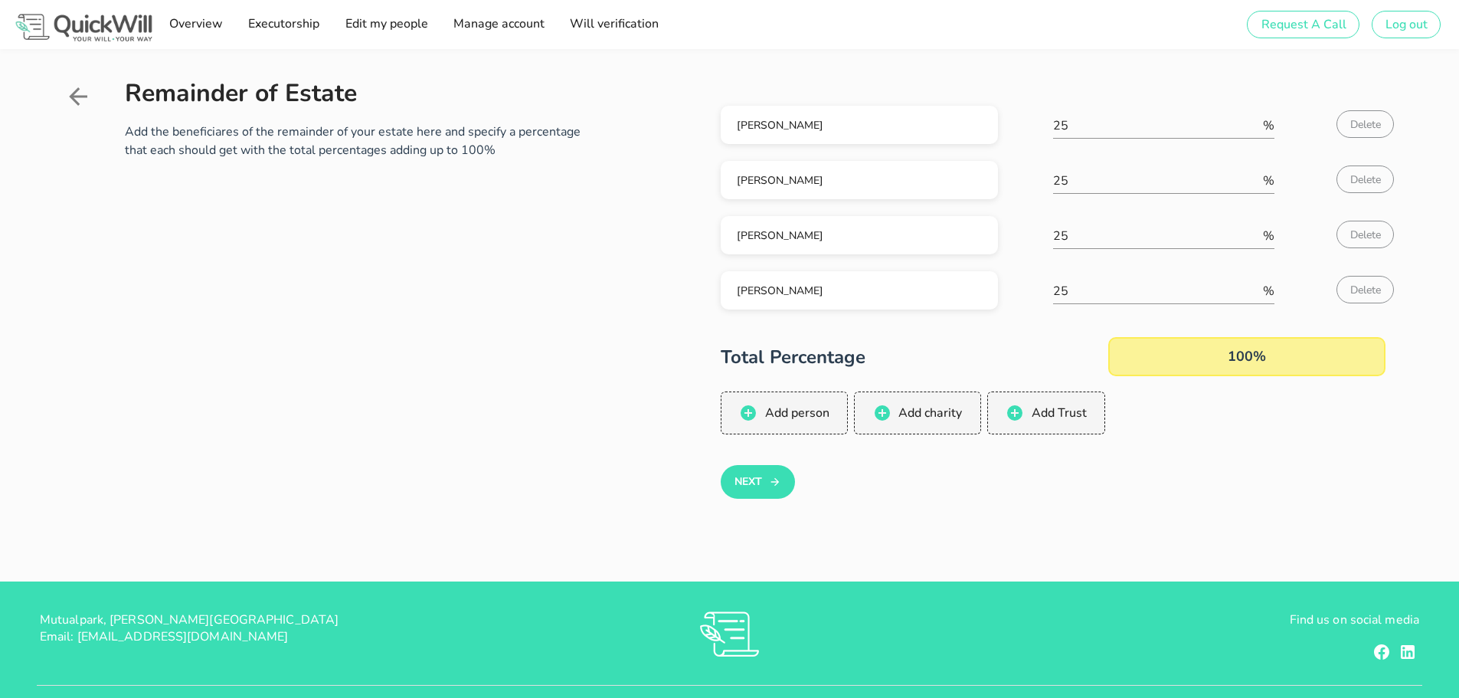
click at [76, 104] on icon at bounding box center [78, 97] width 28 height 28
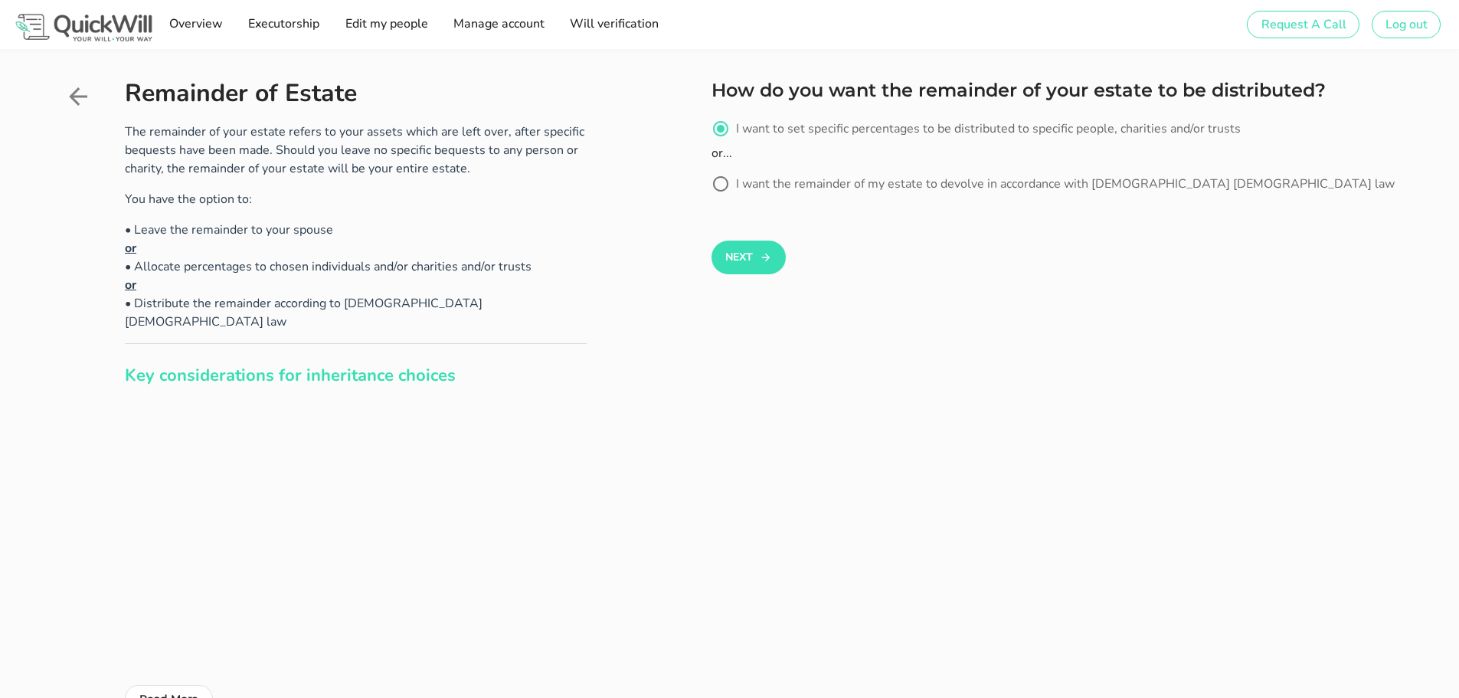
click at [77, 101] on icon at bounding box center [78, 97] width 28 height 28
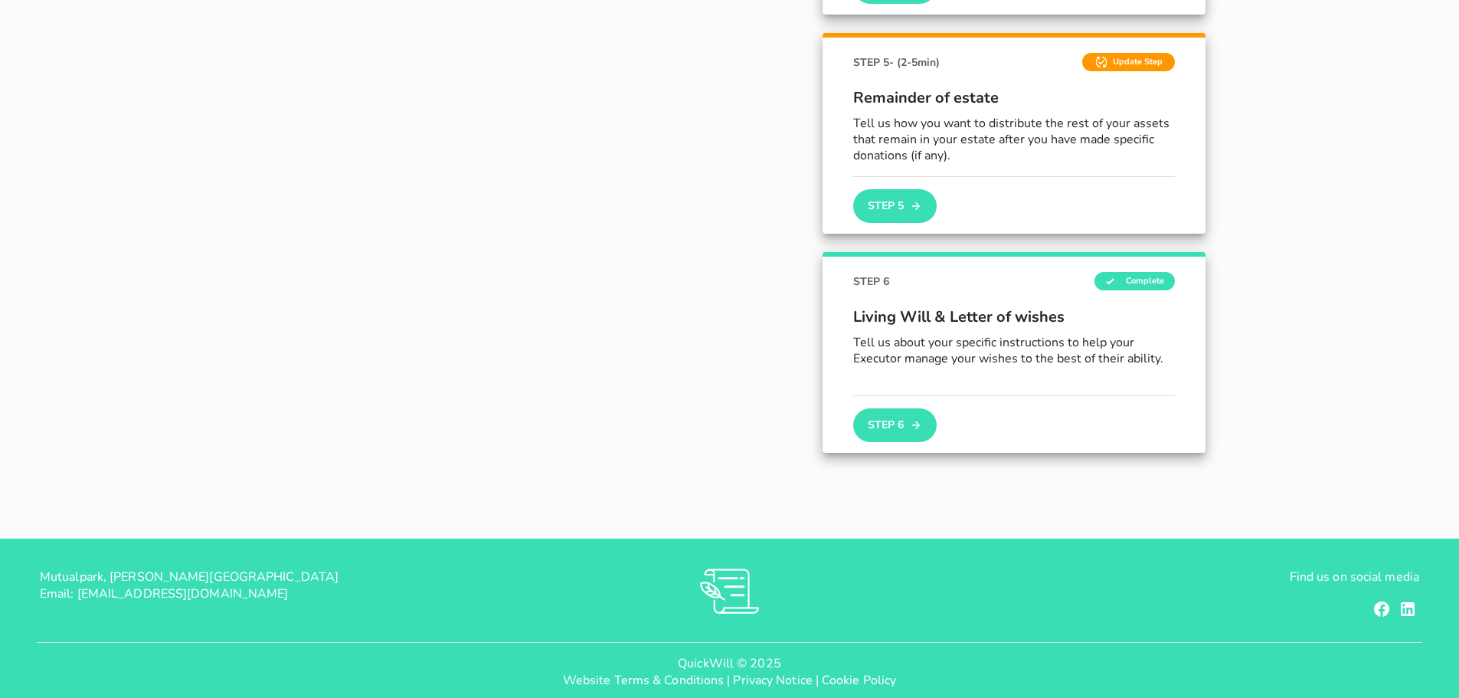
scroll to position [1032, 0]
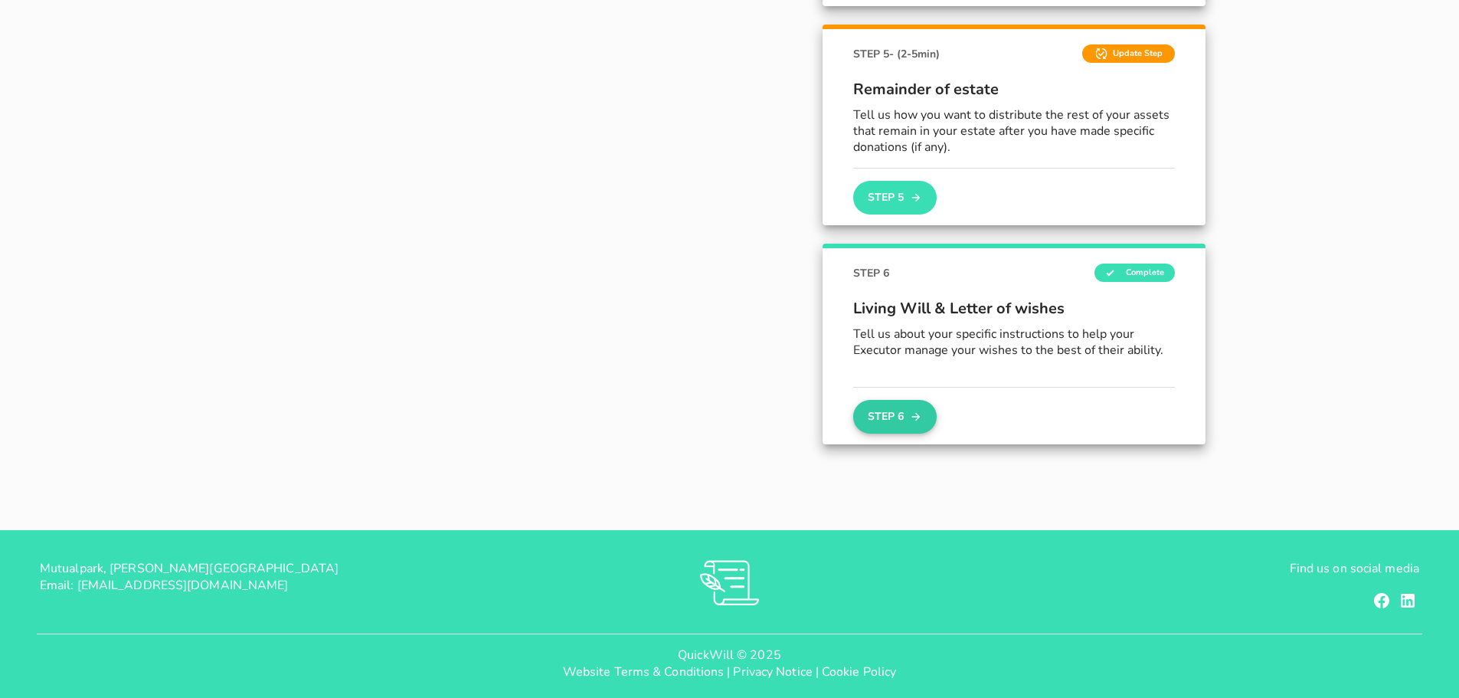
click at [922, 413] on icon "button" at bounding box center [916, 416] width 12 height 18
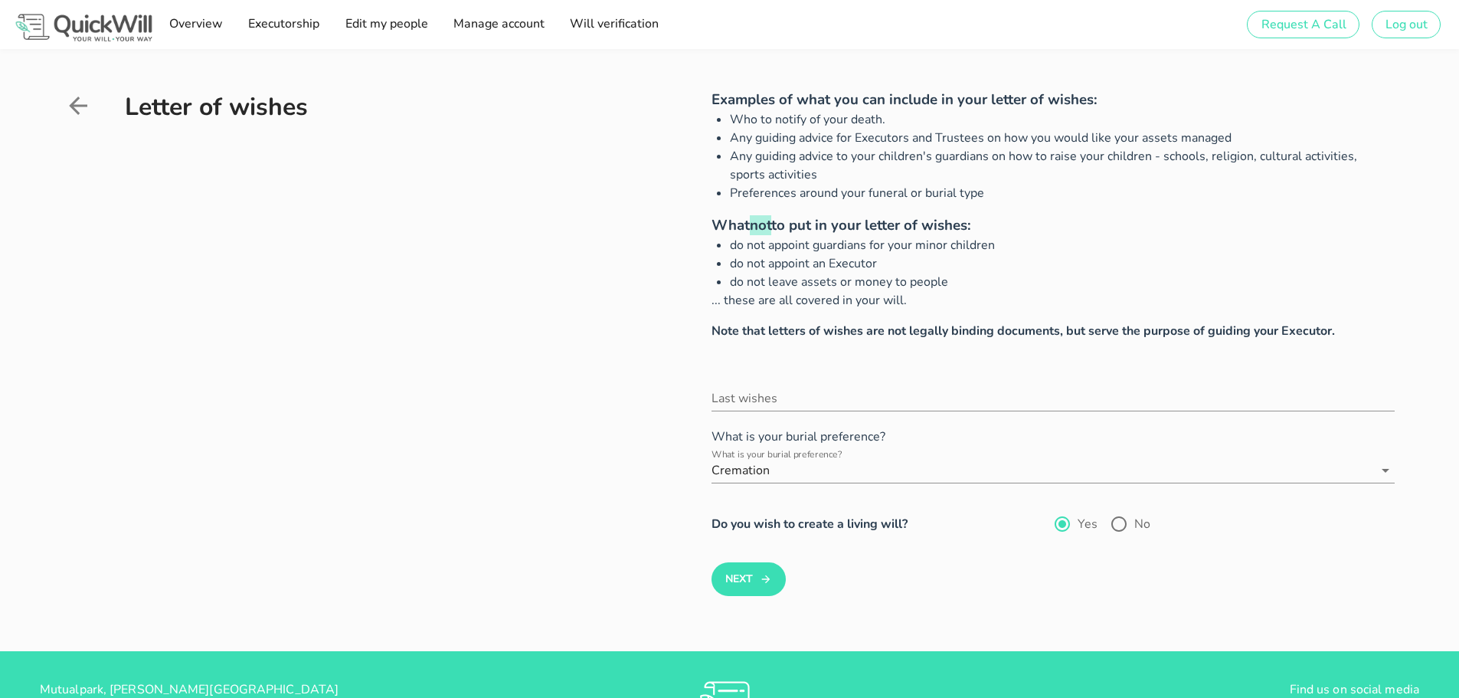
click at [653, 234] on div "Examples of what you can include in your letter of wishes: Who to notify of you…" at bounding box center [1007, 342] width 776 height 507
click at [761, 578] on icon "submit" at bounding box center [766, 579] width 12 height 18
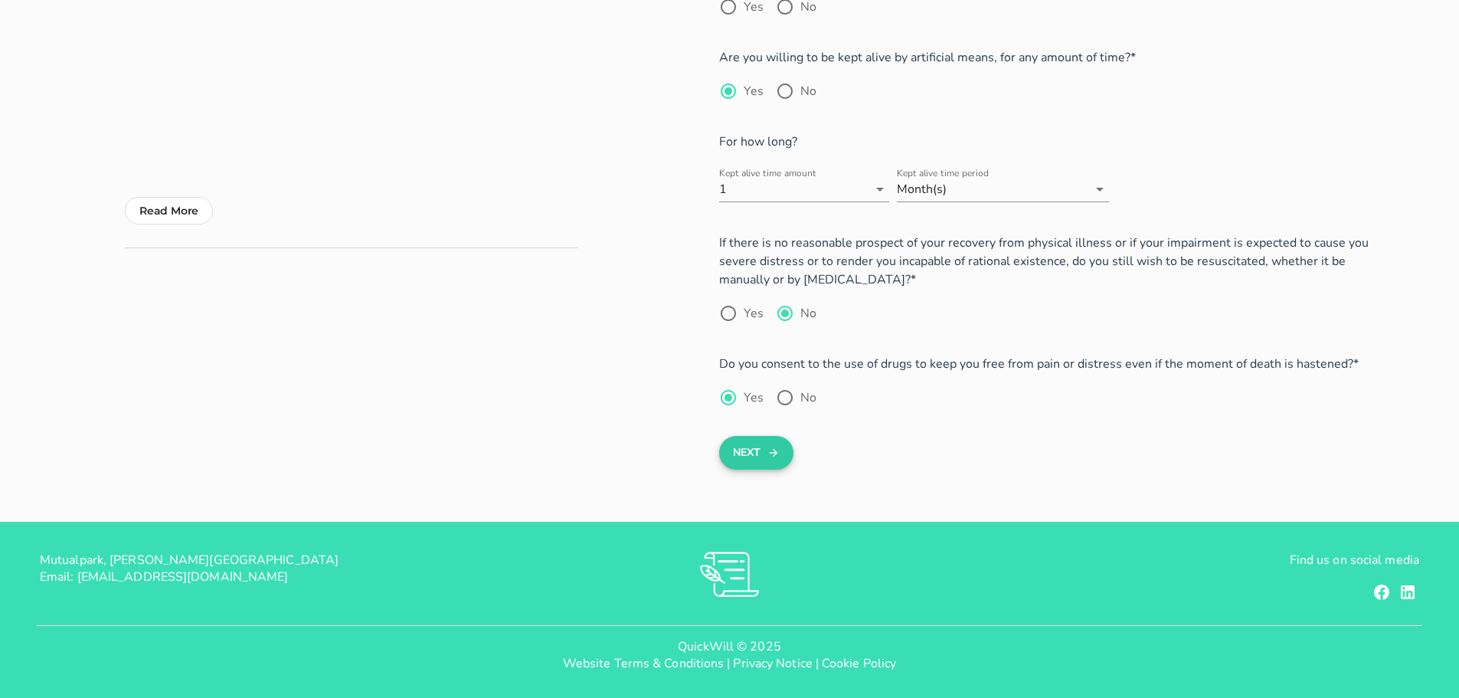
click at [763, 456] on button "Next" at bounding box center [756, 453] width 74 height 34
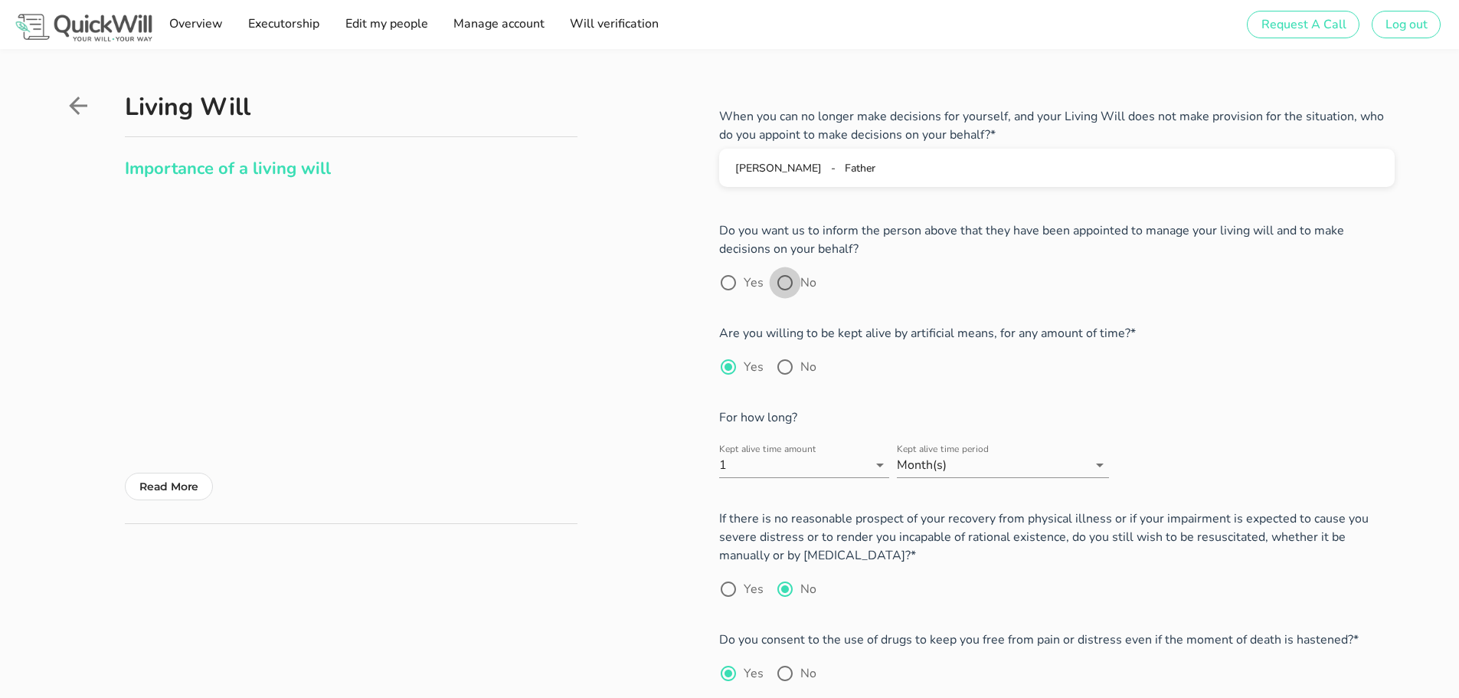
click at [782, 281] on div at bounding box center [785, 283] width 26 height 26
radio input "true"
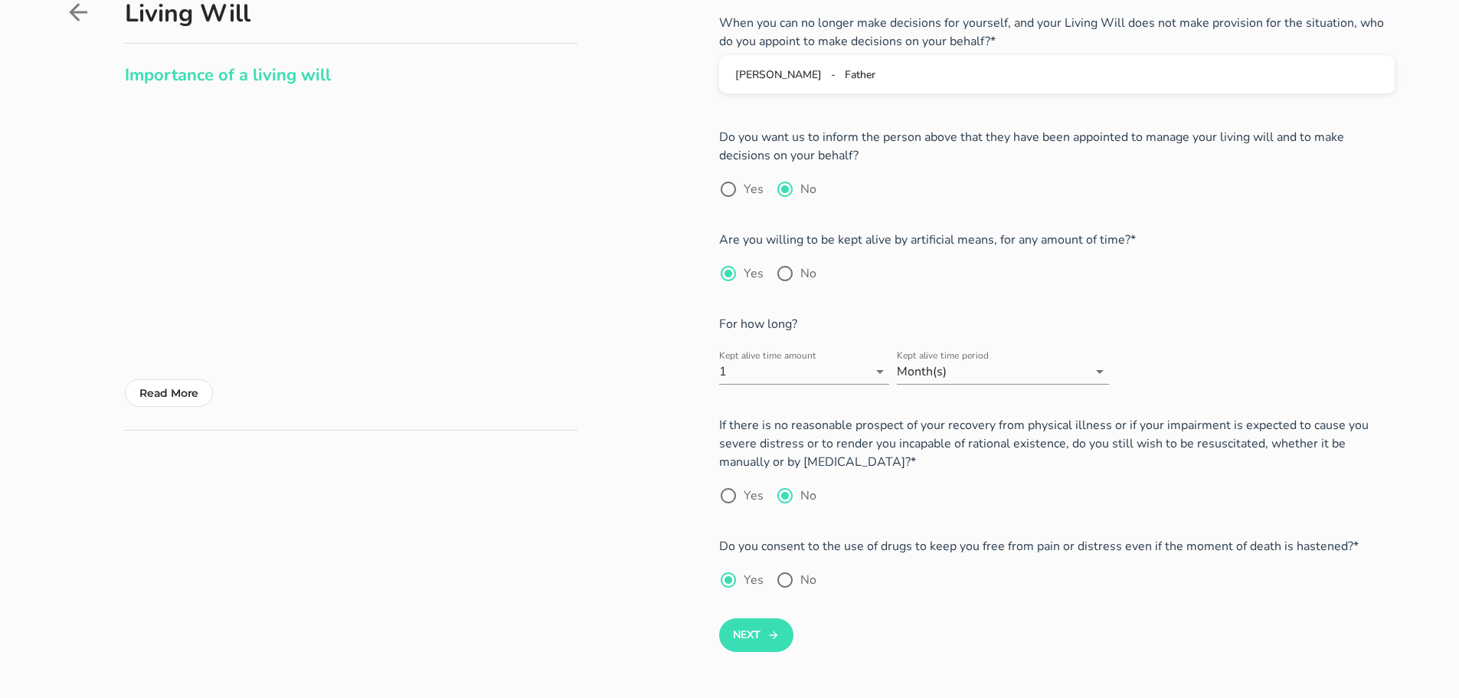
scroll to position [276, 0]
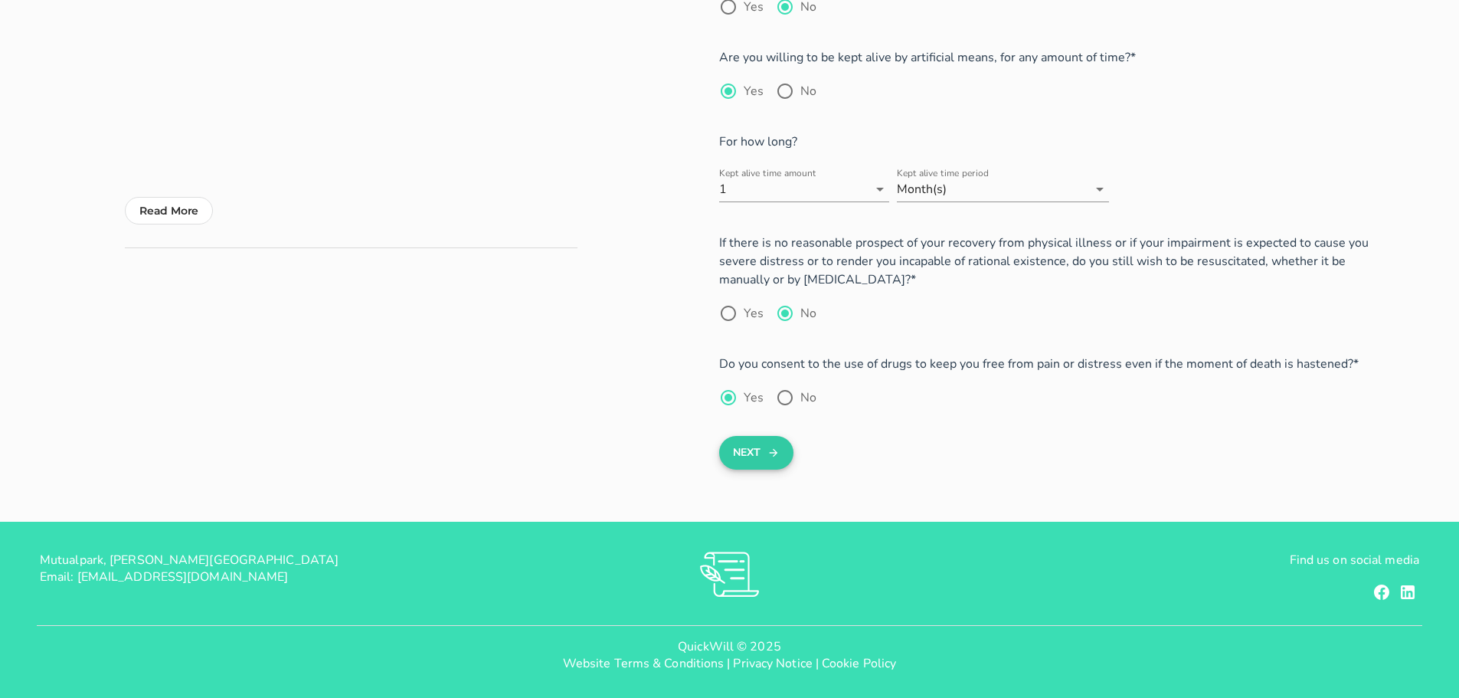
click at [754, 452] on button "Next" at bounding box center [756, 453] width 74 height 34
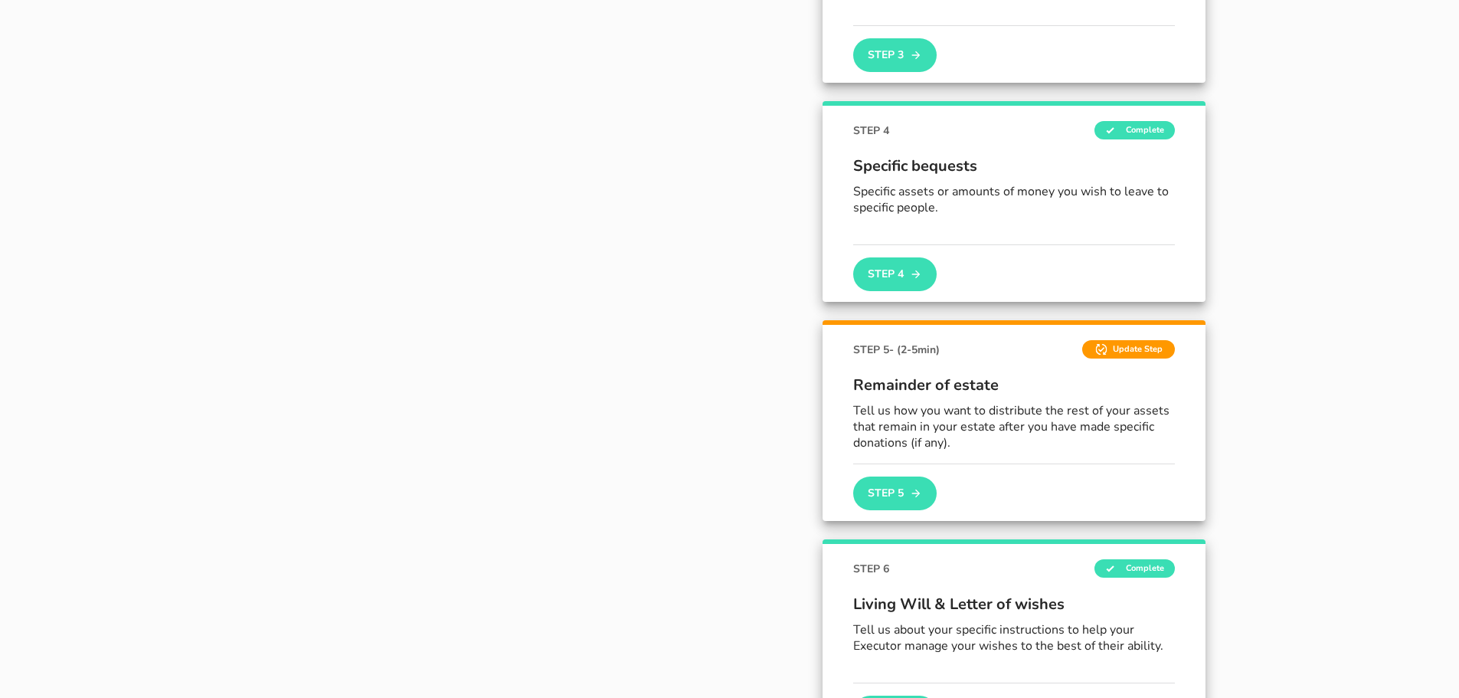
scroll to position [725, 0]
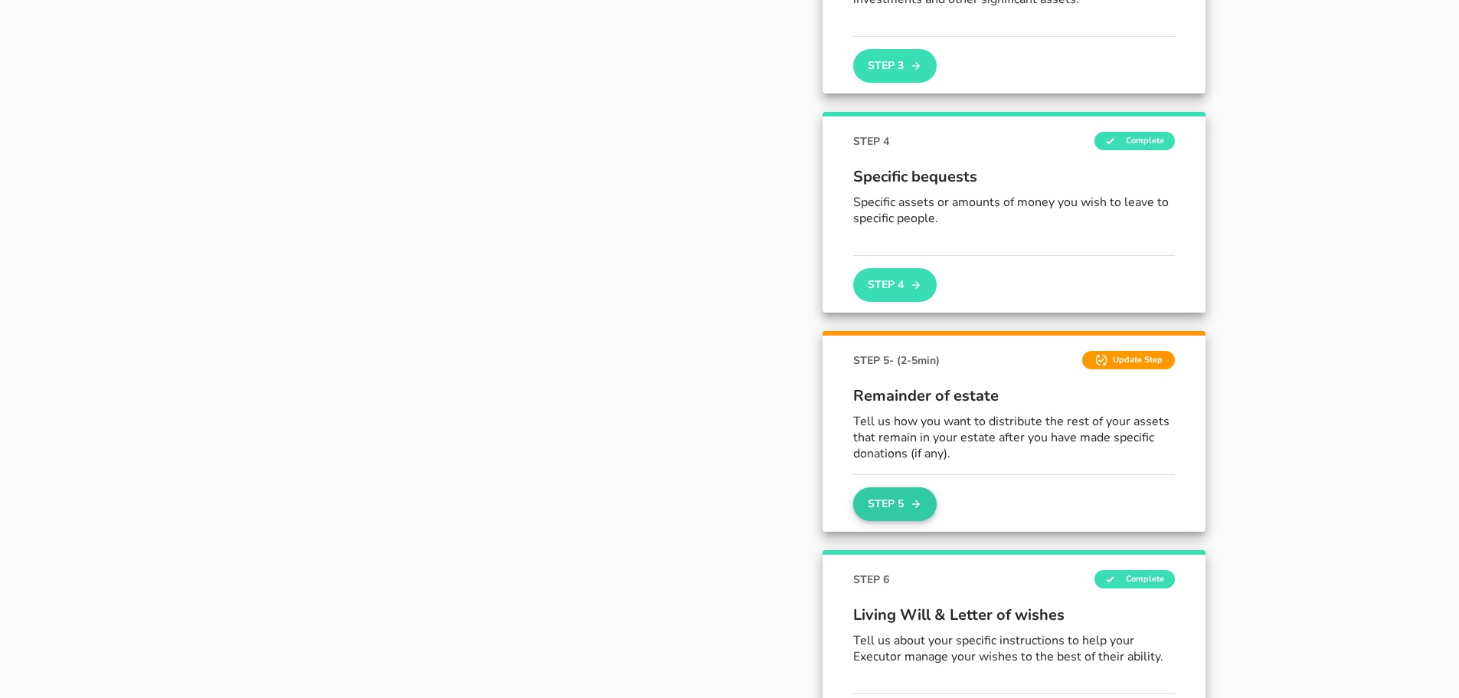
click at [898, 492] on button "Step 5" at bounding box center [894, 504] width 83 height 34
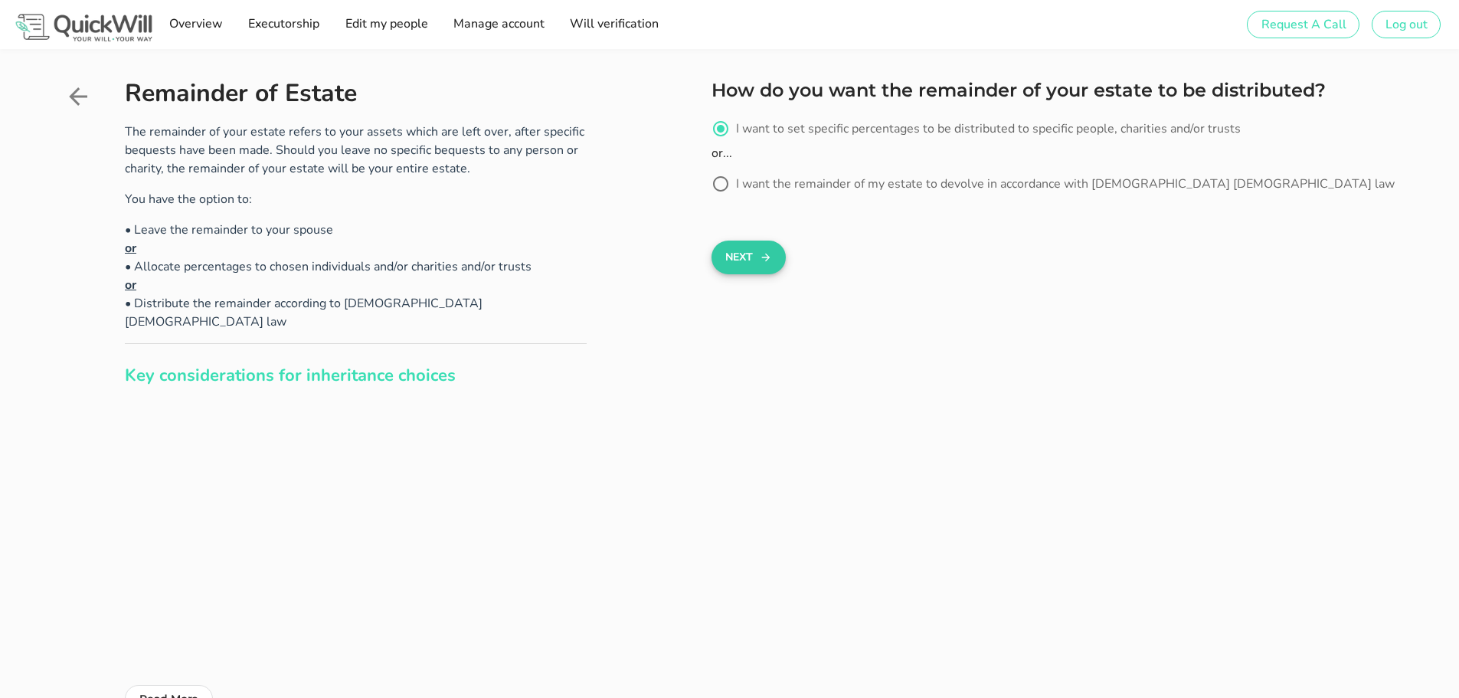
click at [744, 249] on button "Next" at bounding box center [748, 257] width 74 height 34
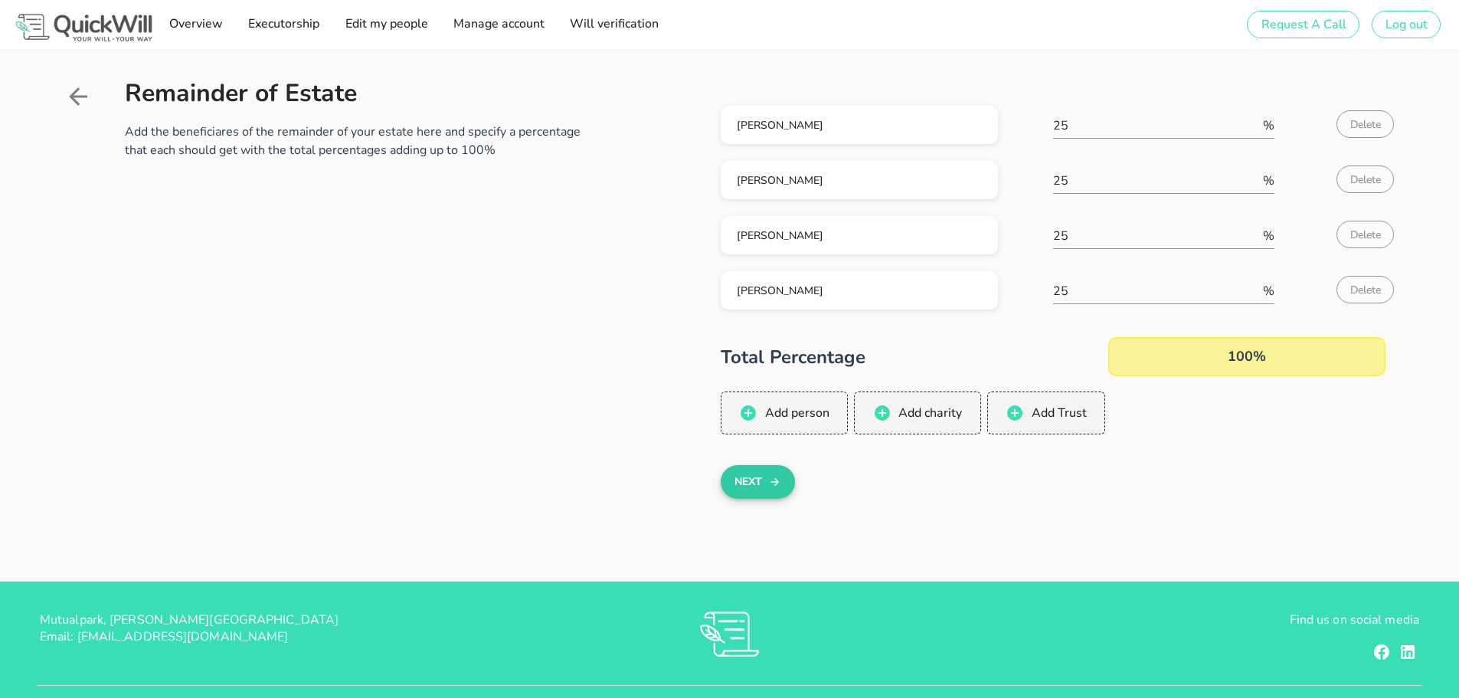
click at [763, 482] on button "Next" at bounding box center [758, 482] width 74 height 34
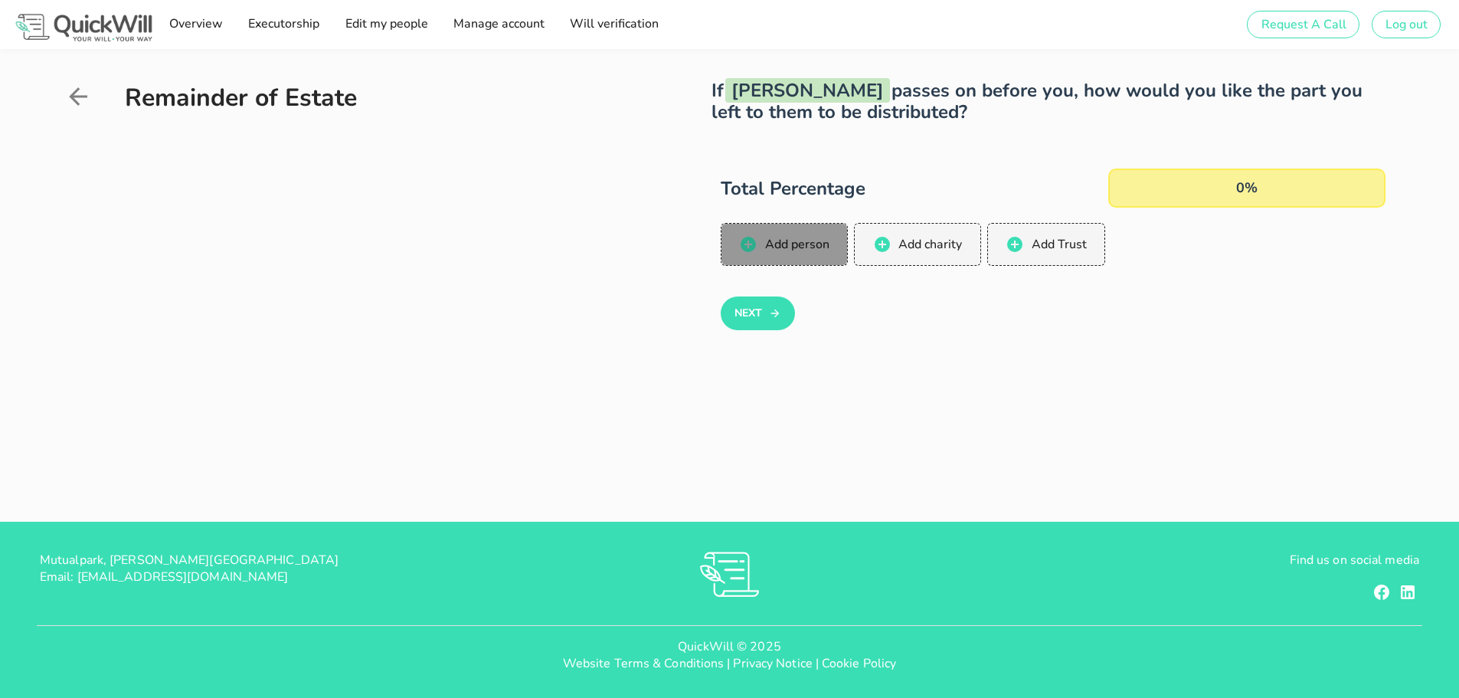
click at [766, 234] on button "Add person" at bounding box center [785, 244] width 128 height 43
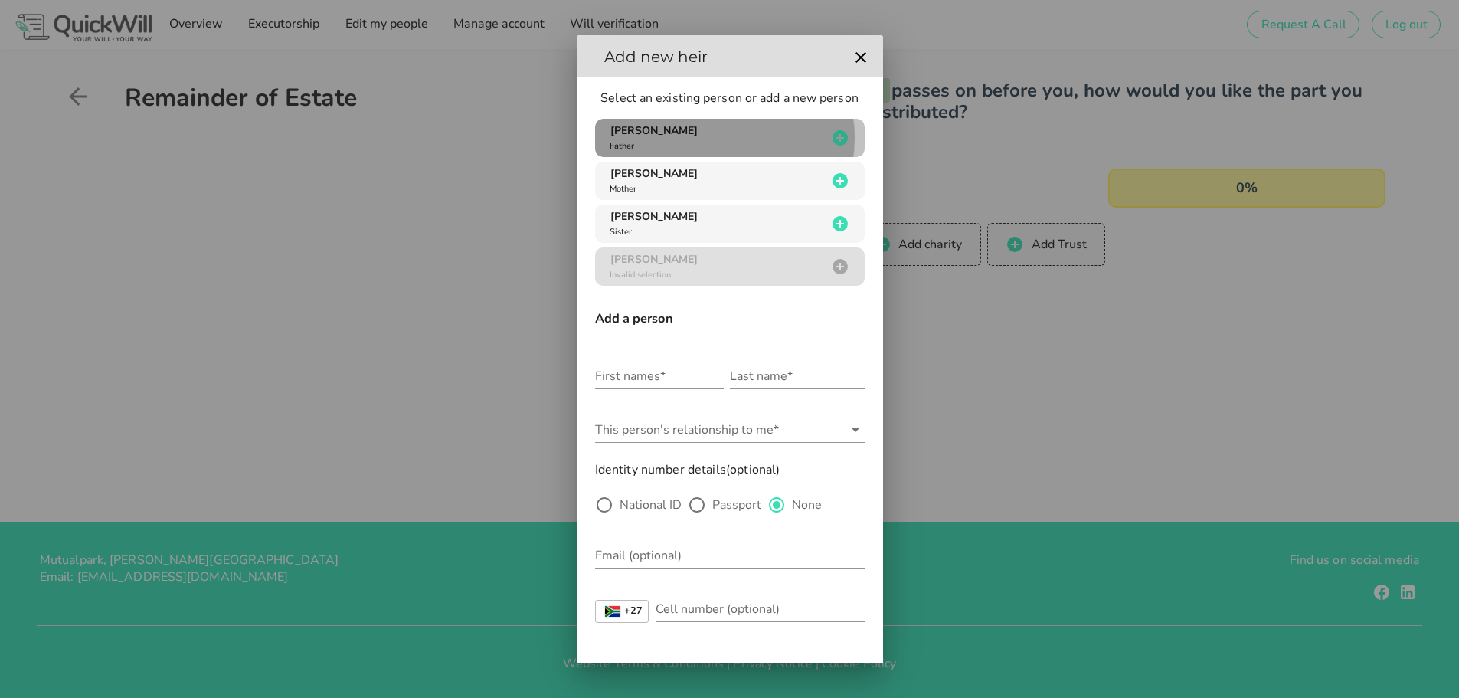
click at [831, 136] on icon "button" at bounding box center [840, 138] width 18 height 18
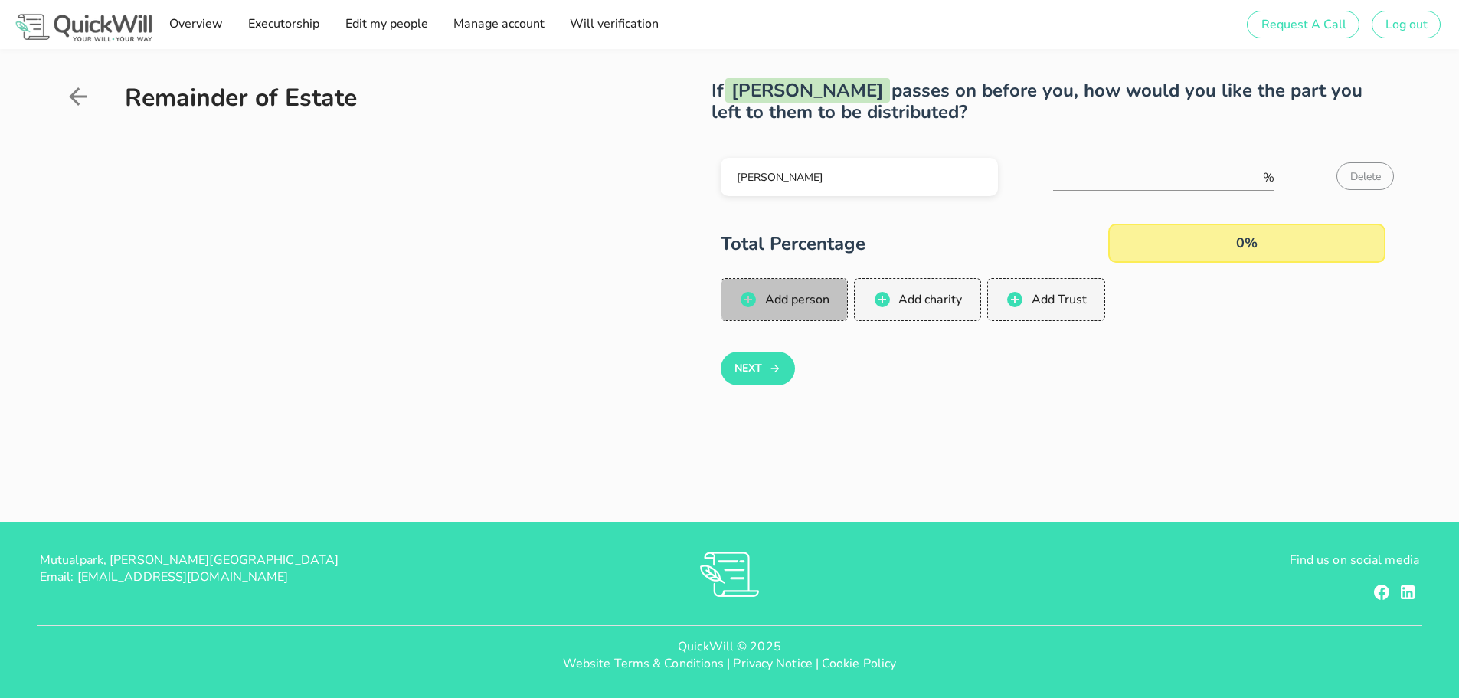
click at [792, 303] on span "Add person" at bounding box center [795, 299] width 65 height 17
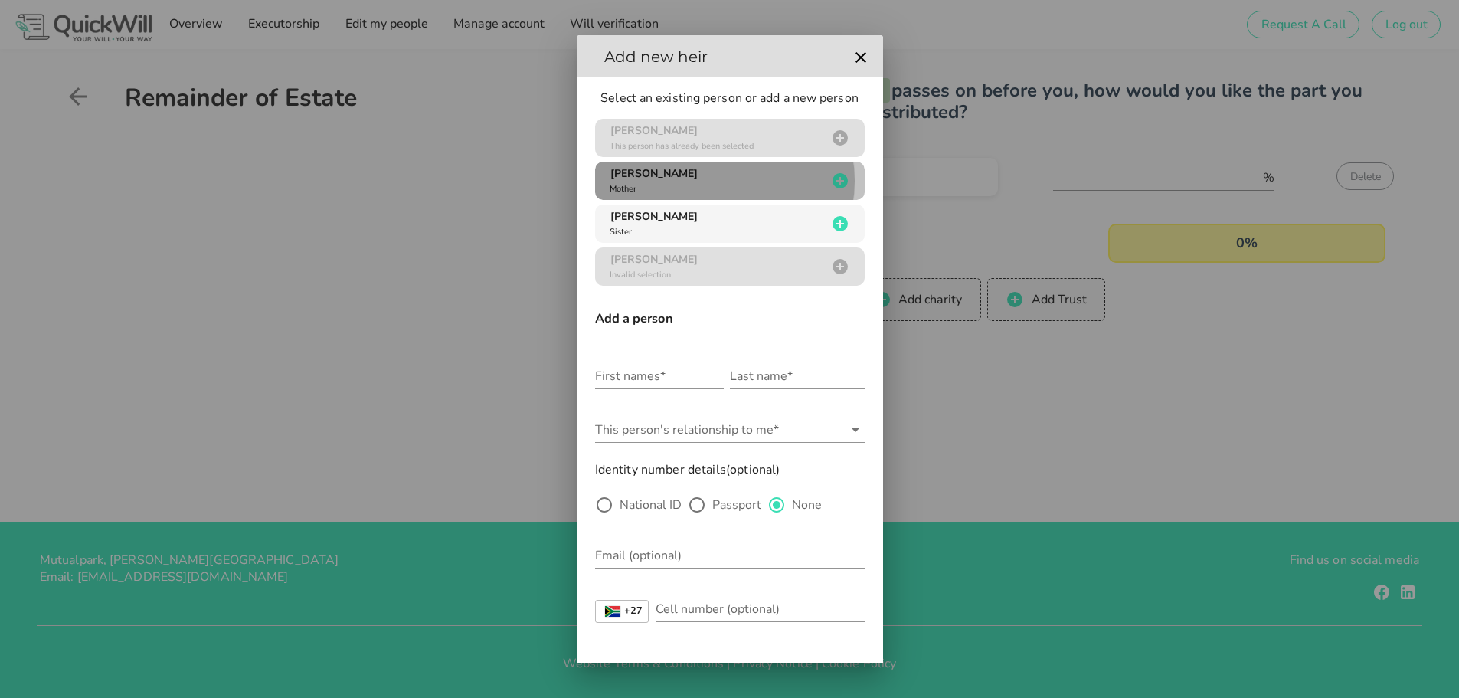
click at [833, 178] on icon "button" at bounding box center [839, 180] width 15 height 15
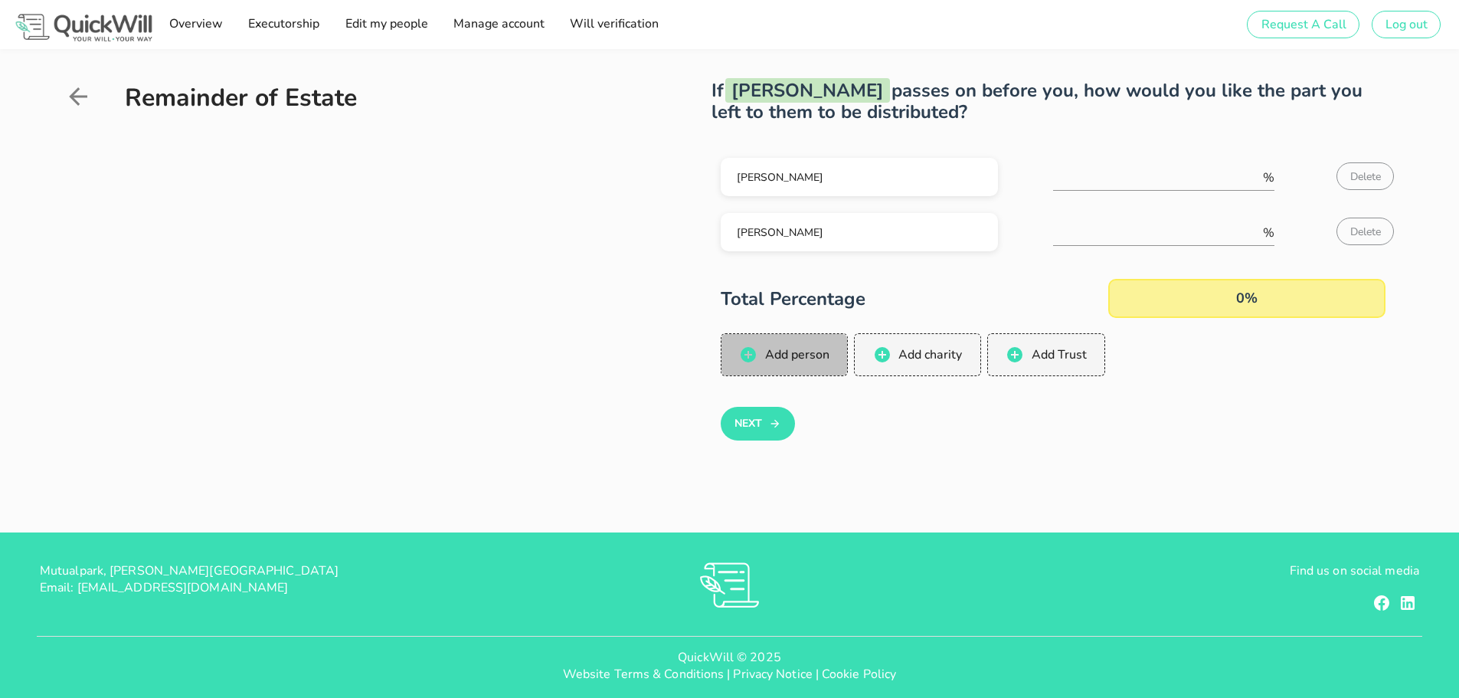
click at [803, 350] on span "Add person" at bounding box center [795, 354] width 65 height 17
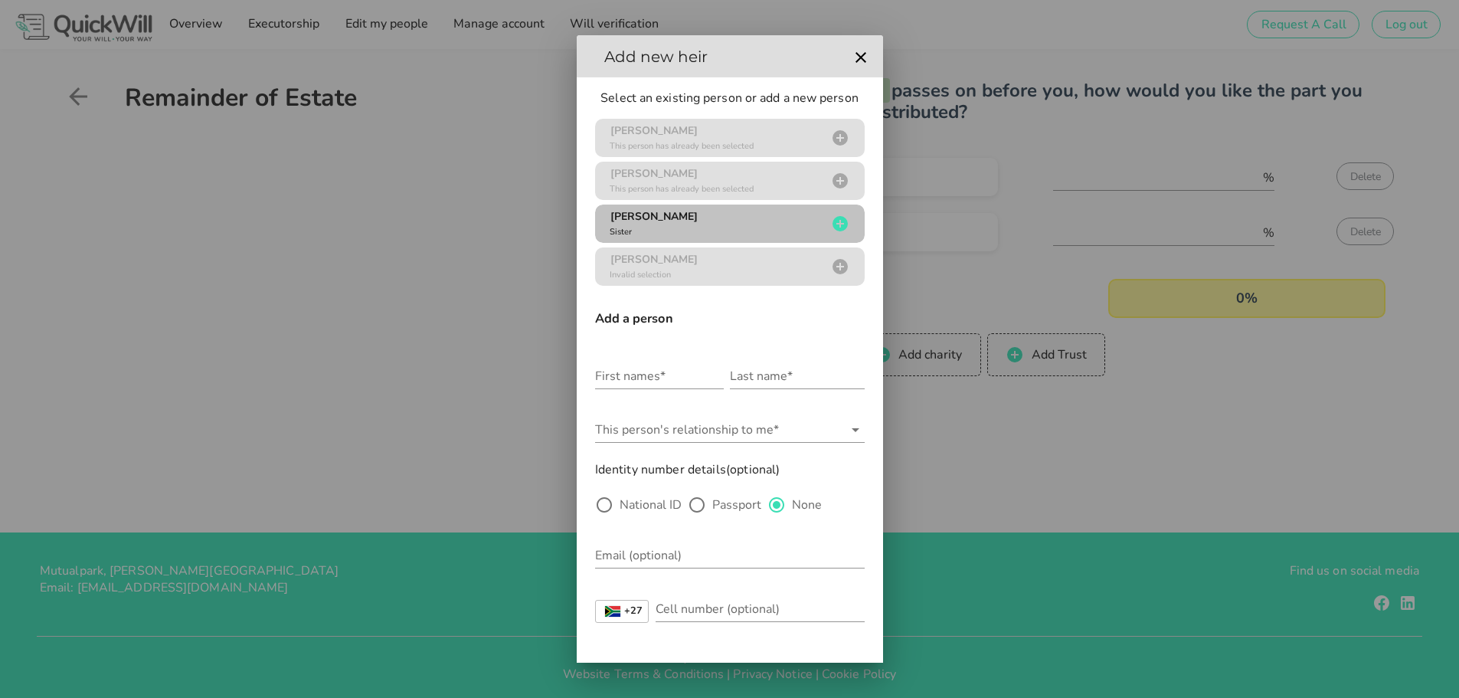
click at [832, 226] on icon "button" at bounding box center [839, 223] width 15 height 15
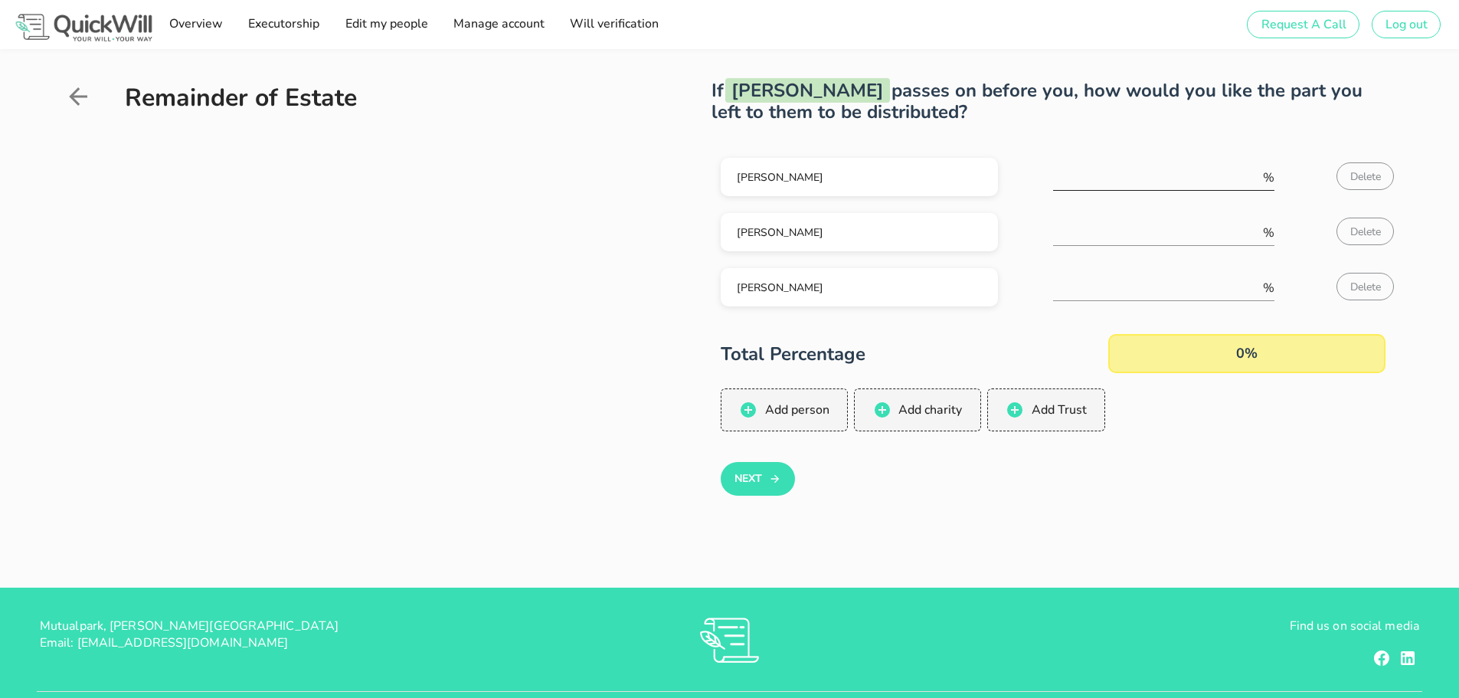
click at [1164, 177] on input "number" at bounding box center [1156, 177] width 207 height 25
type input "33"
click at [1155, 229] on input "number" at bounding box center [1156, 233] width 207 height 25
type input "33"
click at [1074, 286] on input "number" at bounding box center [1156, 288] width 207 height 25
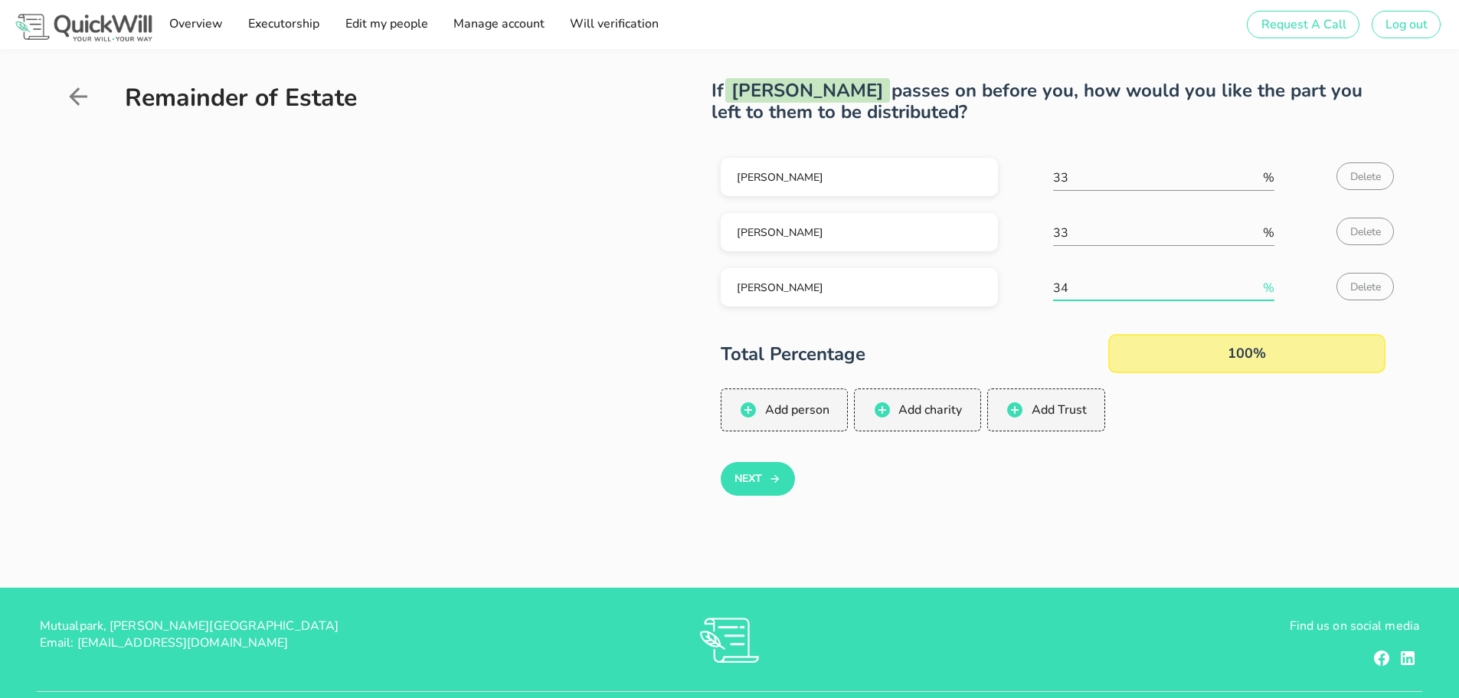
type input "34"
click at [1051, 482] on div "Next" at bounding box center [1053, 479] width 665 height 34
click at [742, 474] on button "Next" at bounding box center [758, 479] width 74 height 34
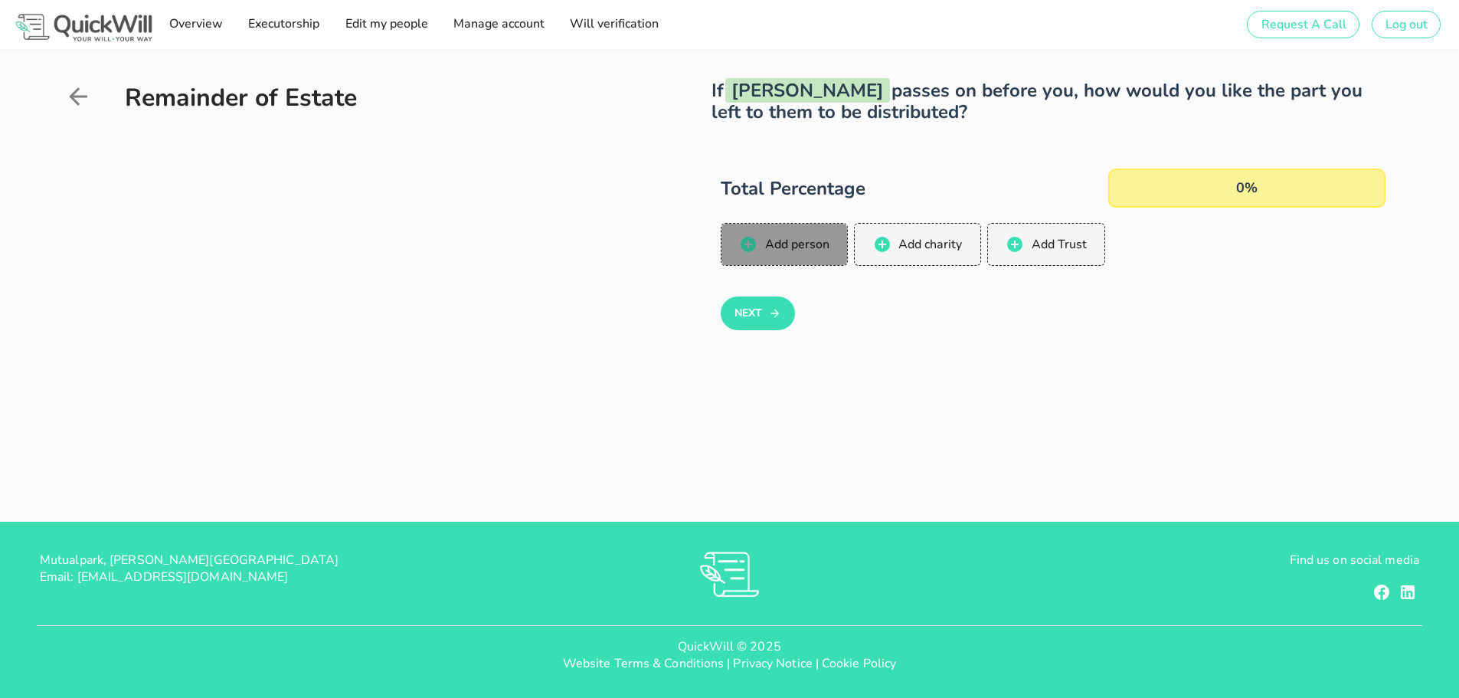
click at [793, 243] on span "Add person" at bounding box center [795, 244] width 65 height 17
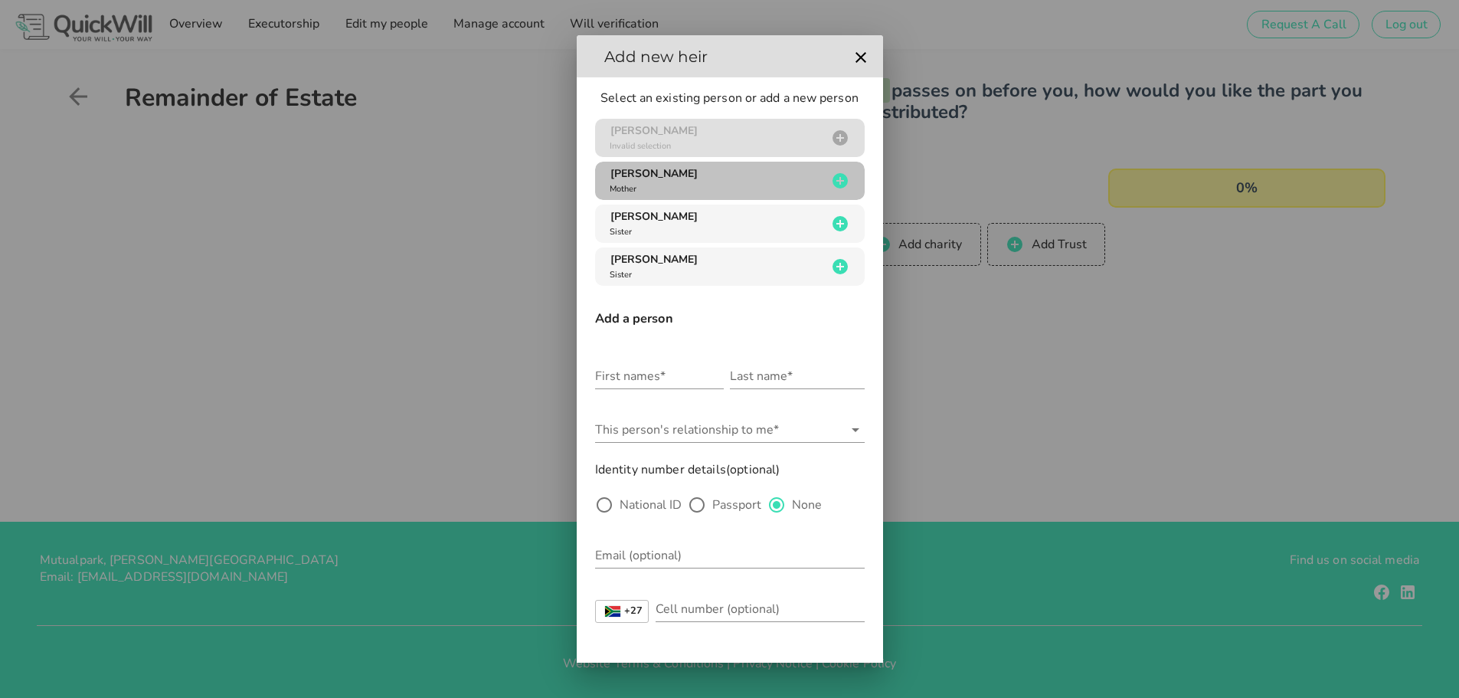
click at [694, 173] on div "[PERSON_NAME] Mother" at bounding box center [717, 180] width 221 height 29
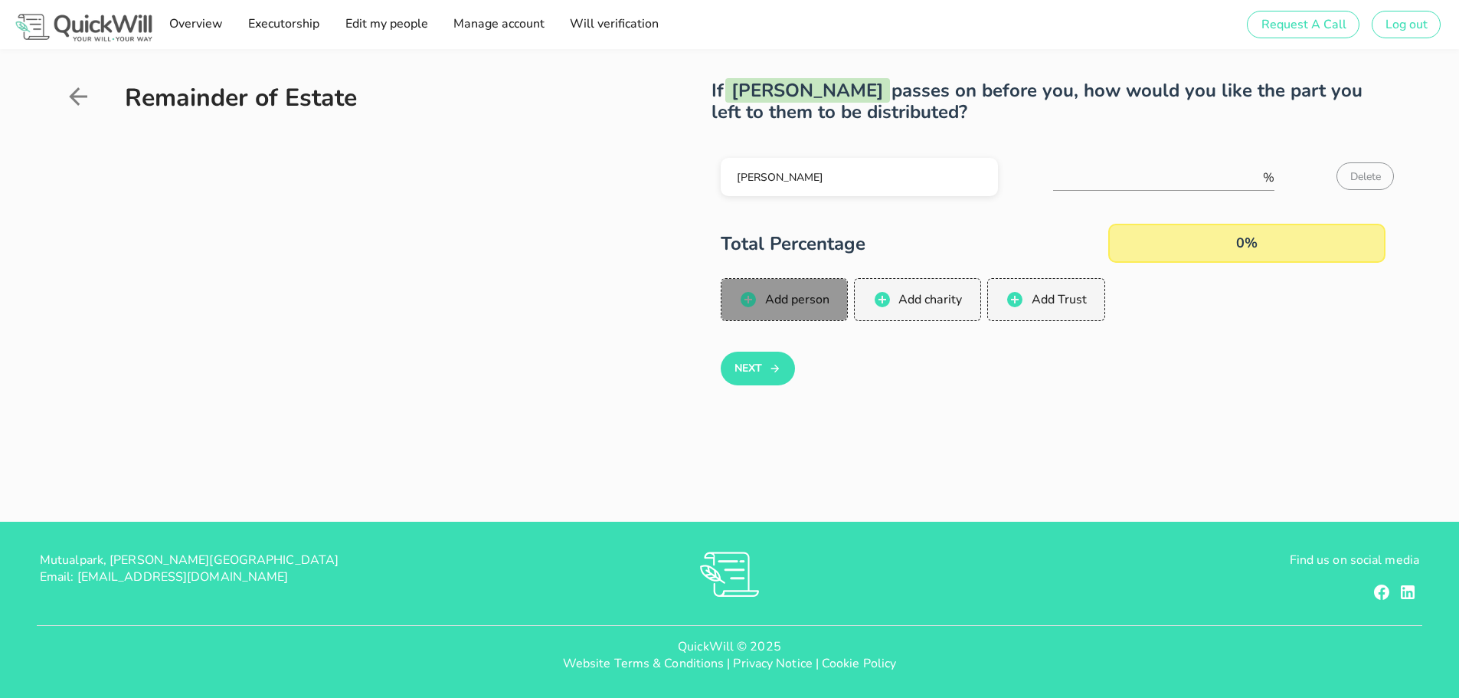
click at [782, 298] on span "Add person" at bounding box center [795, 299] width 65 height 17
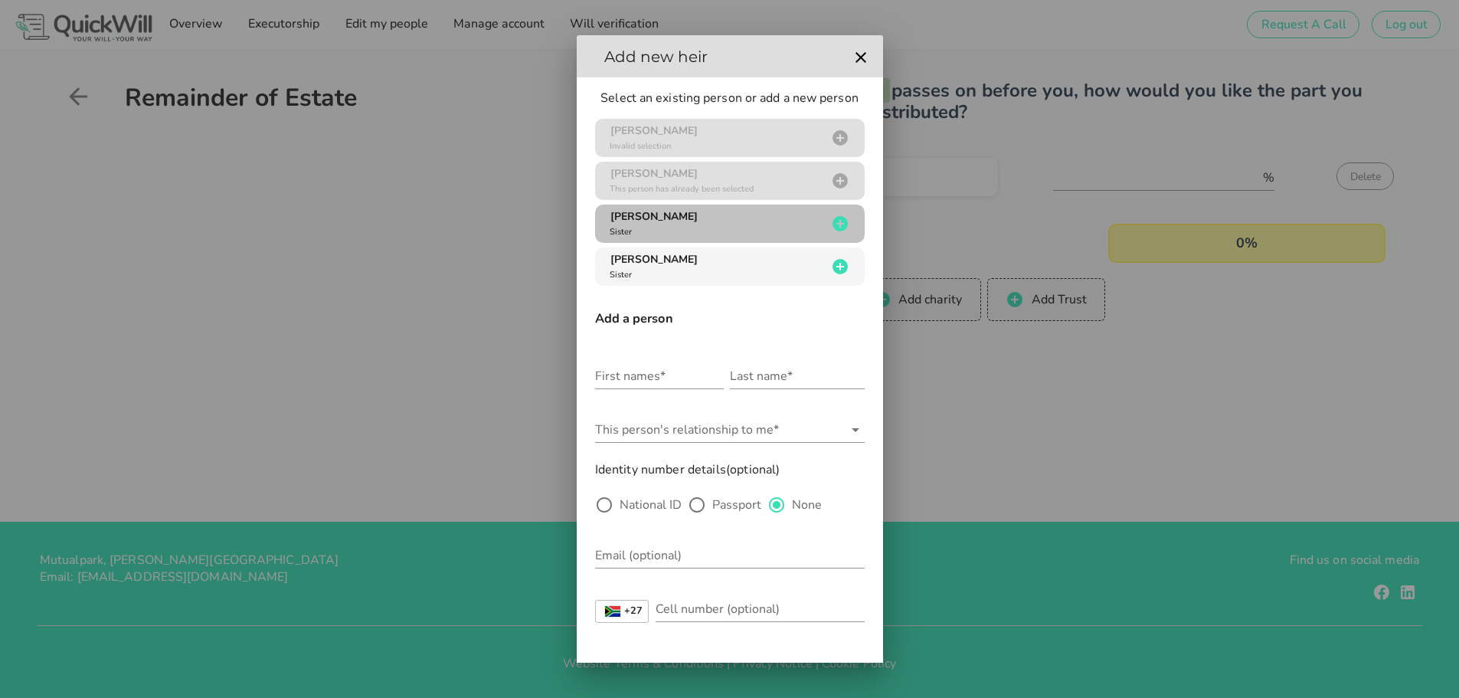
click at [658, 213] on span "[PERSON_NAME]" at bounding box center [653, 216] width 87 height 15
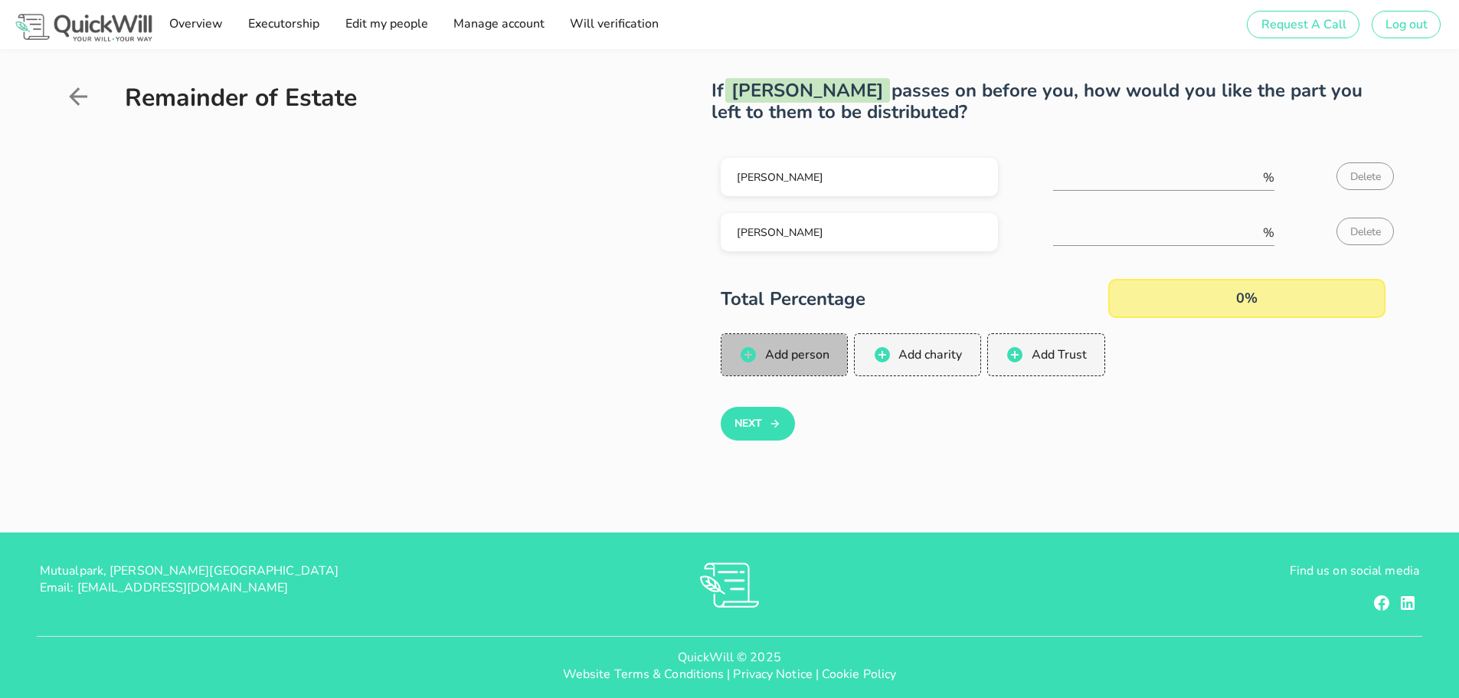
click at [777, 345] on button "Add person" at bounding box center [785, 354] width 128 height 43
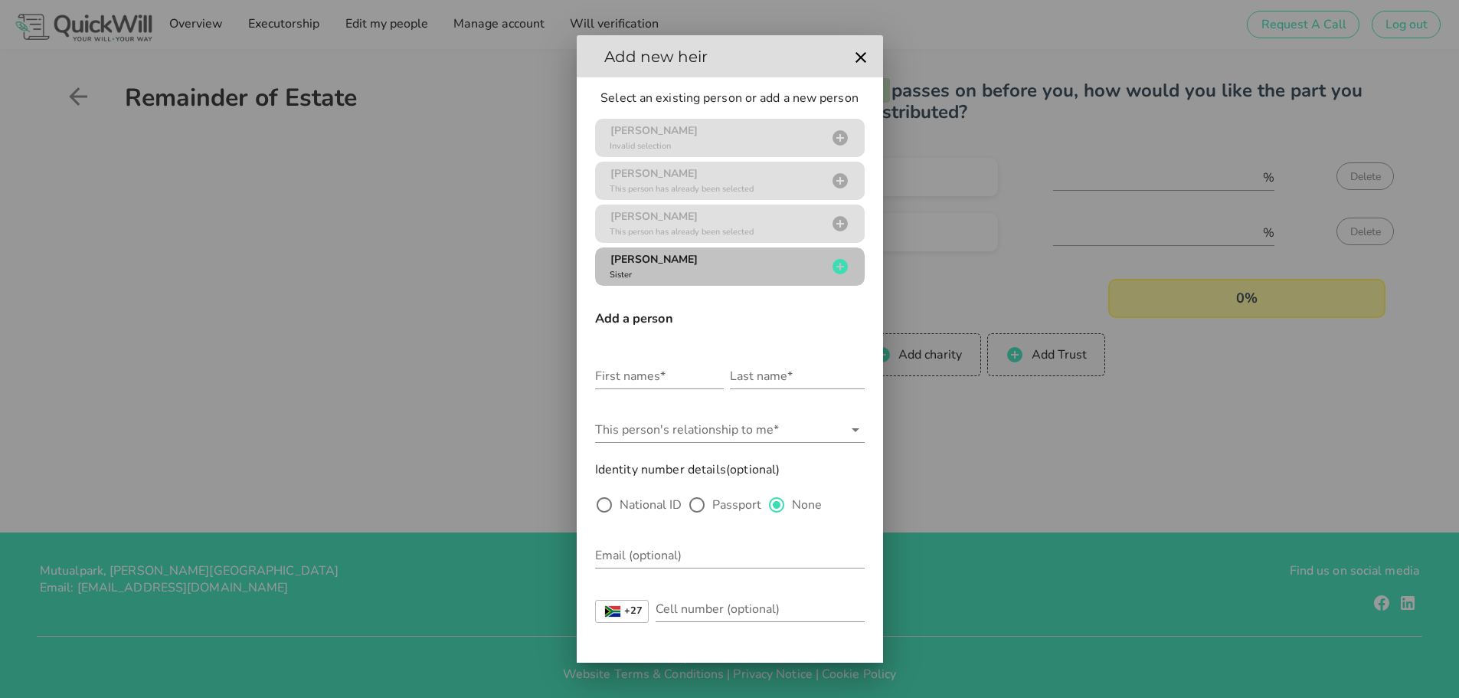
click at [729, 268] on div "[PERSON_NAME] Sister" at bounding box center [717, 266] width 221 height 29
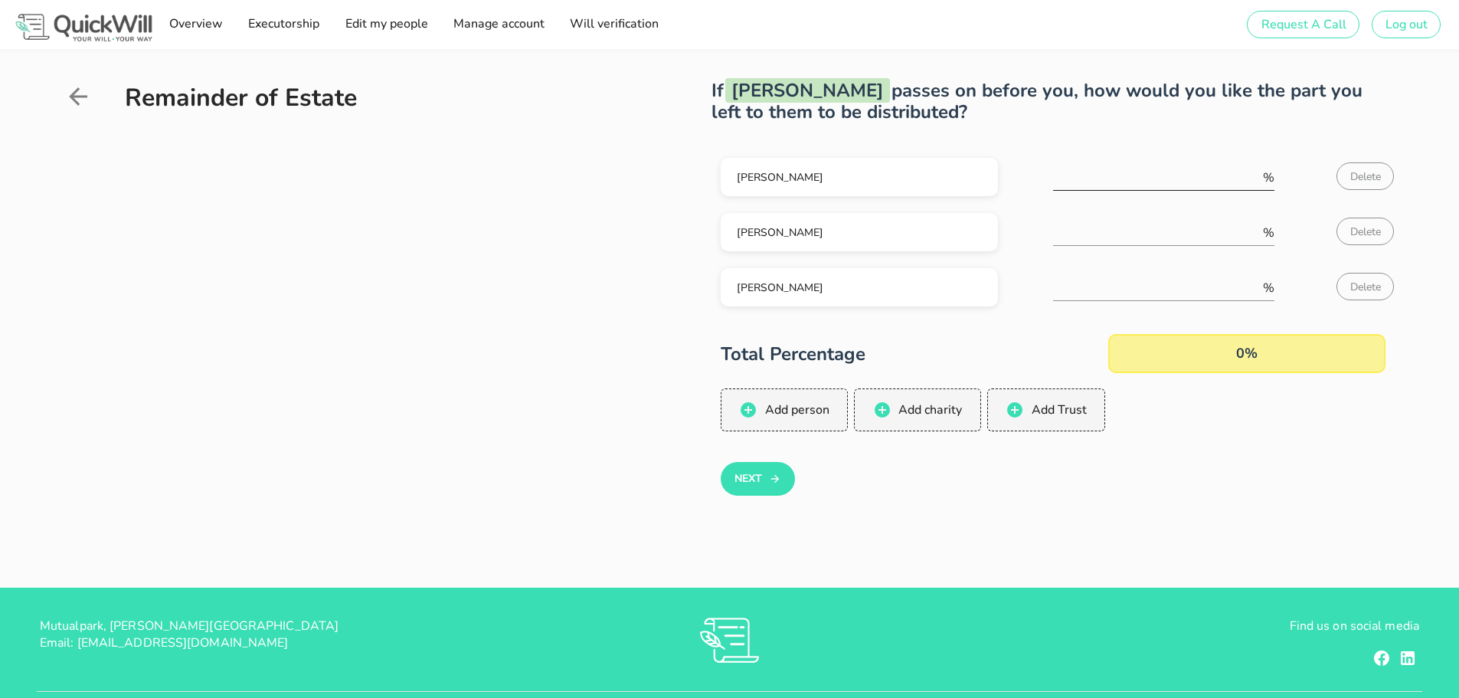
click at [1113, 178] on input "number" at bounding box center [1156, 177] width 207 height 25
type input "33"
type input "34"
click at [903, 476] on div "Next" at bounding box center [1053, 479] width 665 height 34
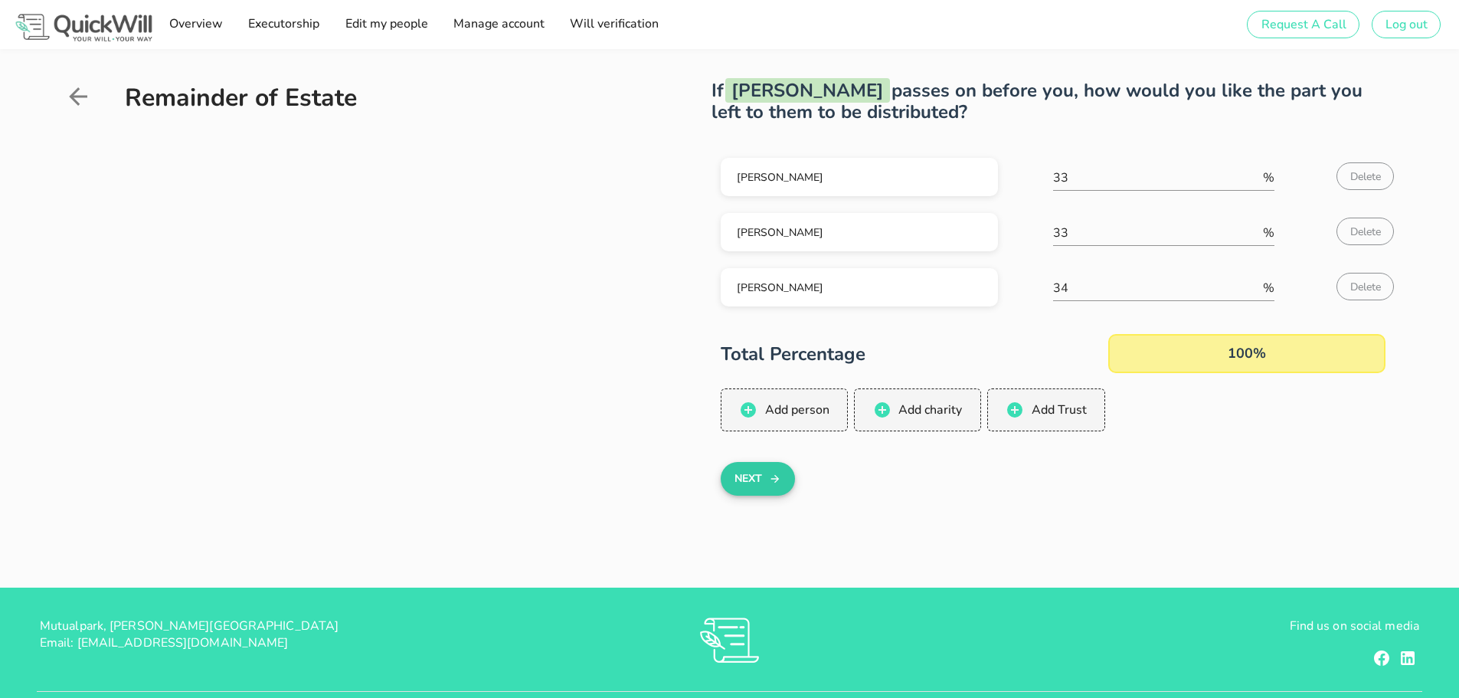
click at [758, 479] on button "Next" at bounding box center [758, 479] width 74 height 34
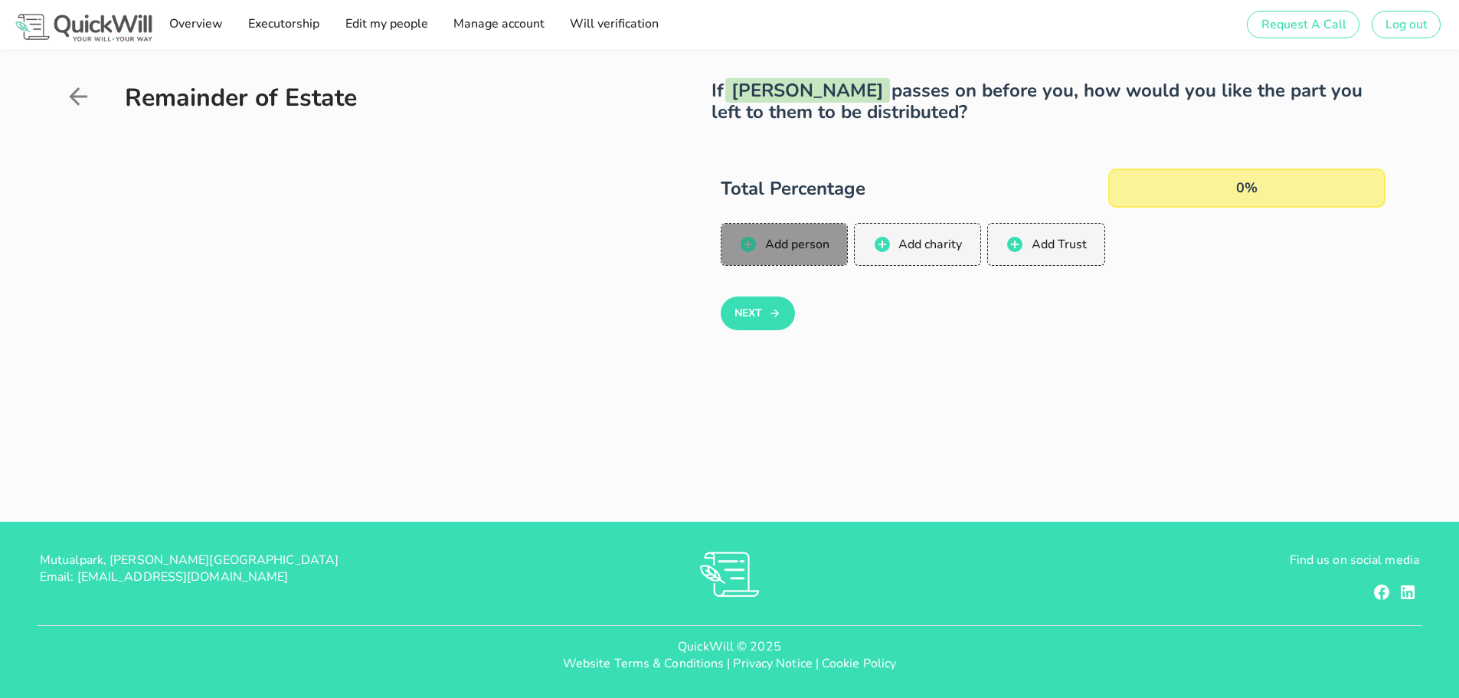
click at [783, 244] on span "Add person" at bounding box center [795, 244] width 65 height 17
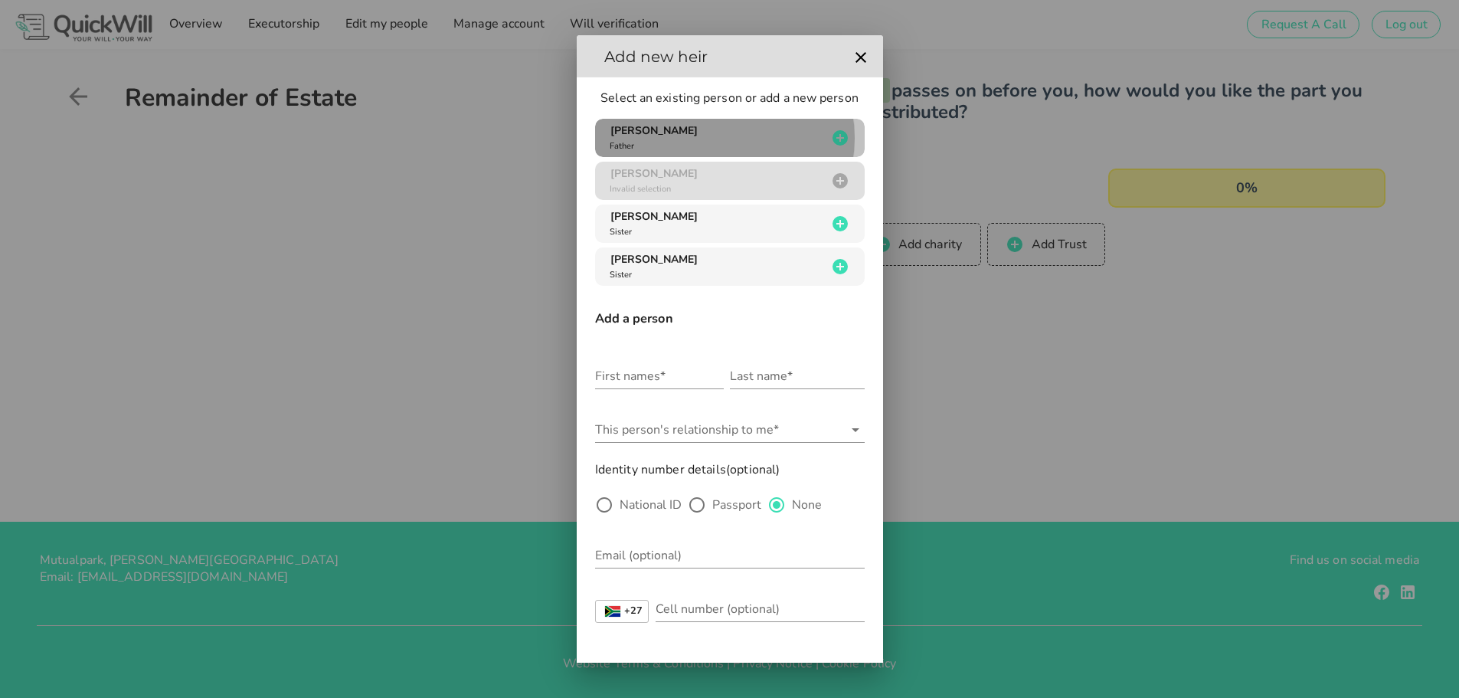
click at [763, 134] on div "[PERSON_NAME] Father" at bounding box center [717, 137] width 221 height 29
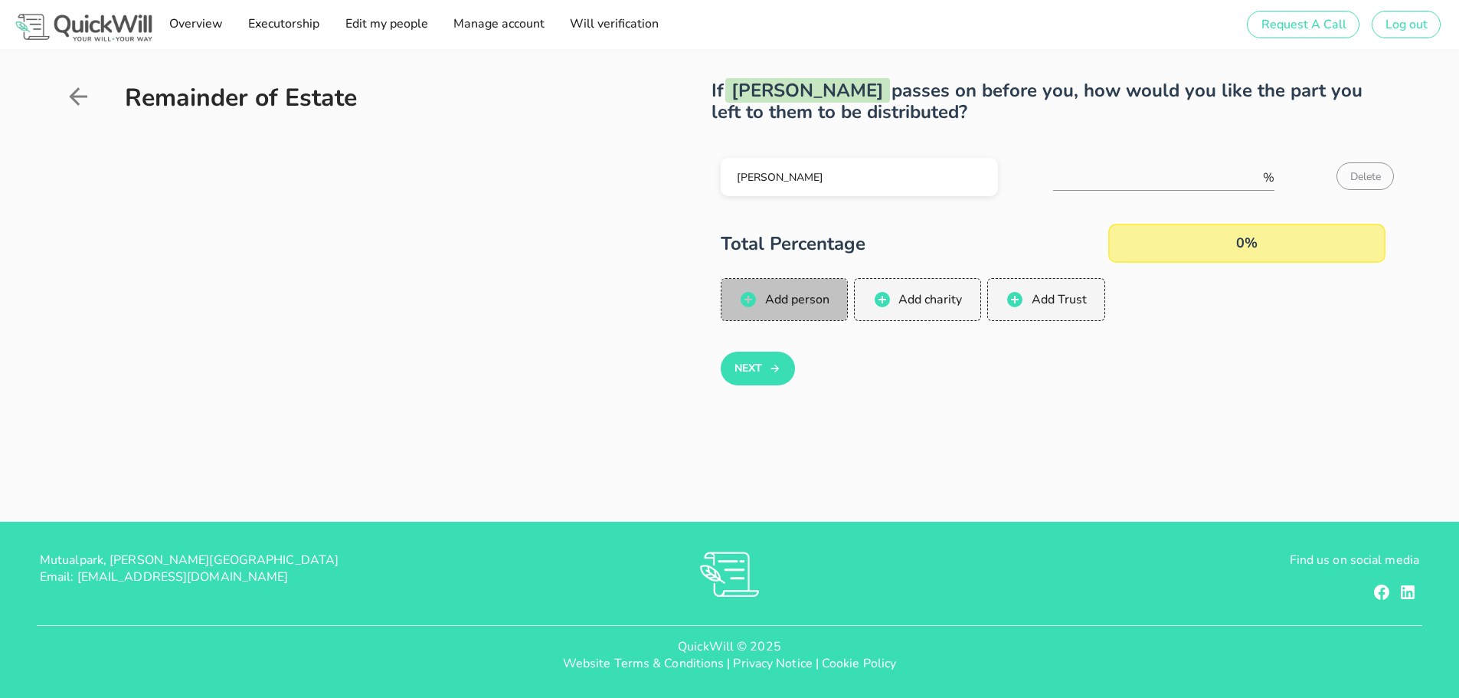
click at [791, 309] on button "Add person" at bounding box center [785, 299] width 128 height 43
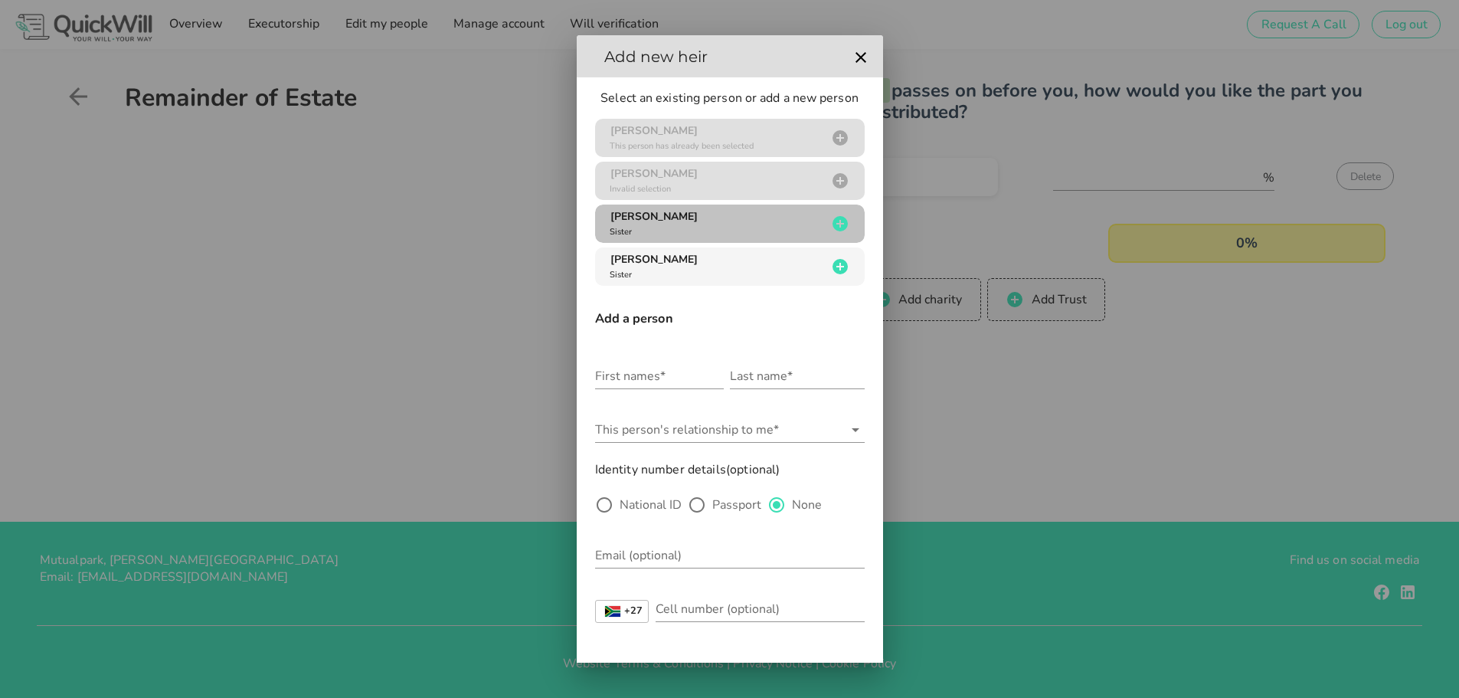
click at [705, 219] on div "[PERSON_NAME] Sister" at bounding box center [717, 223] width 221 height 29
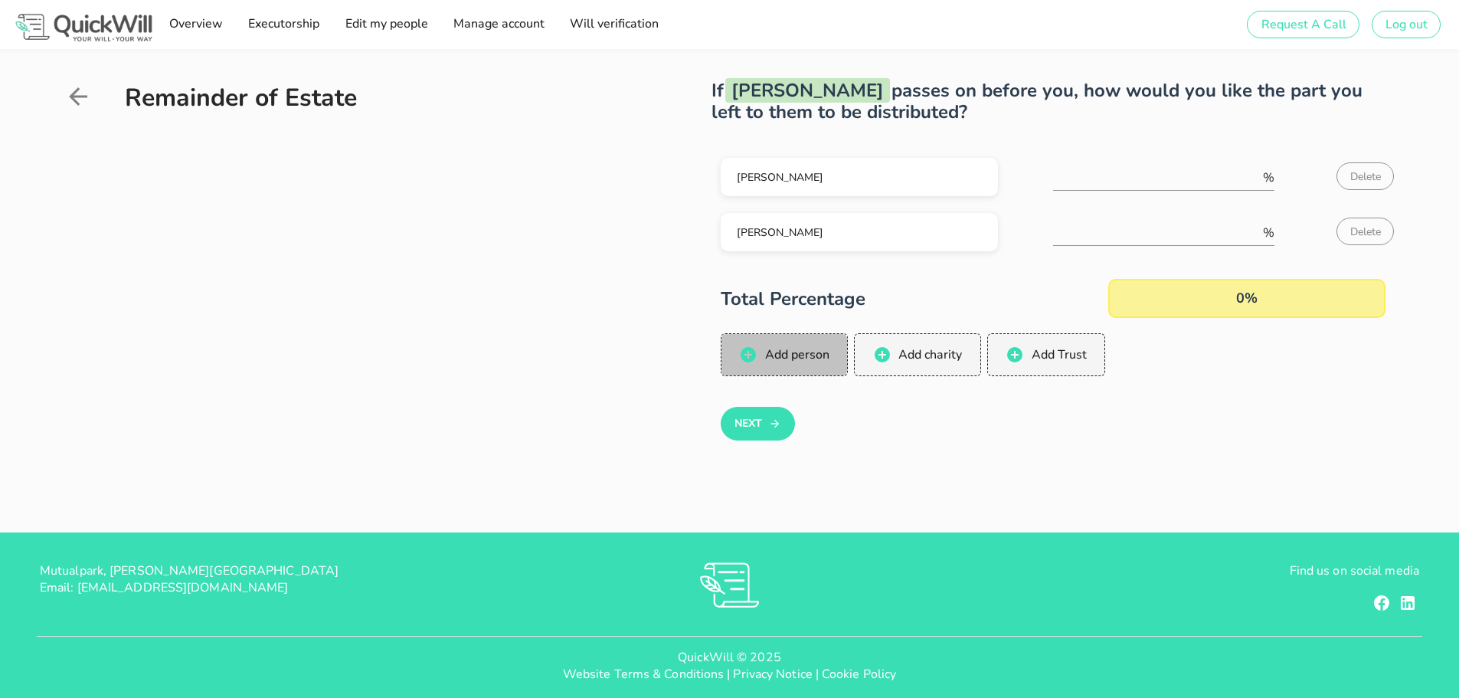
click at [784, 355] on span "Add person" at bounding box center [795, 354] width 65 height 17
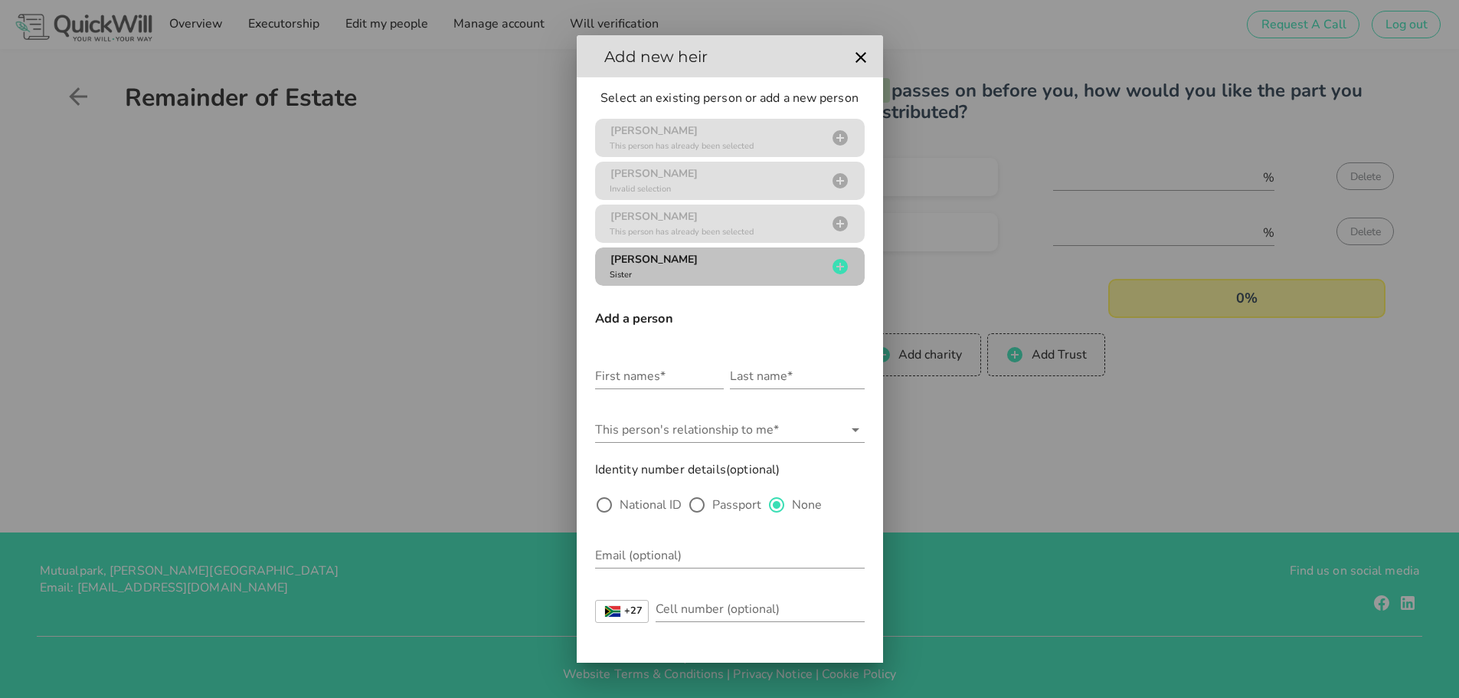
click at [697, 259] on div "[PERSON_NAME] Sister" at bounding box center [717, 266] width 221 height 29
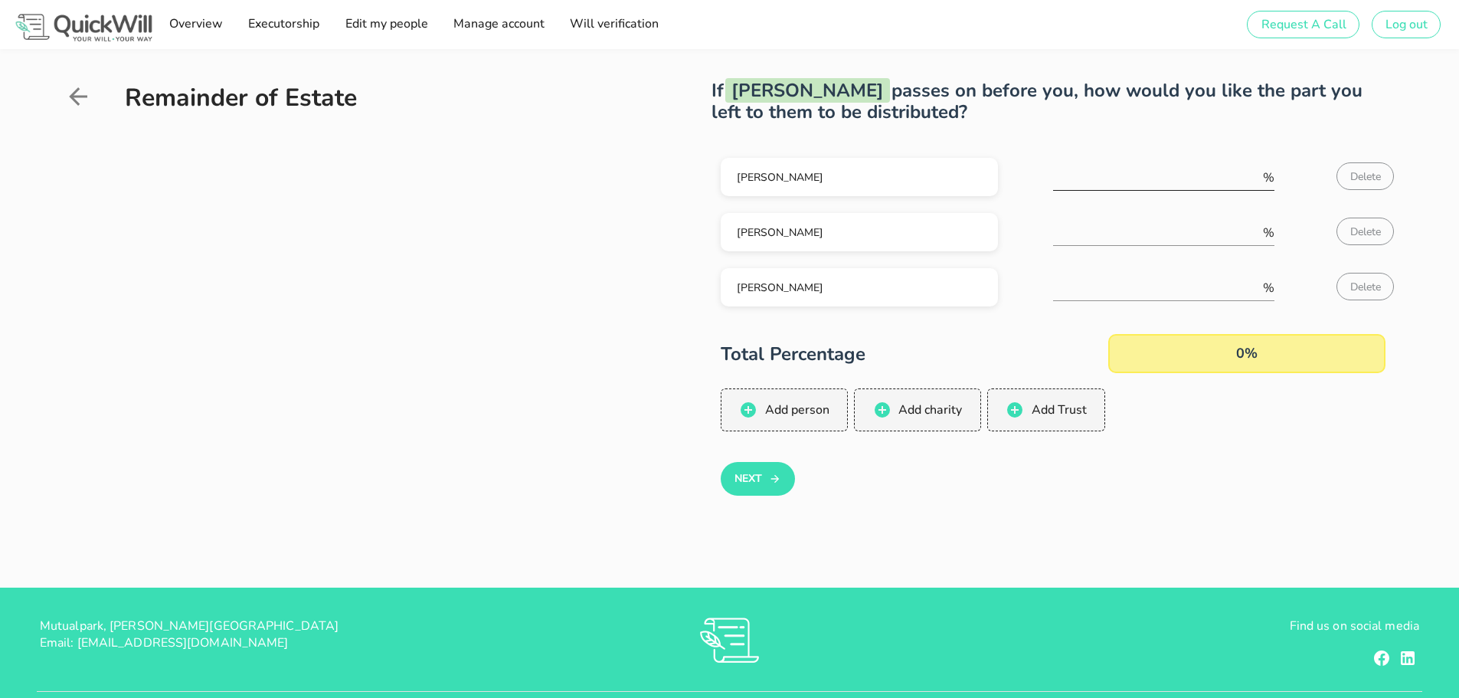
click at [1099, 168] on input "number" at bounding box center [1156, 177] width 207 height 25
type input "33"
click at [1195, 229] on input "number" at bounding box center [1156, 233] width 207 height 25
type input "33"
click at [1181, 294] on input "number" at bounding box center [1156, 288] width 207 height 25
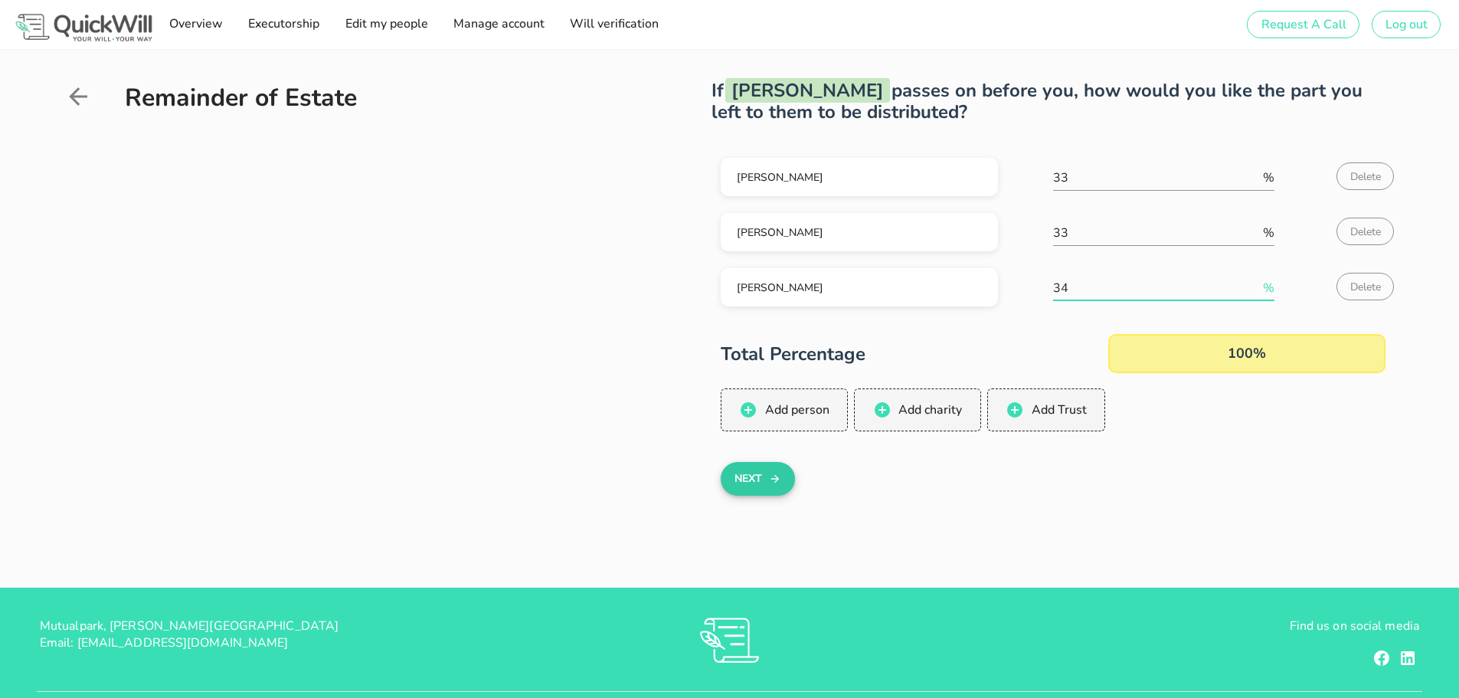
type input "34"
click at [754, 471] on button "Next" at bounding box center [758, 479] width 74 height 34
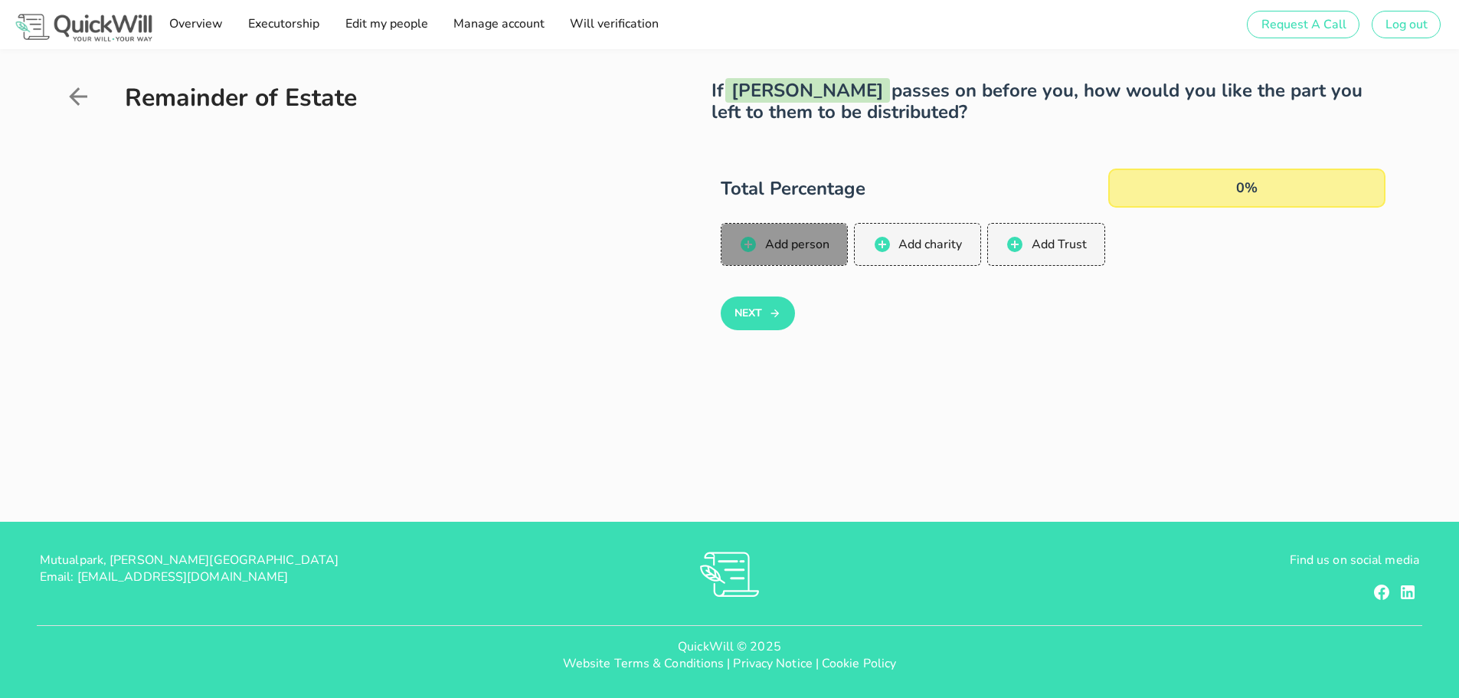
click at [793, 240] on span "Add person" at bounding box center [795, 244] width 65 height 17
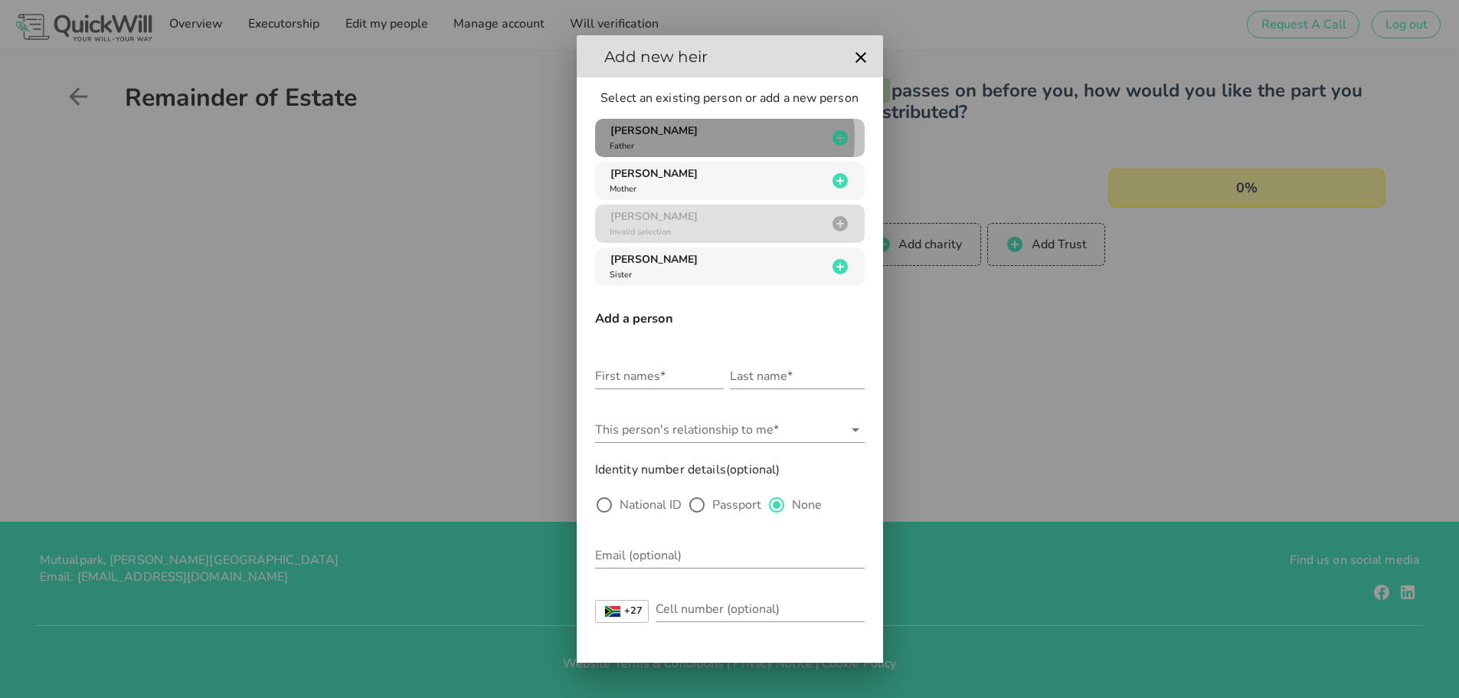
click at [730, 126] on div "[PERSON_NAME] Father" at bounding box center [717, 137] width 221 height 29
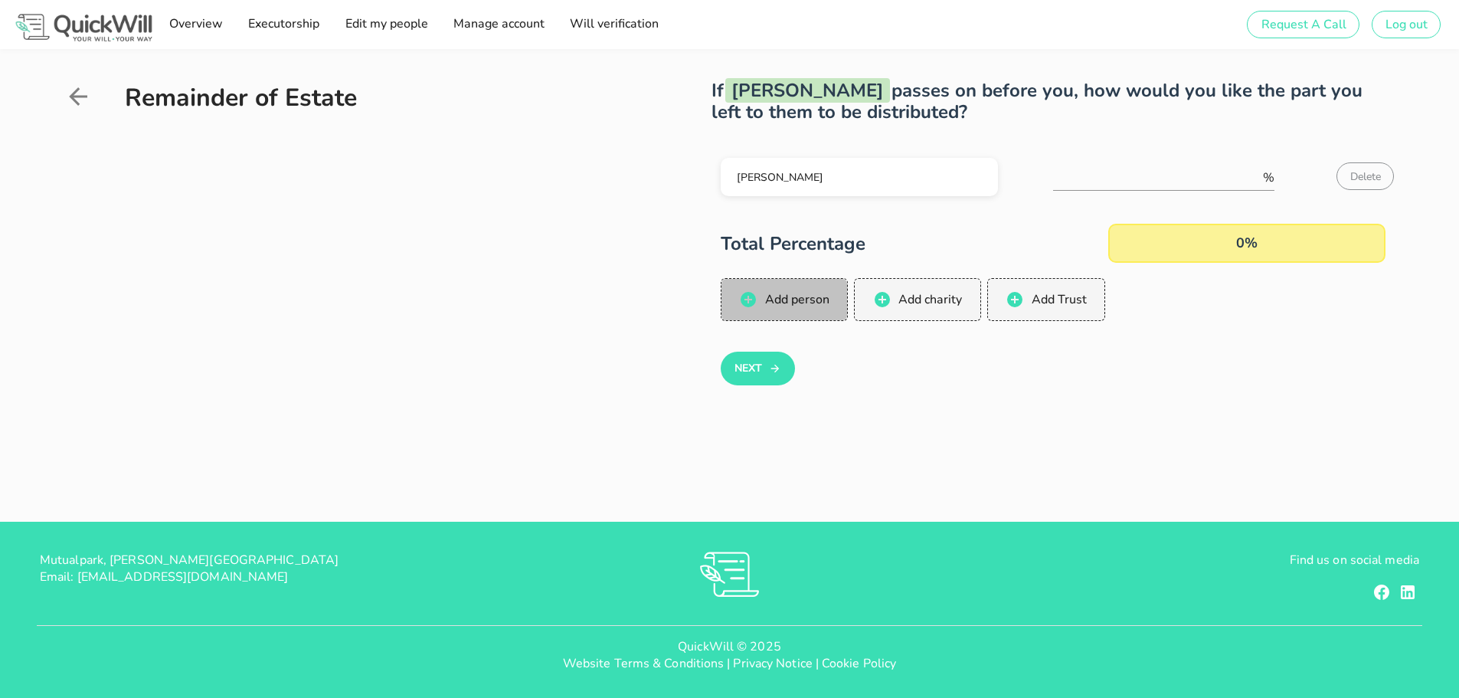
click at [784, 313] on button "Add person" at bounding box center [785, 299] width 128 height 43
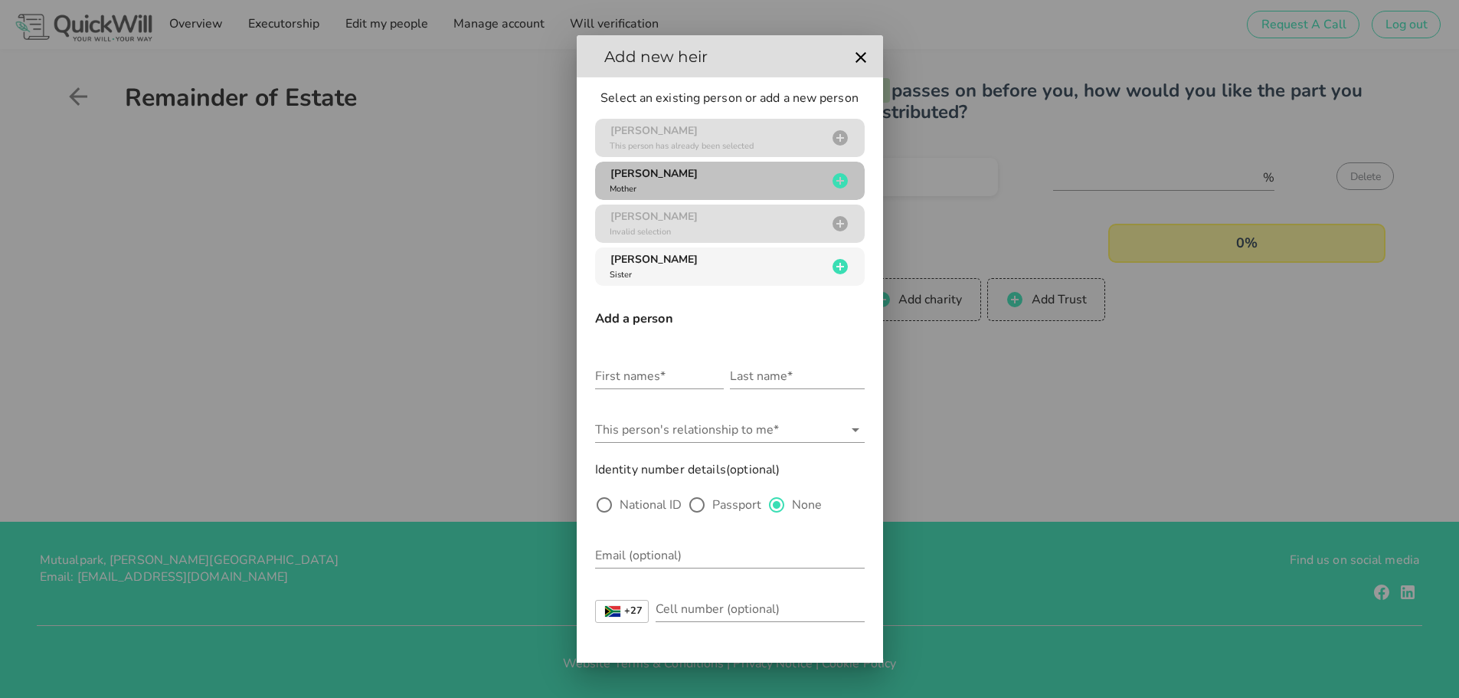
click at [658, 172] on span "[PERSON_NAME]" at bounding box center [653, 173] width 87 height 15
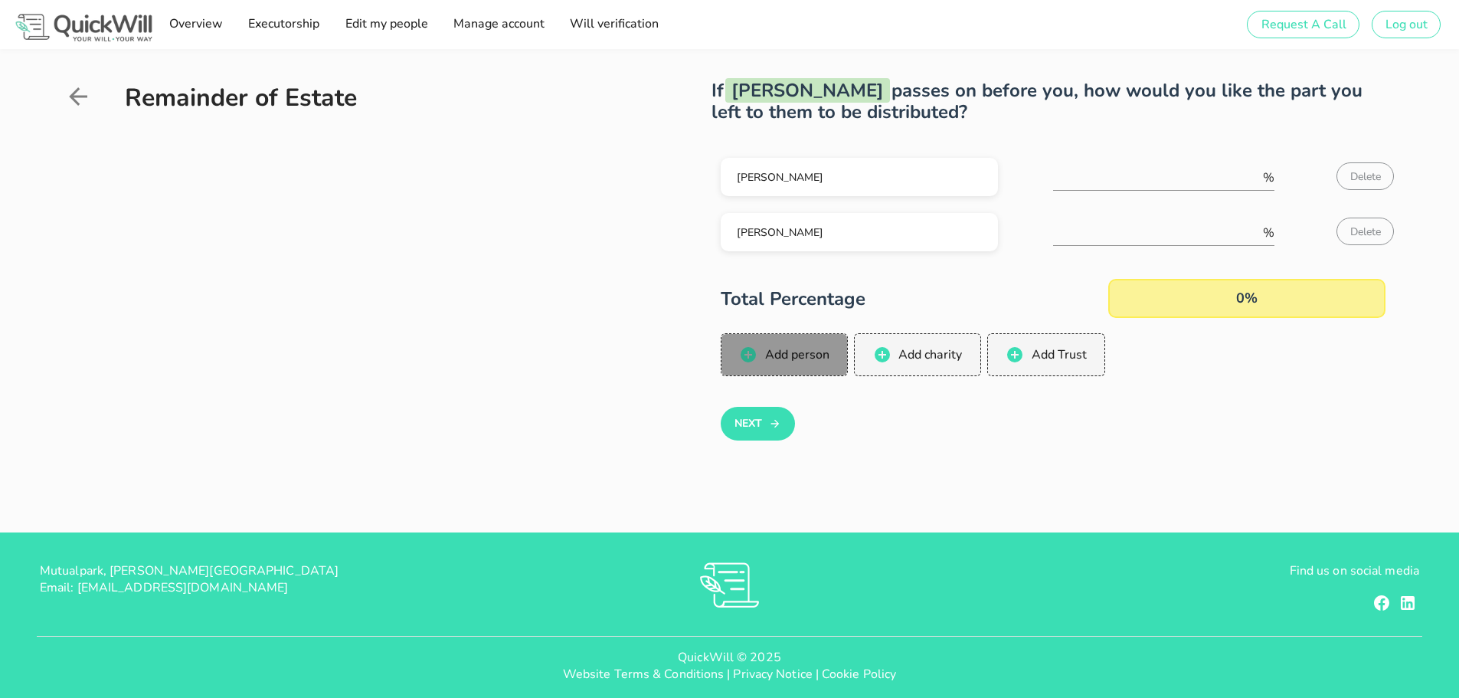
drag, startPoint x: 795, startPoint y: 354, endPoint x: 750, endPoint y: 314, distance: 60.2
click at [794, 353] on span "Add person" at bounding box center [795, 354] width 65 height 17
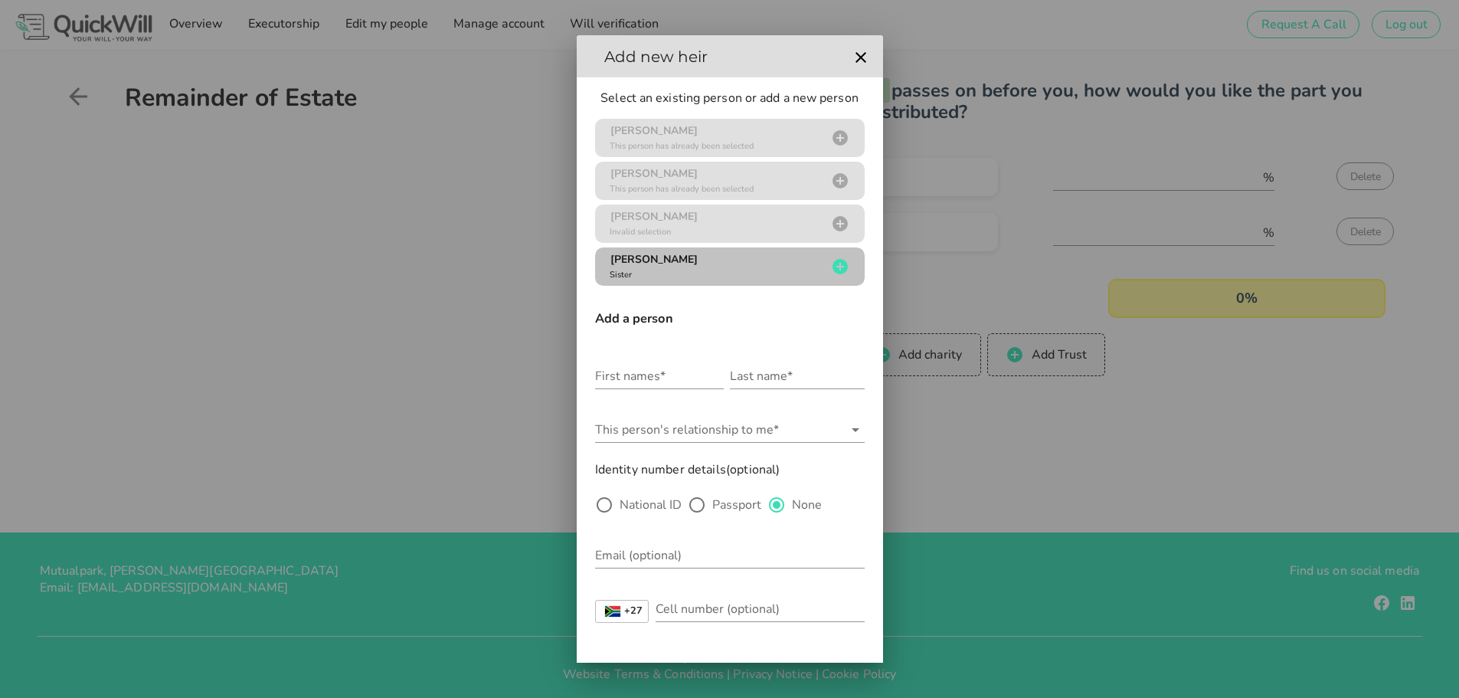
click at [689, 266] on div "[PERSON_NAME] Sister" at bounding box center [717, 266] width 221 height 29
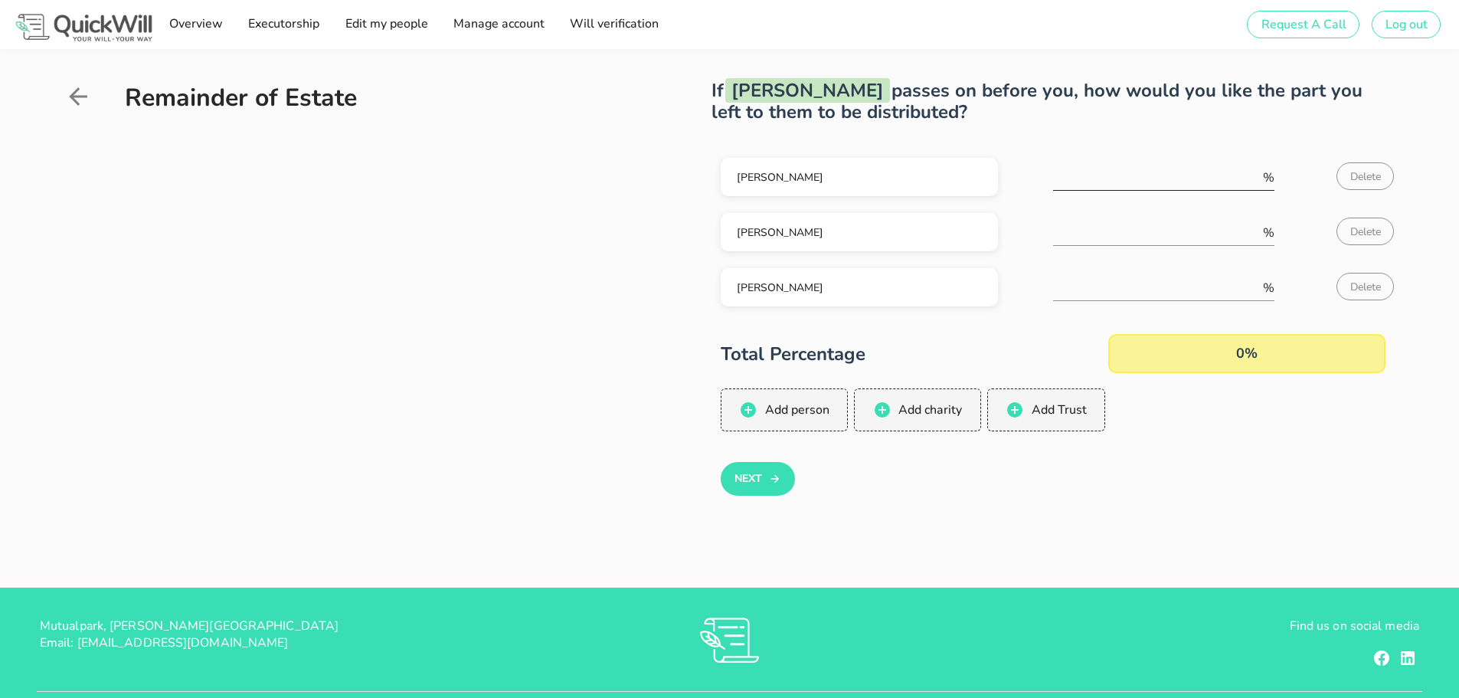
click at [1117, 168] on input "number" at bounding box center [1156, 177] width 207 height 25
type input "33"
type input "34"
click at [1068, 515] on div "[PERSON_NAME] 33 % [PERSON_NAME] 33 % Delete [PERSON_NAME] 34 % Delete Total Pe…" at bounding box center [1052, 332] width 683 height 401
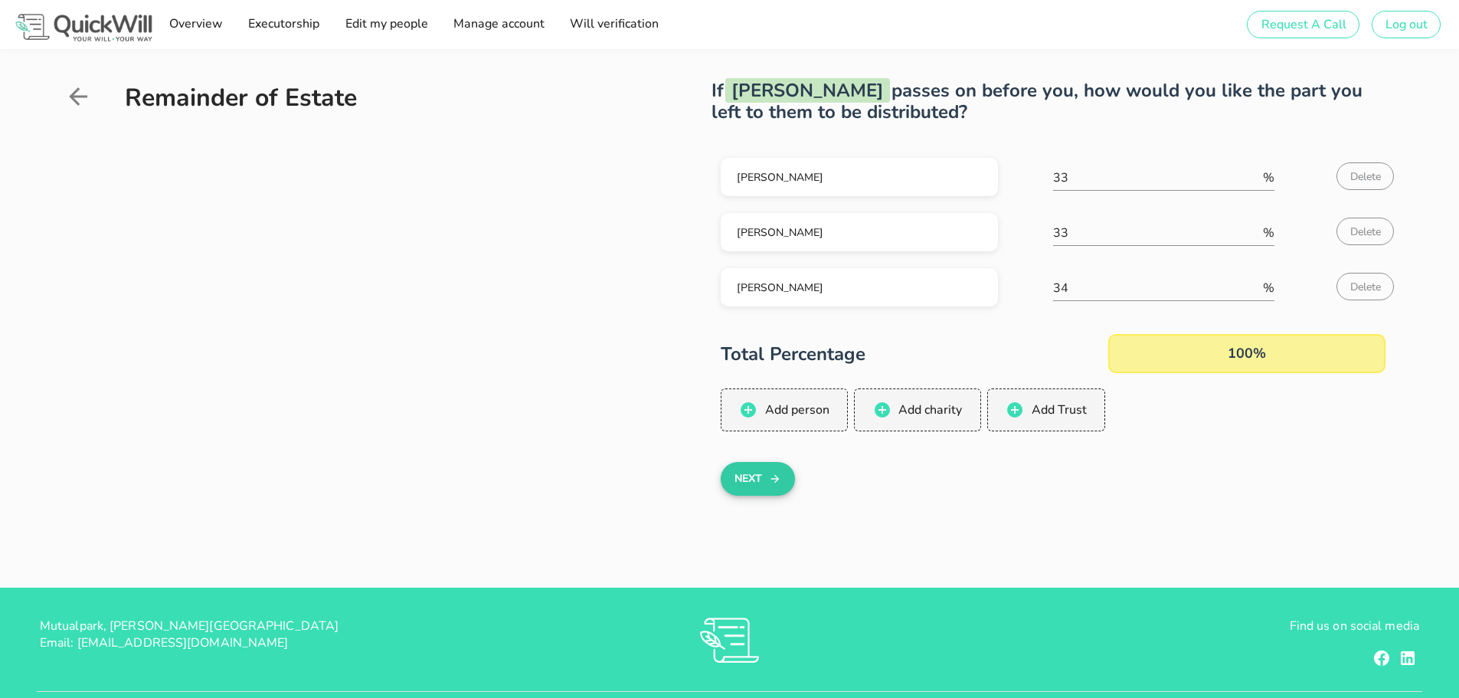
click at [756, 480] on button "Next" at bounding box center [758, 479] width 74 height 34
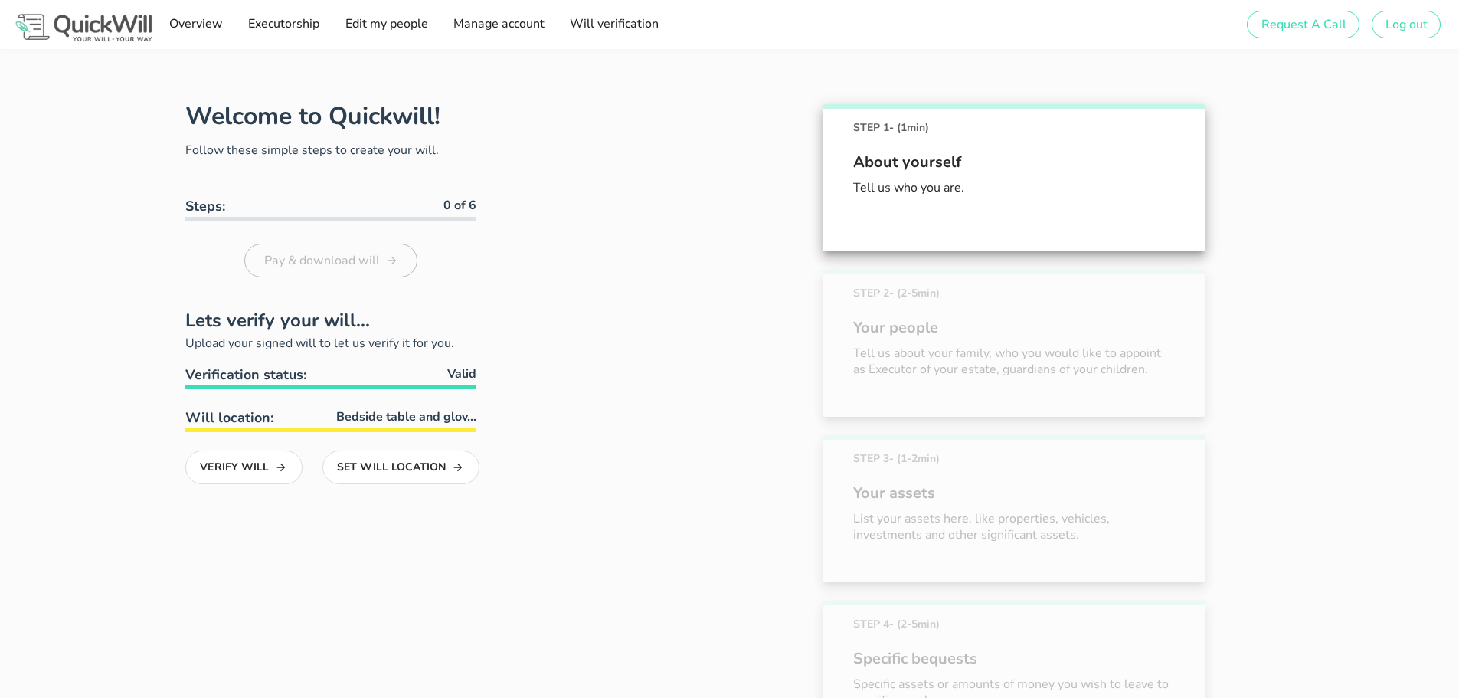
scroll to position [643, 0]
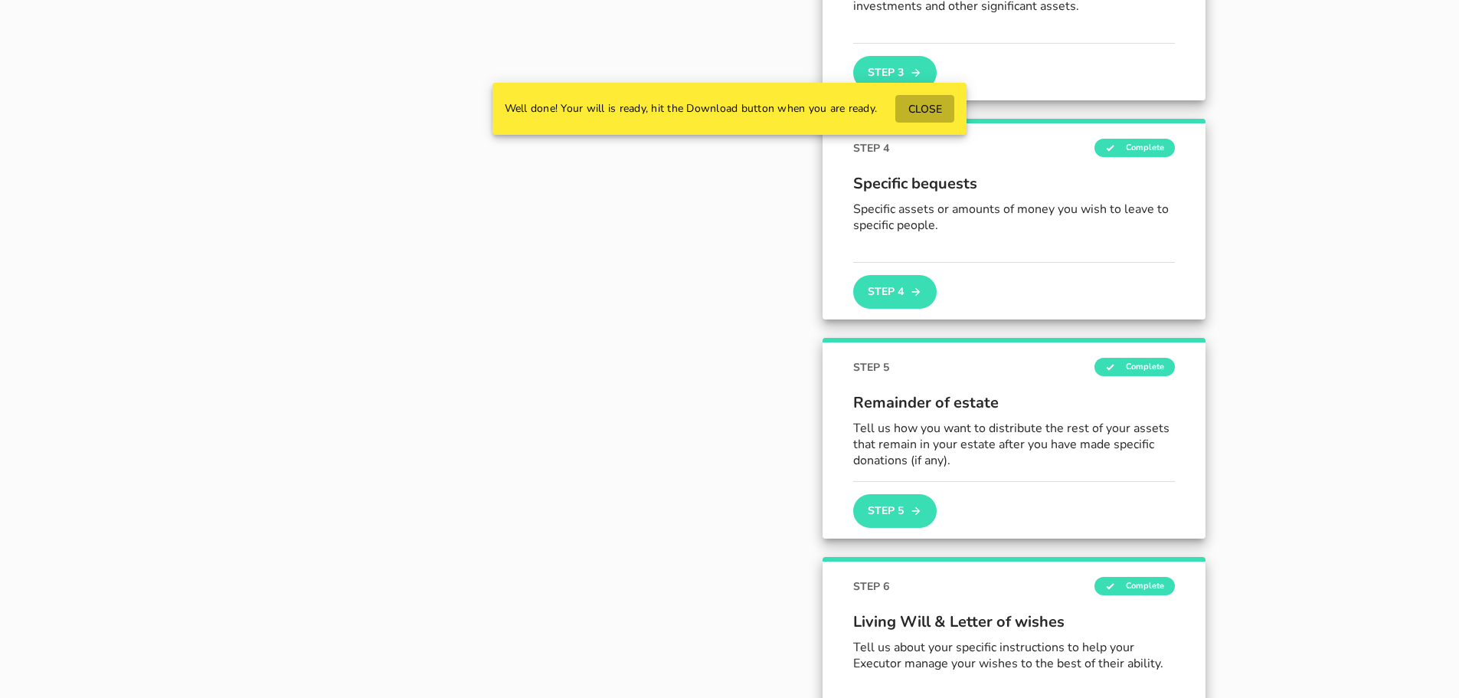
click at [919, 112] on span "CLOSE" at bounding box center [924, 109] width 34 height 15
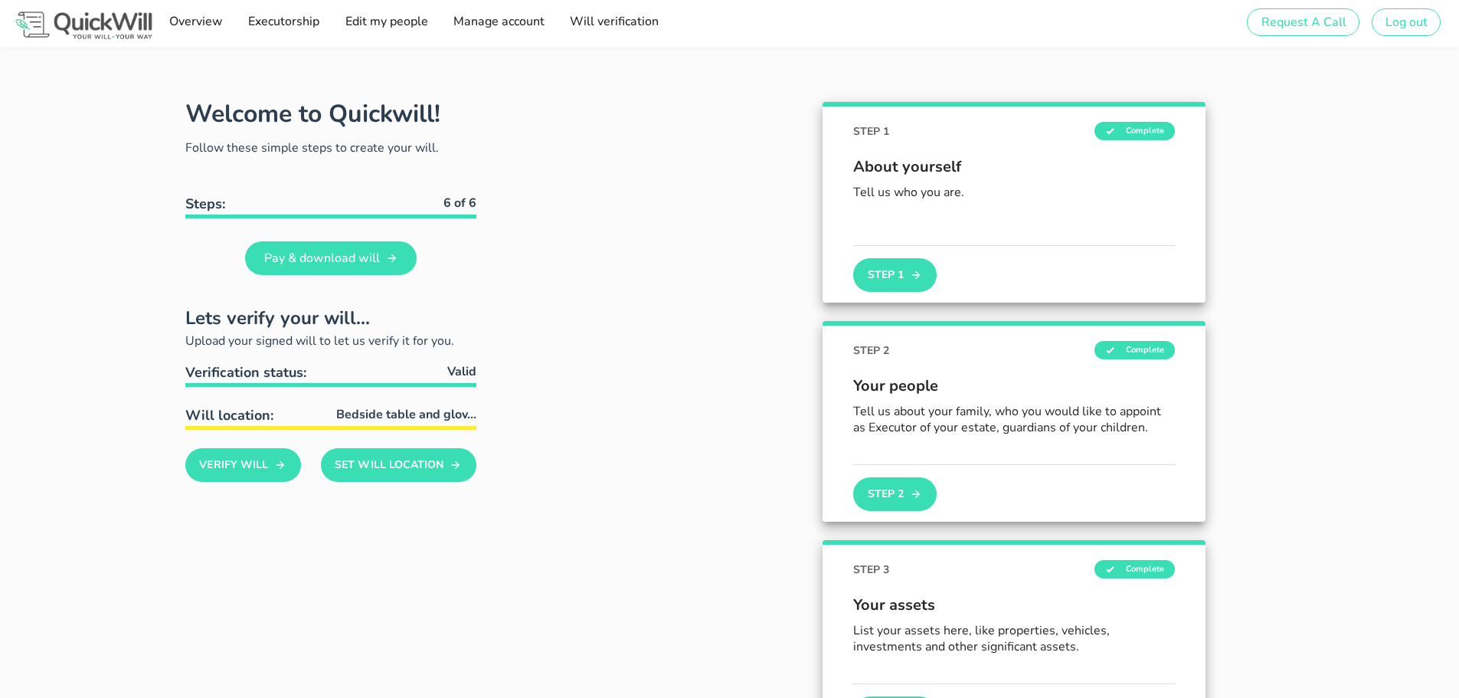
scroll to position [0, 0]
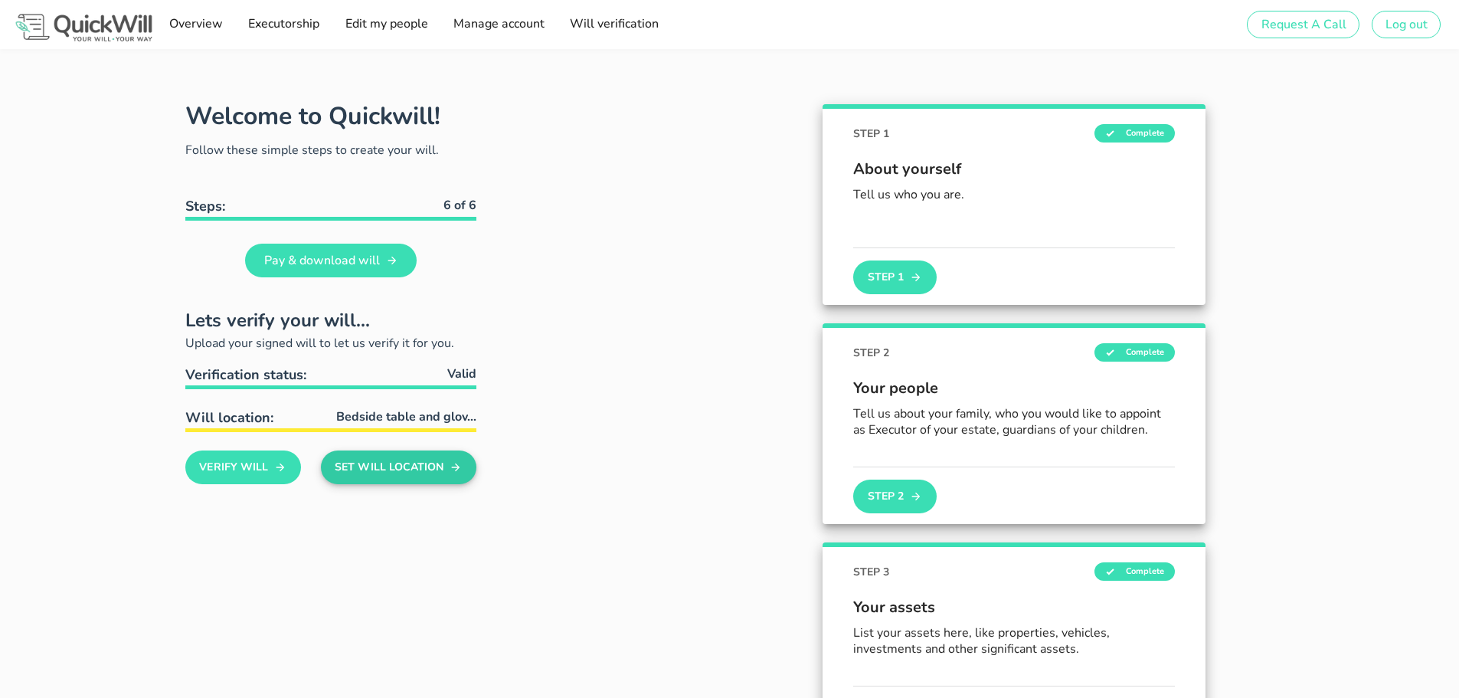
click at [410, 472] on button "Set Will Location" at bounding box center [398, 467] width 155 height 34
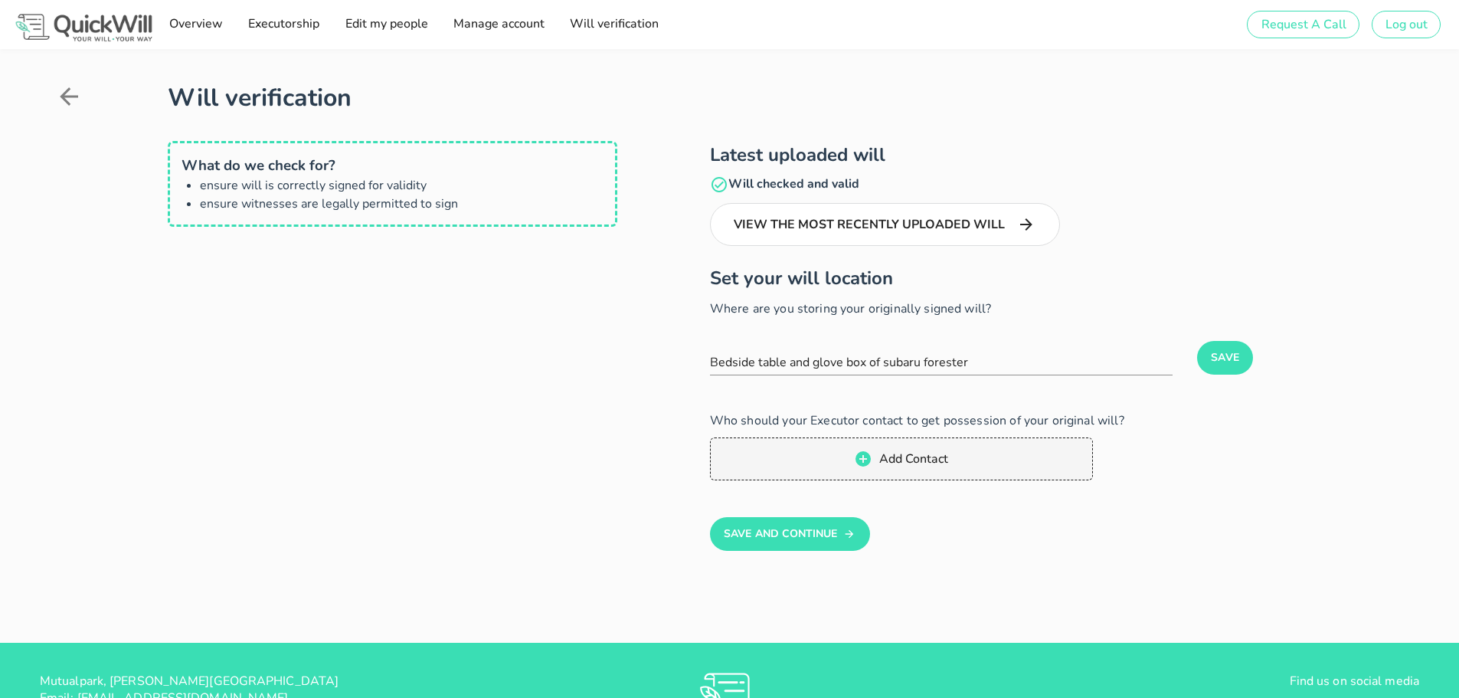
click at [71, 99] on icon at bounding box center [69, 97] width 28 height 28
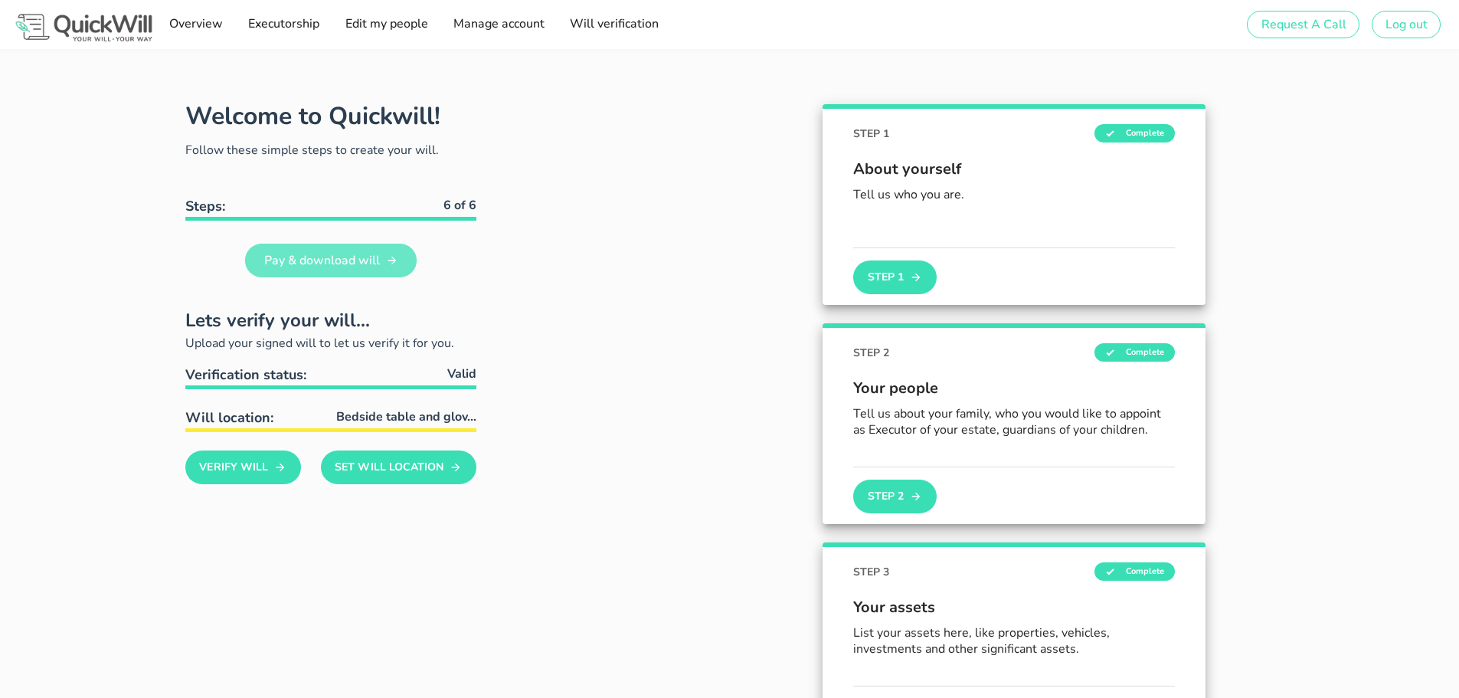
click at [338, 254] on span "Pay & download will" at bounding box center [321, 260] width 116 height 17
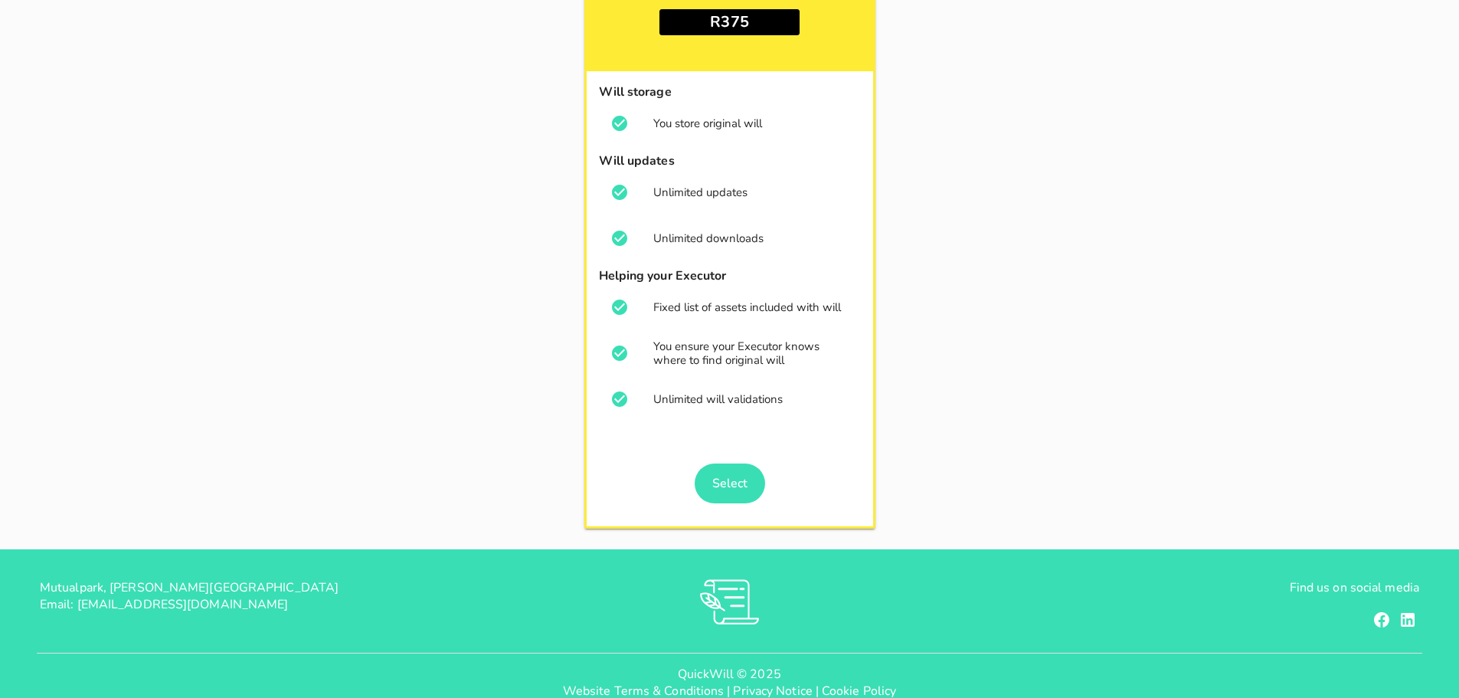
scroll to position [176, 0]
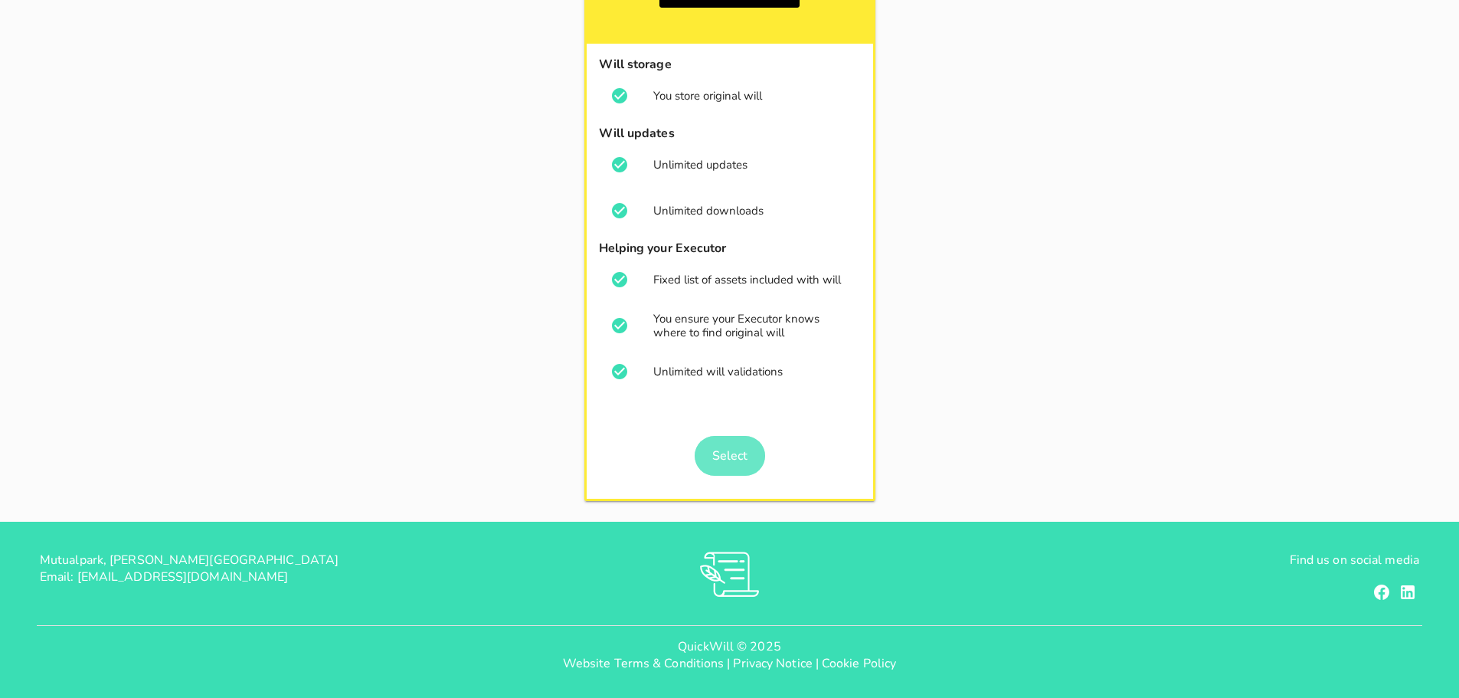
click at [727, 450] on span "Select" at bounding box center [729, 455] width 36 height 17
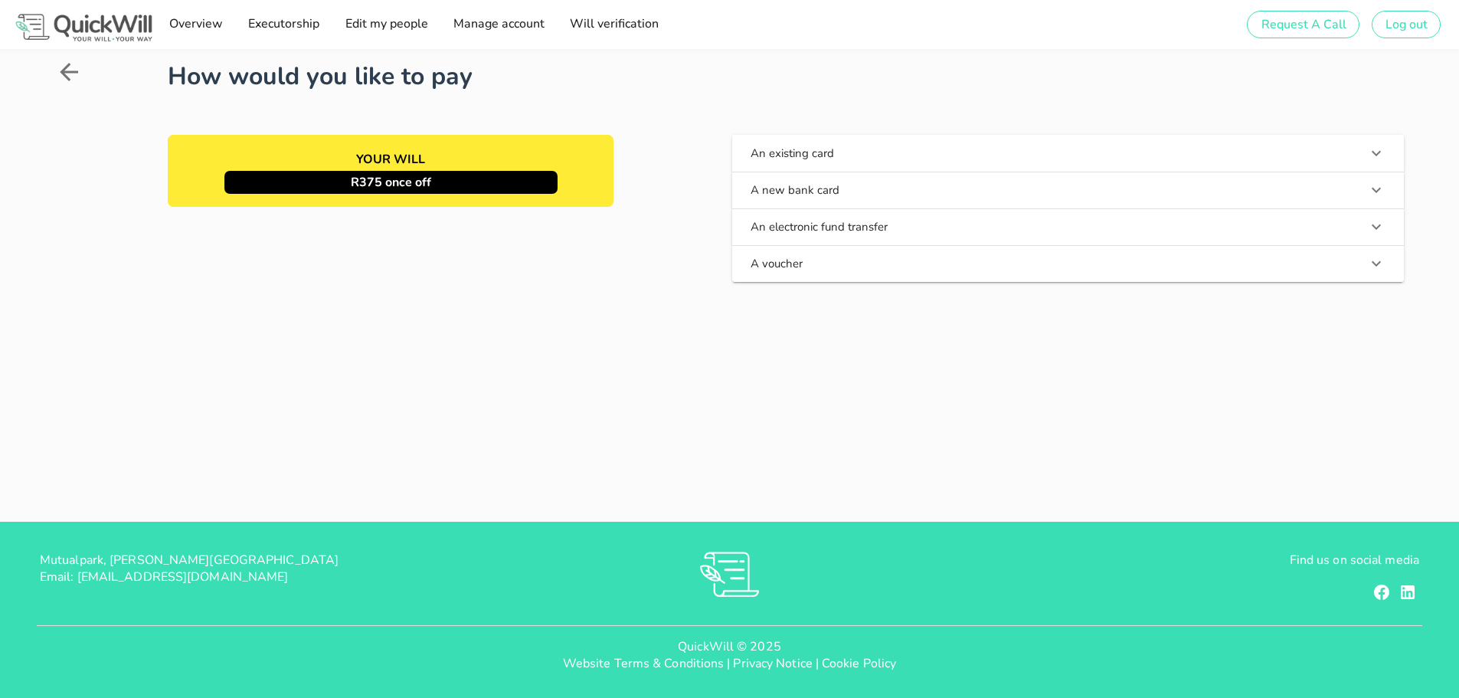
click at [784, 161] on button "An existing card" at bounding box center [1068, 153] width 672 height 37
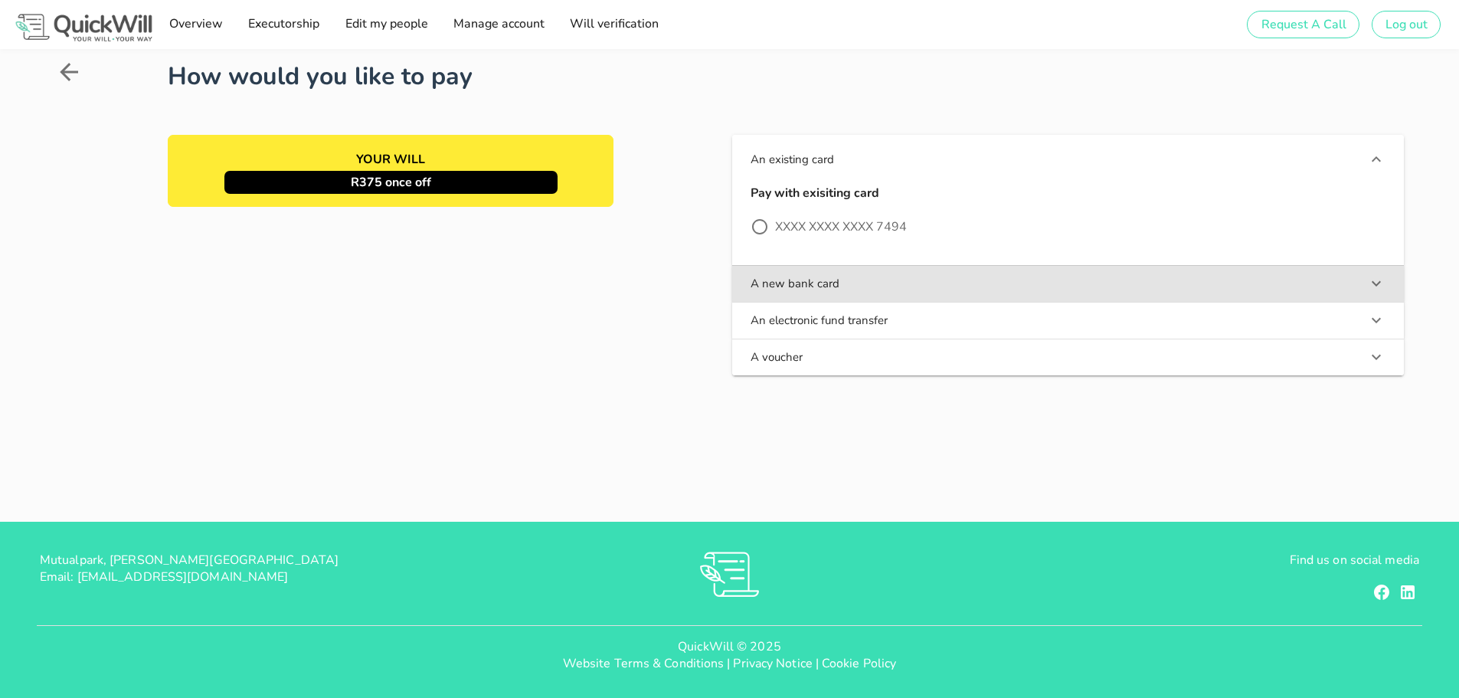
click at [826, 281] on button "A new bank card" at bounding box center [1068, 283] width 672 height 37
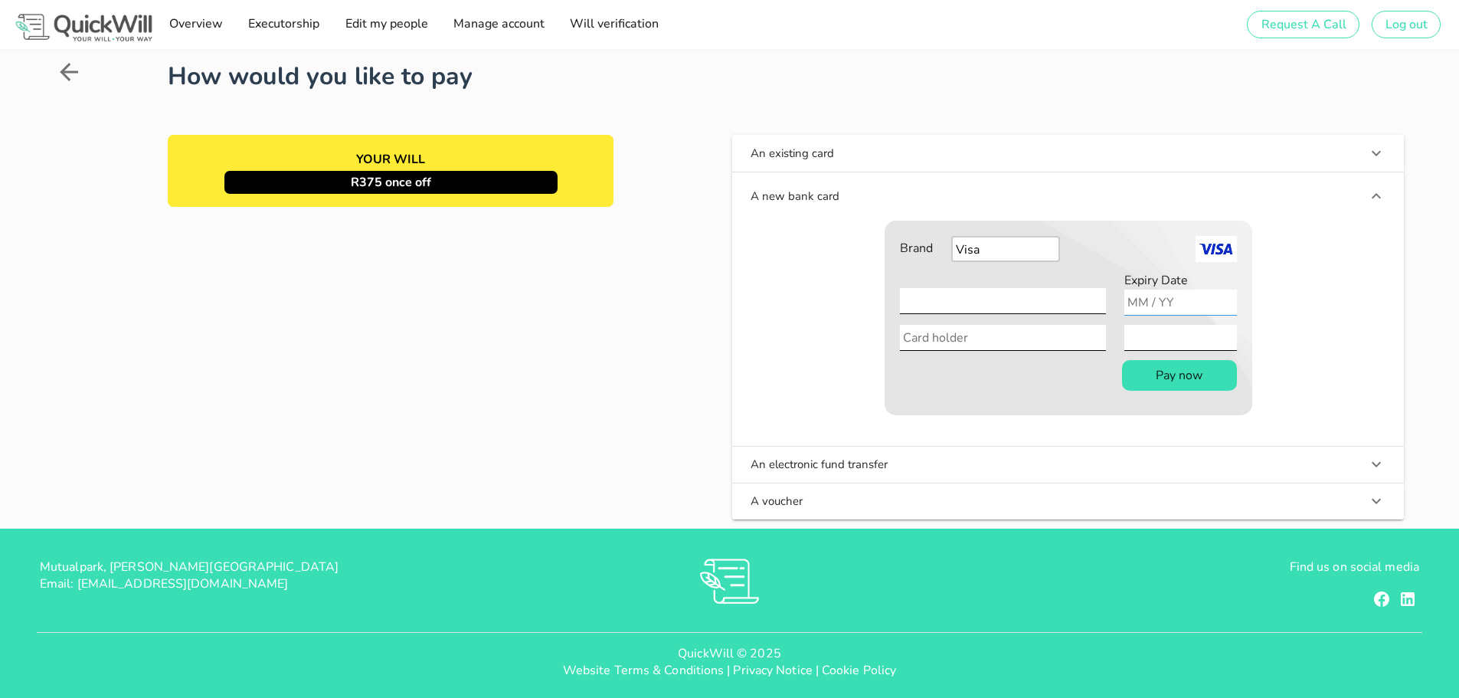
type input "06 / 28"
type input "[PERSON_NAME]"
click at [1172, 382] on button "Pay now" at bounding box center [1179, 375] width 115 height 31
